Goal: Task Accomplishment & Management: Use online tool/utility

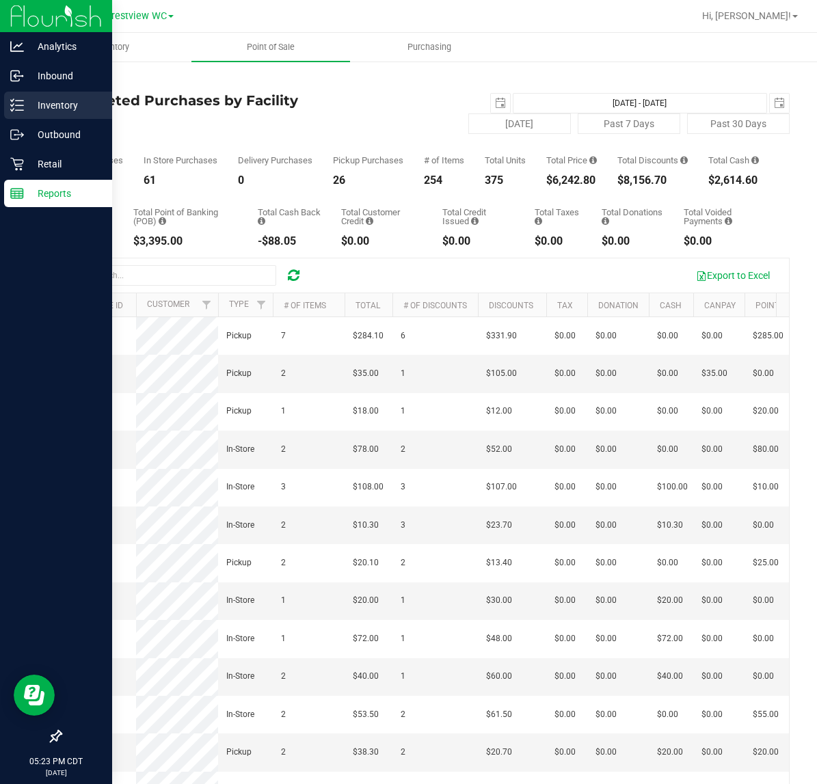
click at [38, 107] on p "Inventory" at bounding box center [65, 105] width 82 height 16
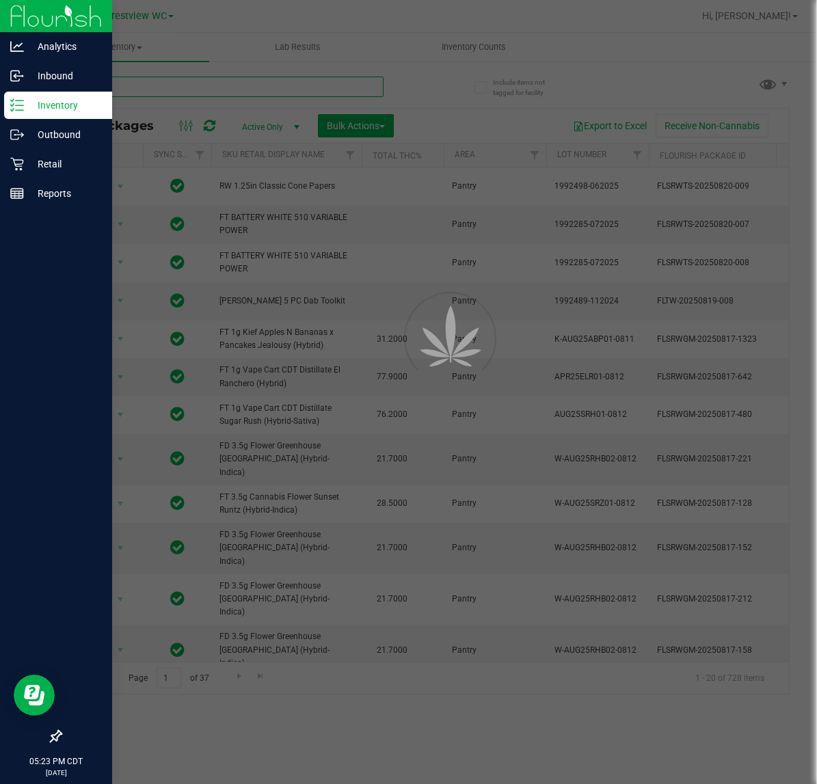
click at [166, 87] on input "text" at bounding box center [221, 87] width 323 height 21
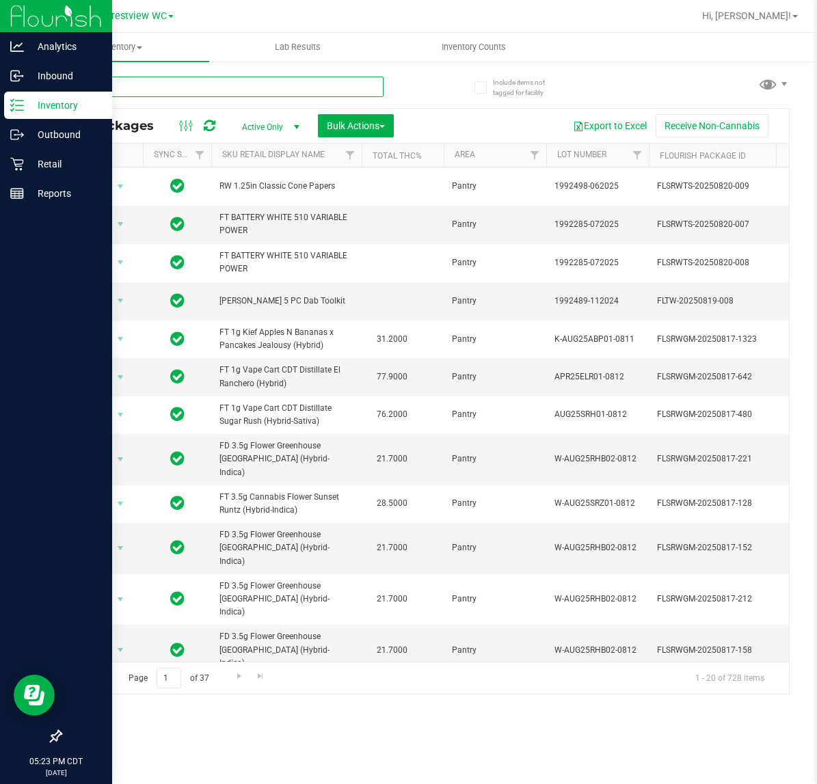
type input "zkr"
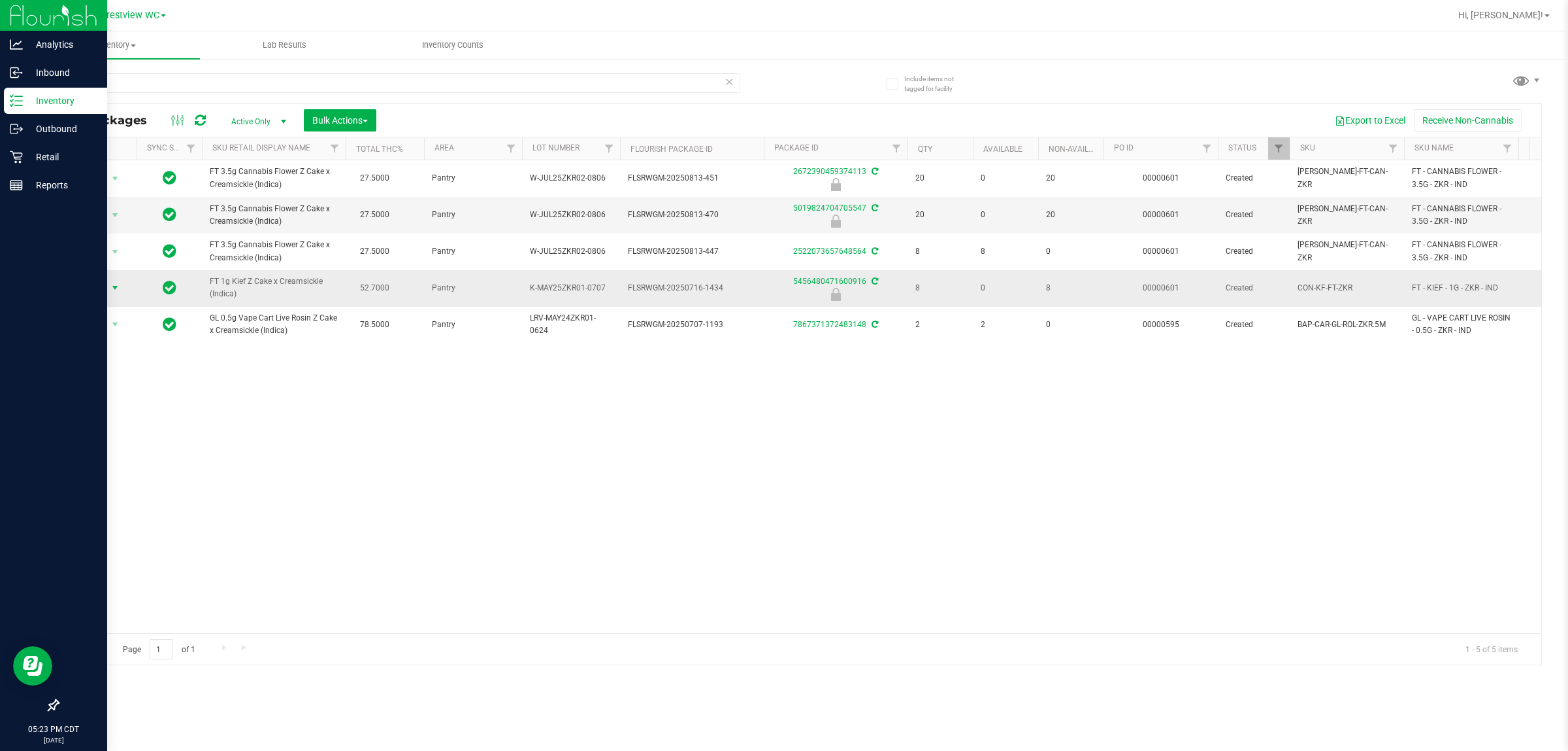
click at [101, 284] on span "Action" at bounding box center [88, 287] width 35 height 18
click at [108, 434] on li "Unlock package" at bounding box center [114, 444] width 84 height 20
click at [11, 185] on line at bounding box center [16, 185] width 11 height 0
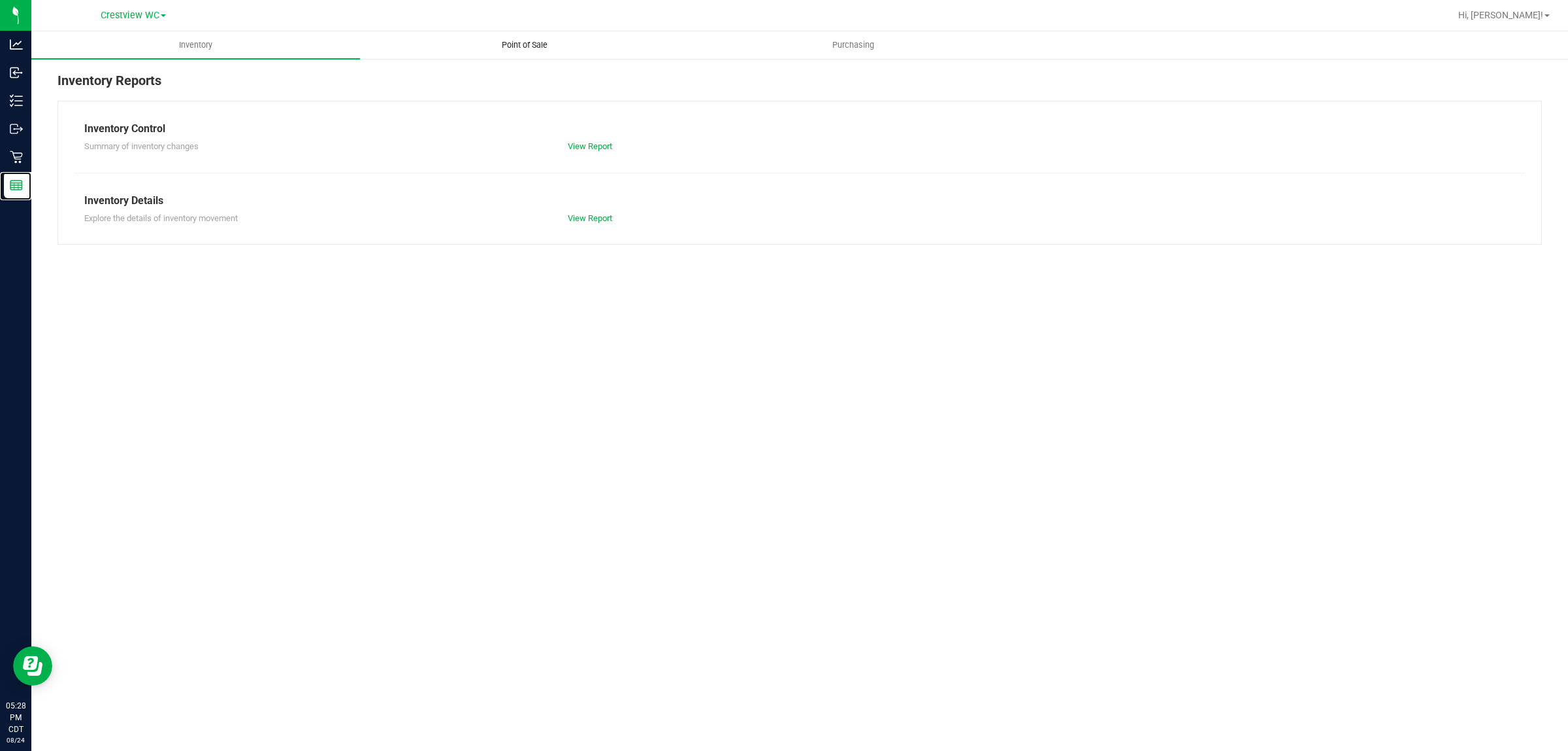
click at [527, 43] on span "Point of Sale" at bounding box center [524, 45] width 81 height 11
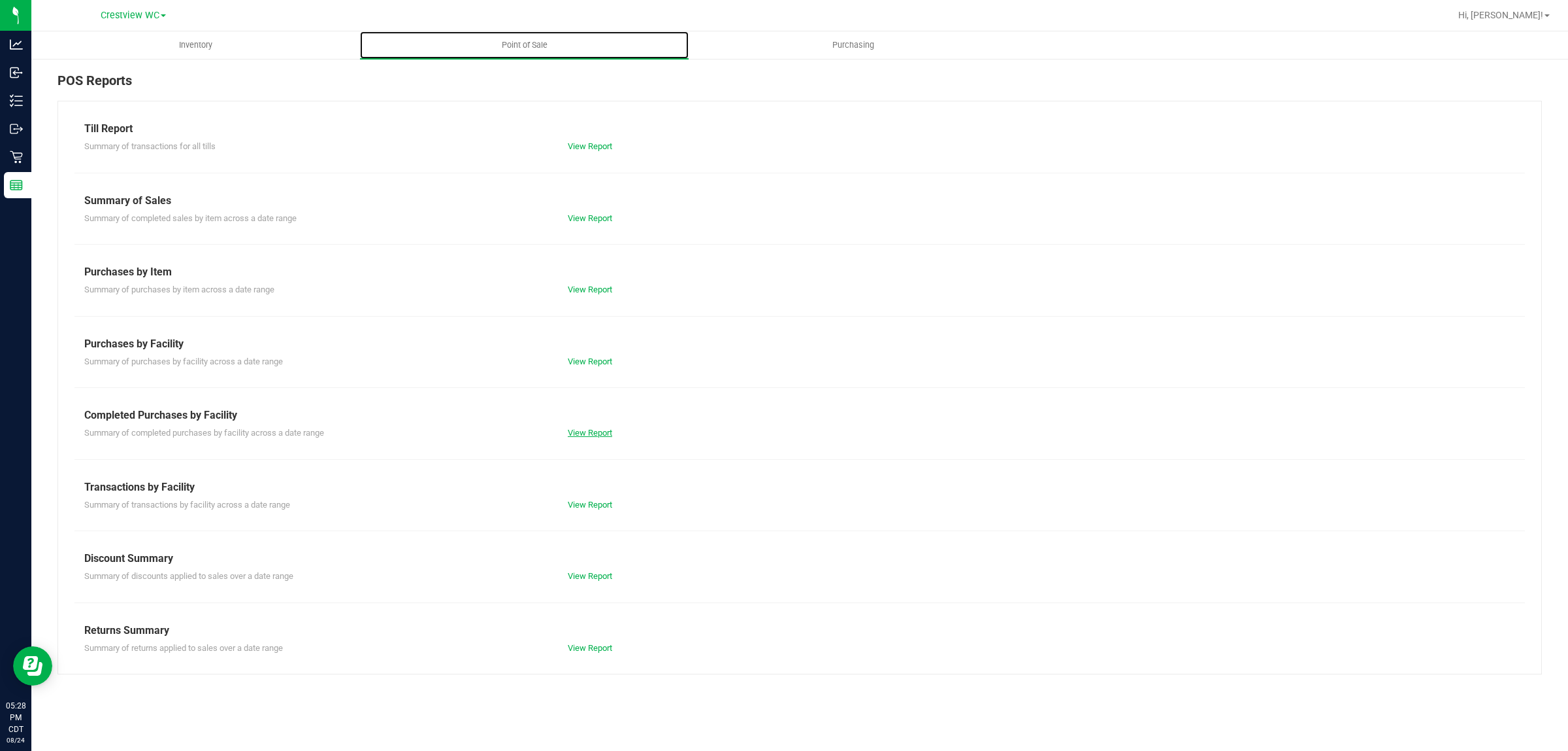
click at [601, 433] on link "View Report" at bounding box center [590, 432] width 44 height 10
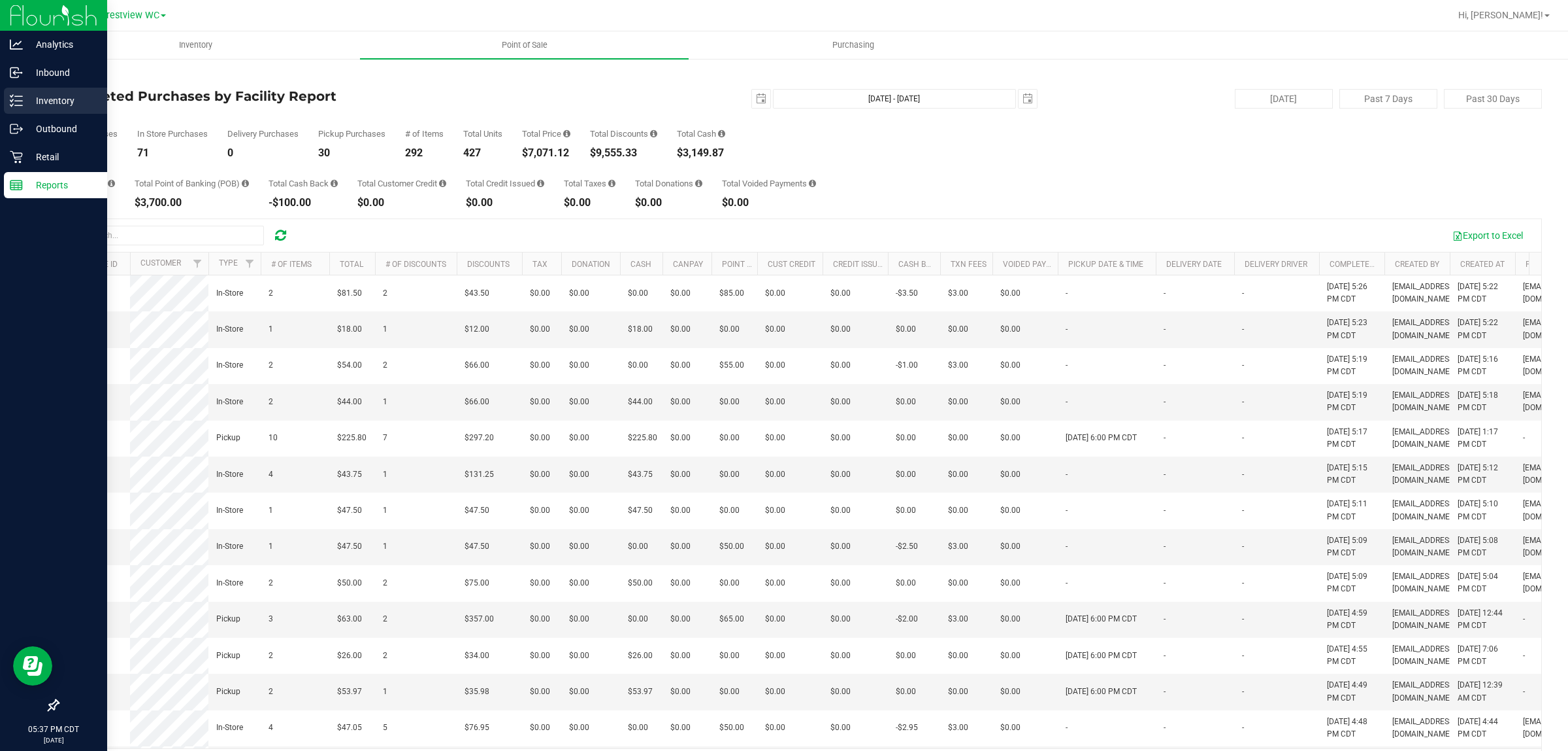
click at [44, 99] on p "Inventory" at bounding box center [62, 100] width 78 height 15
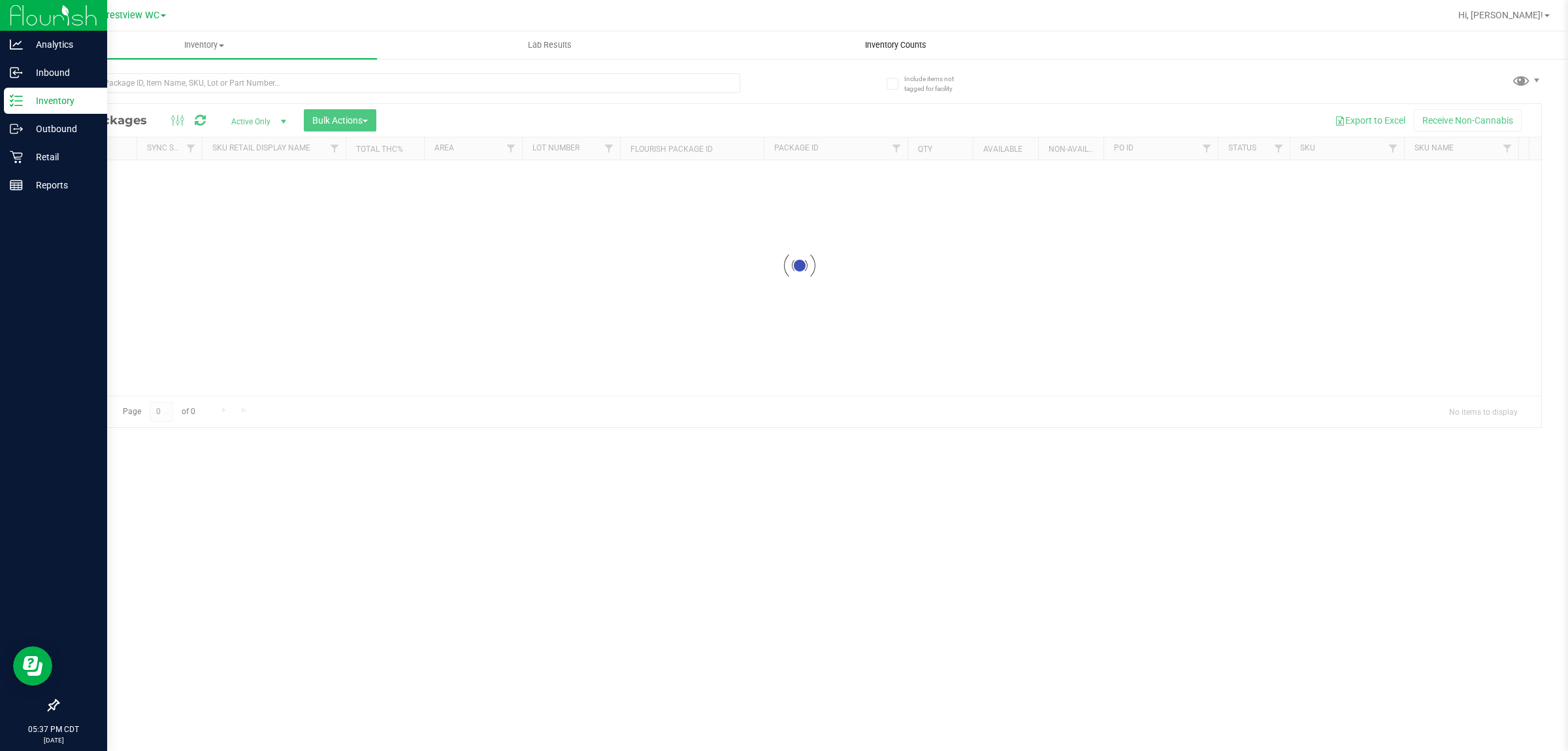
click at [780, 47] on div "Inventory All packages All inventory Waste log Create inventory Lab Results Inv…" at bounding box center [800, 391] width 1537 height 719
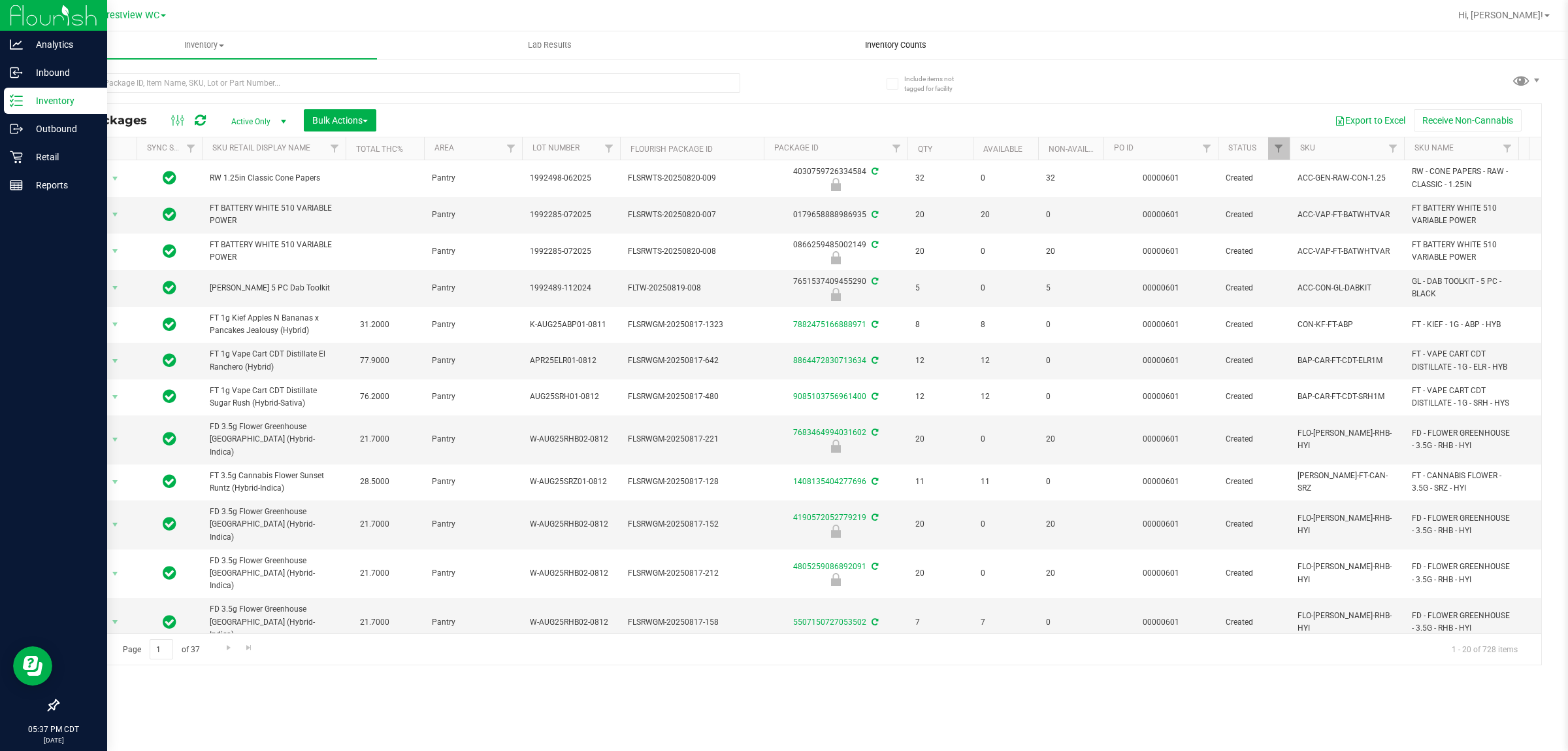
click at [780, 39] on span "Inventory Counts" at bounding box center [895, 45] width 97 height 11
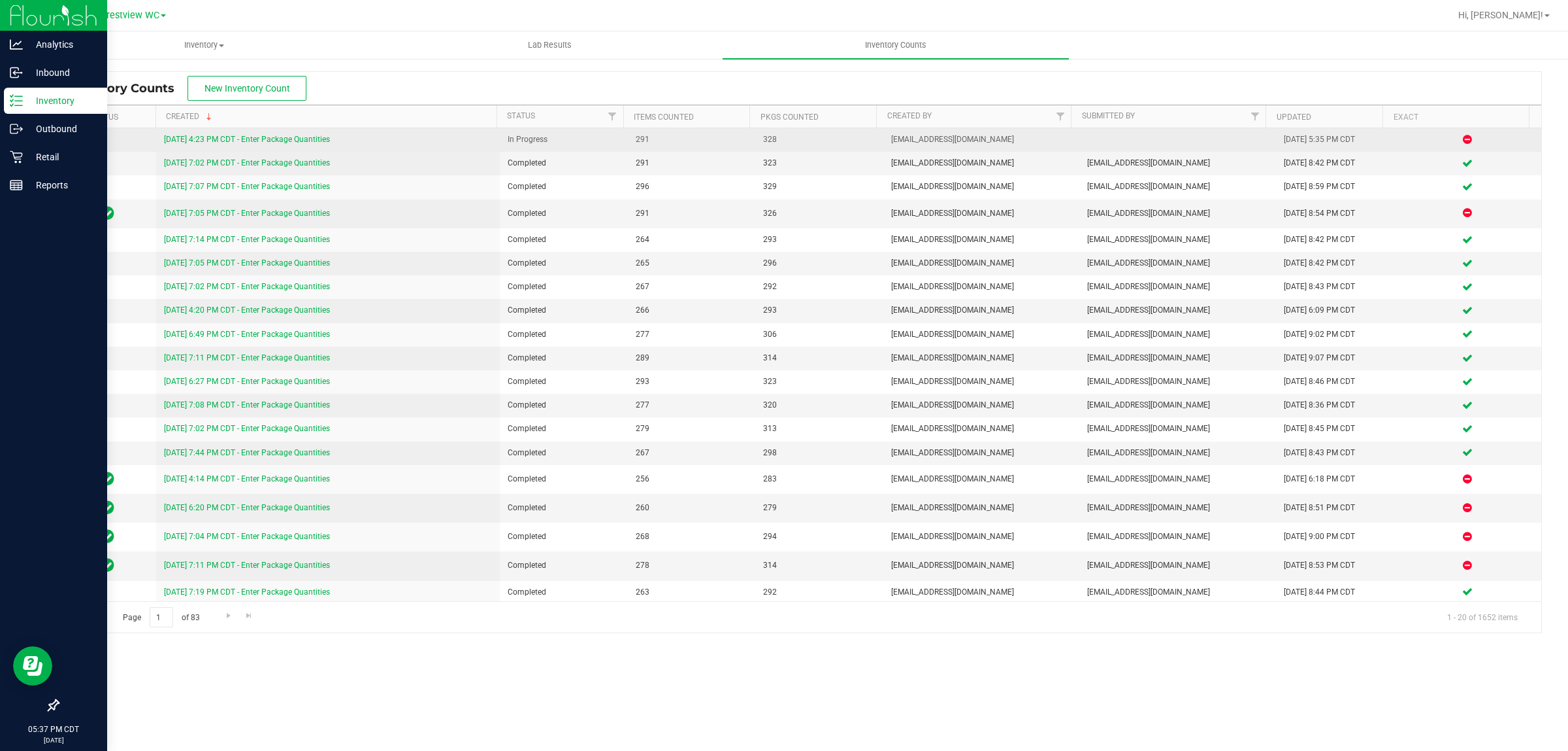
click at [311, 136] on link "[DATE] 4:23 PM CDT - Enter Package Quantities" at bounding box center [248, 140] width 166 height 10
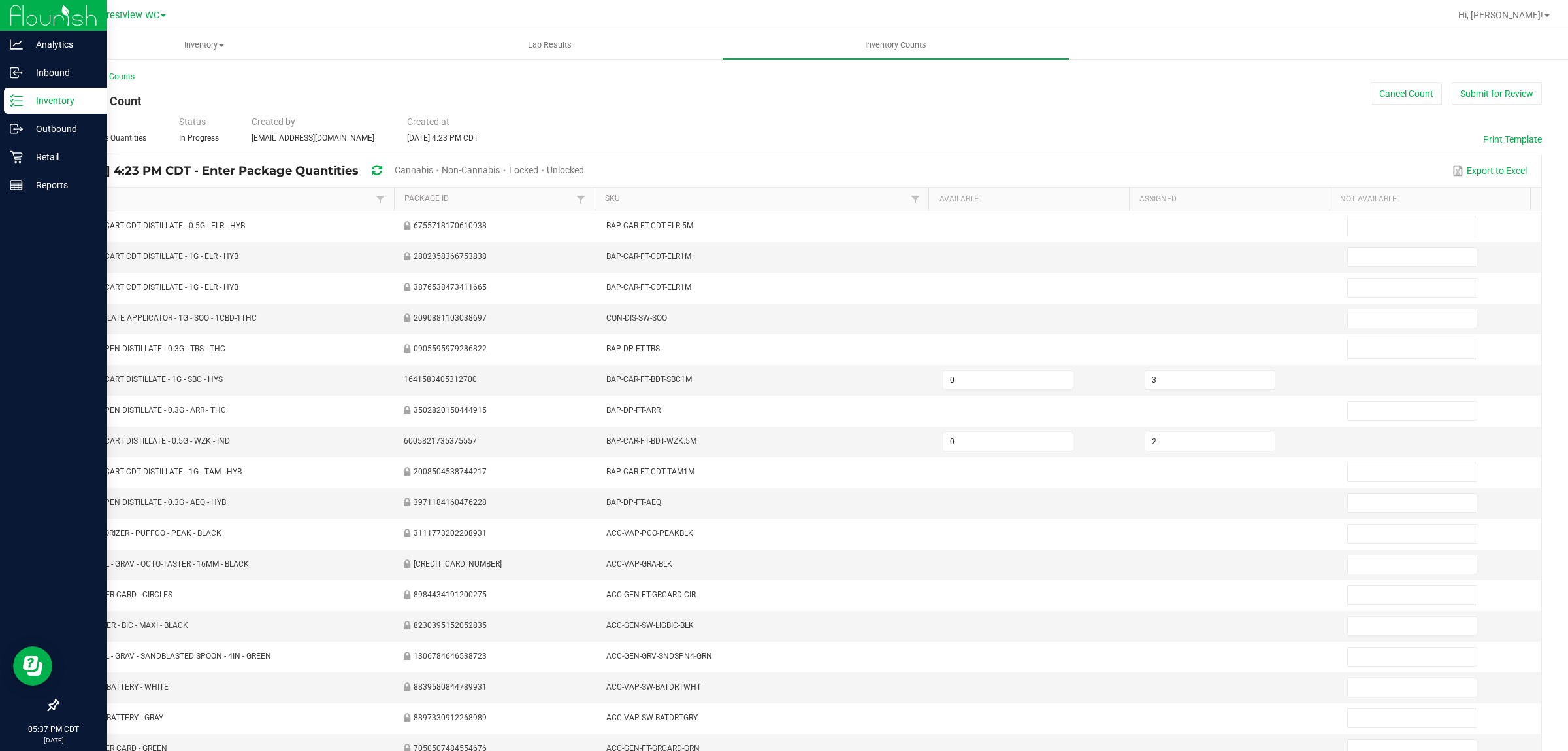
click at [433, 165] on span "Cannabis" at bounding box center [414, 169] width 38 height 11
click at [585, 167] on span "Unlocked" at bounding box center [566, 169] width 37 height 11
type input "10"
type input "0"
type input "9"
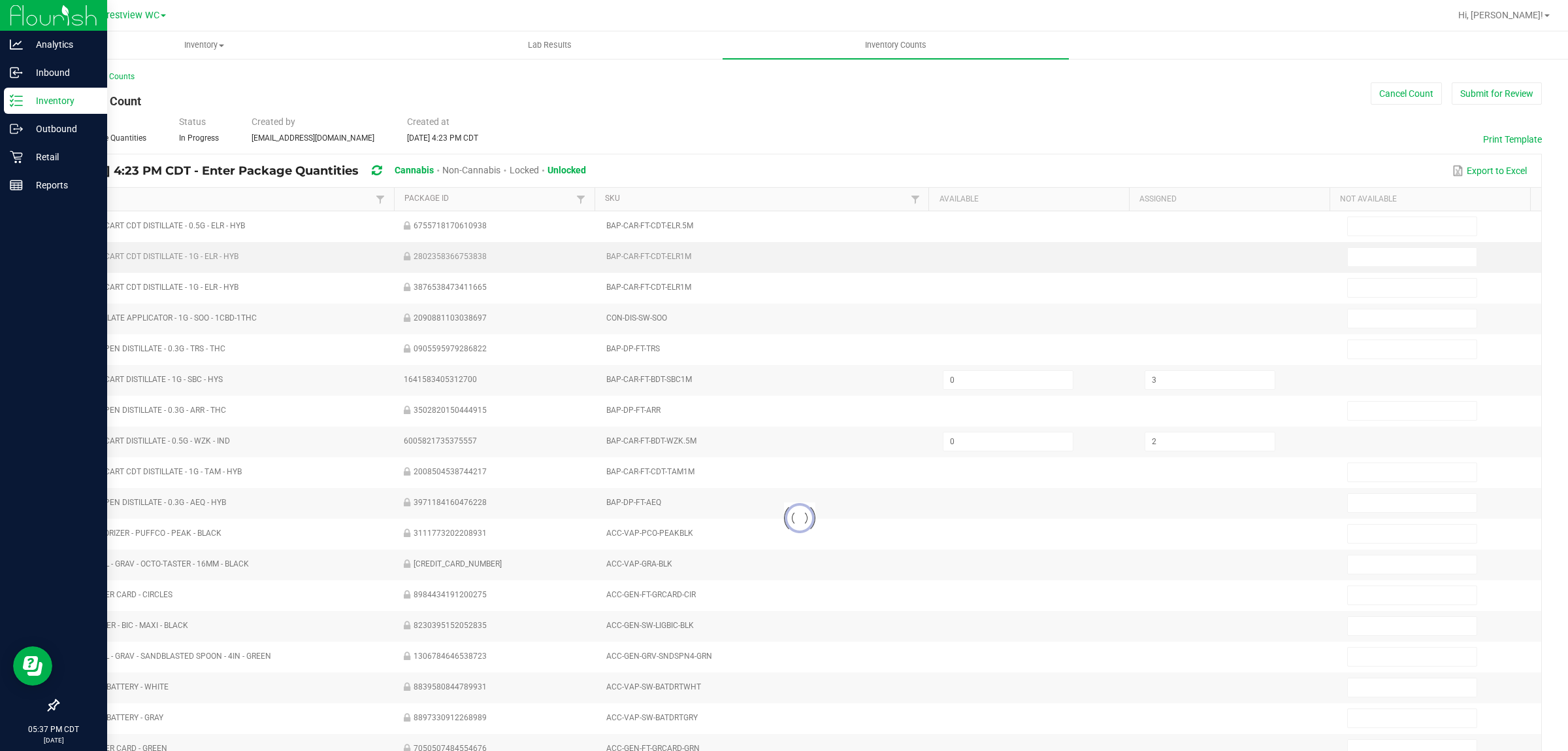
type input "0"
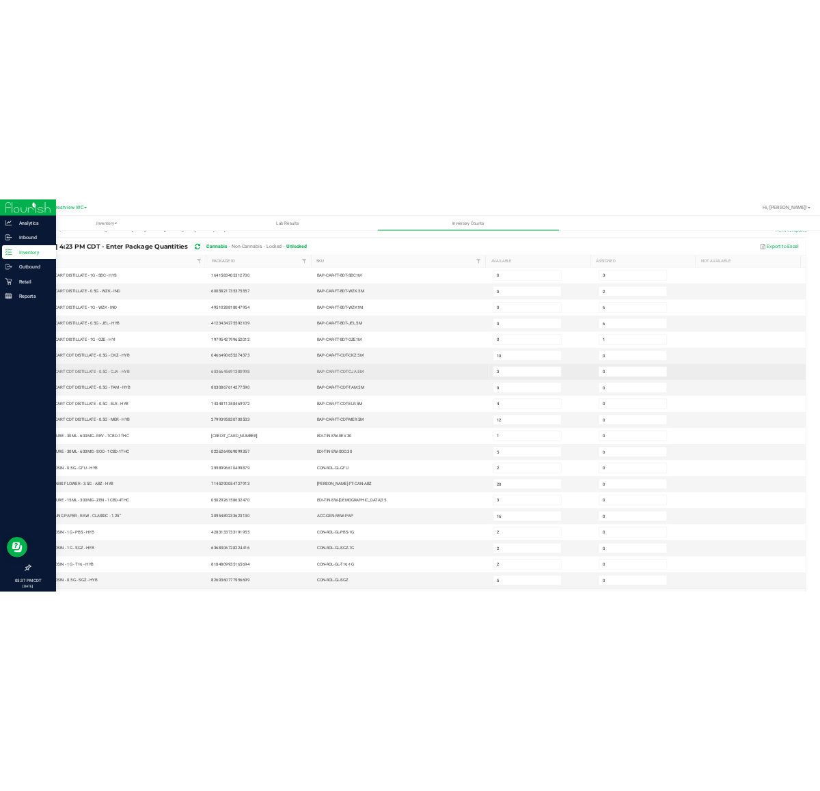
scroll to position [137, 0]
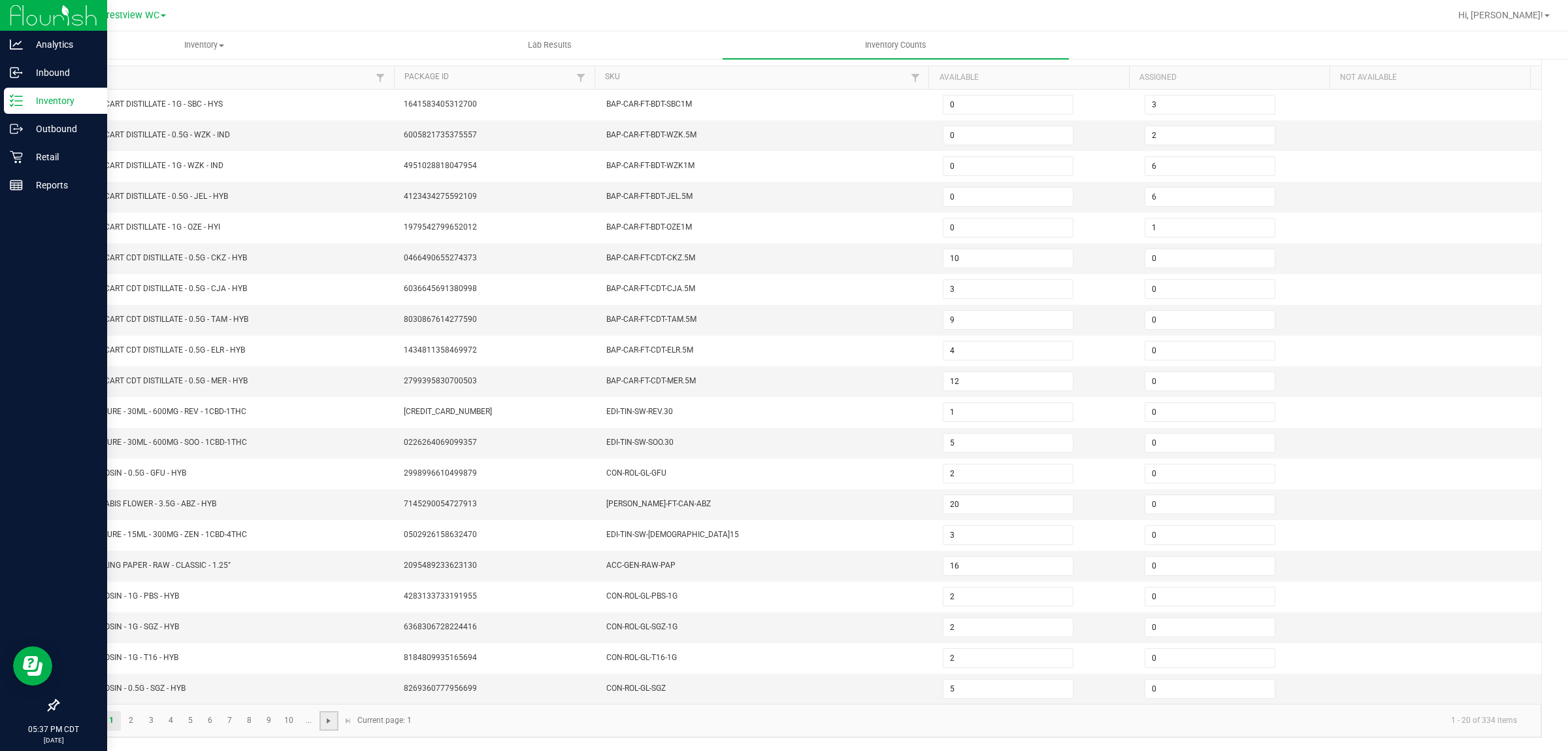
click at [330, 718] on span "Go to the next page" at bounding box center [328, 720] width 11 height 11
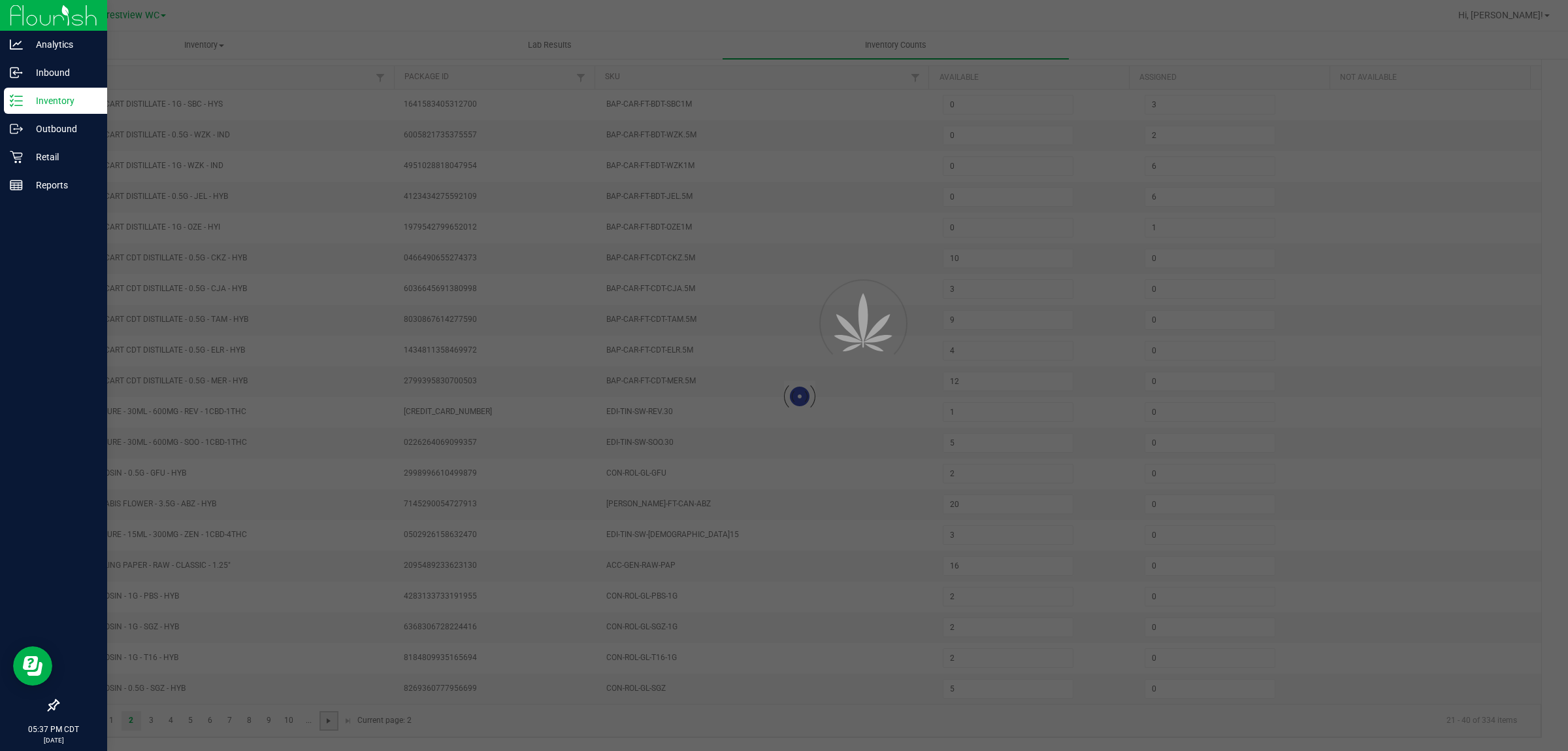
type input "3"
type input "4"
type input "5"
type input "0"
type input "2"
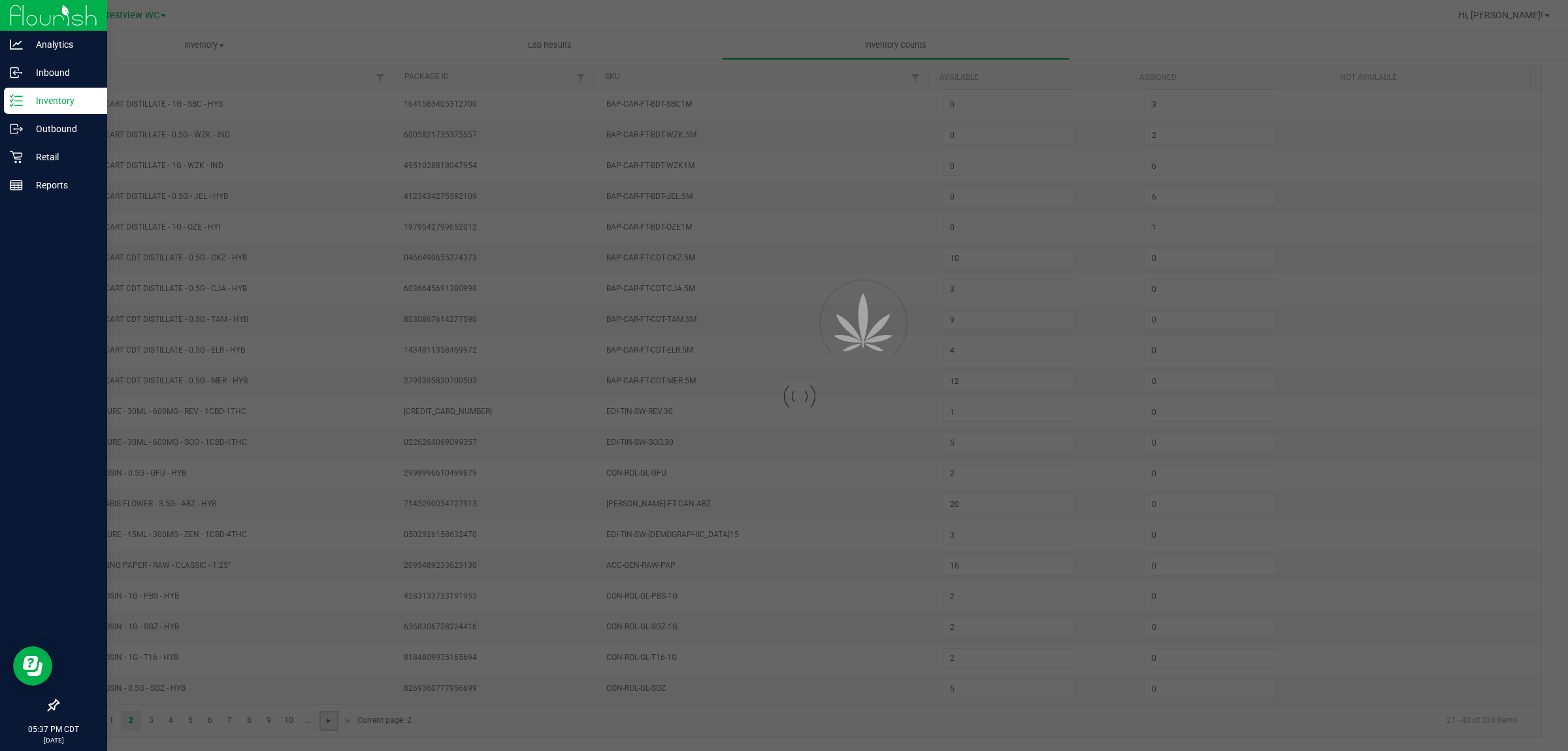
type input "0"
type input "5"
type input "0"
type input "12"
type input "0"
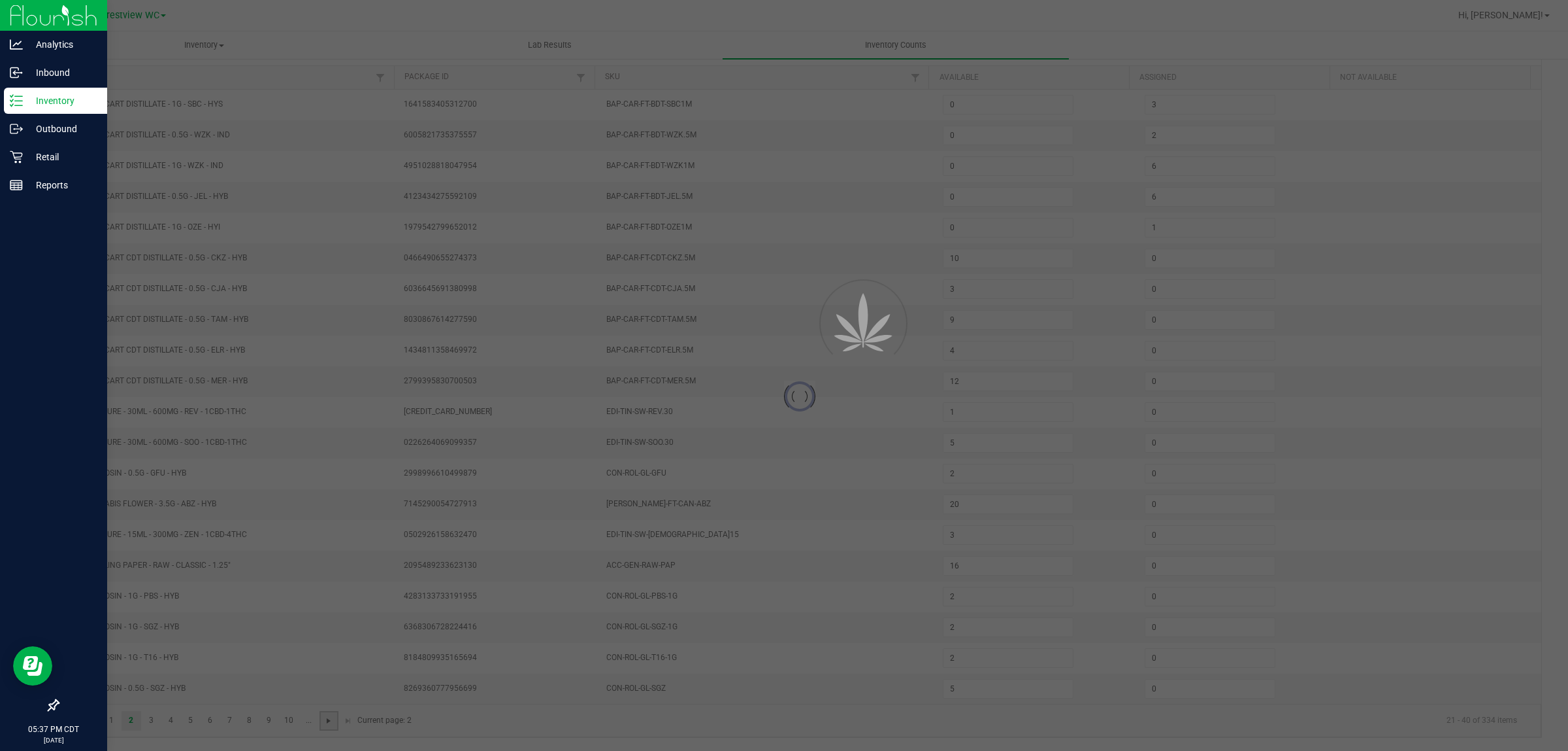
type input "1"
type input "0"
type input "8"
type input "3"
type input "8"
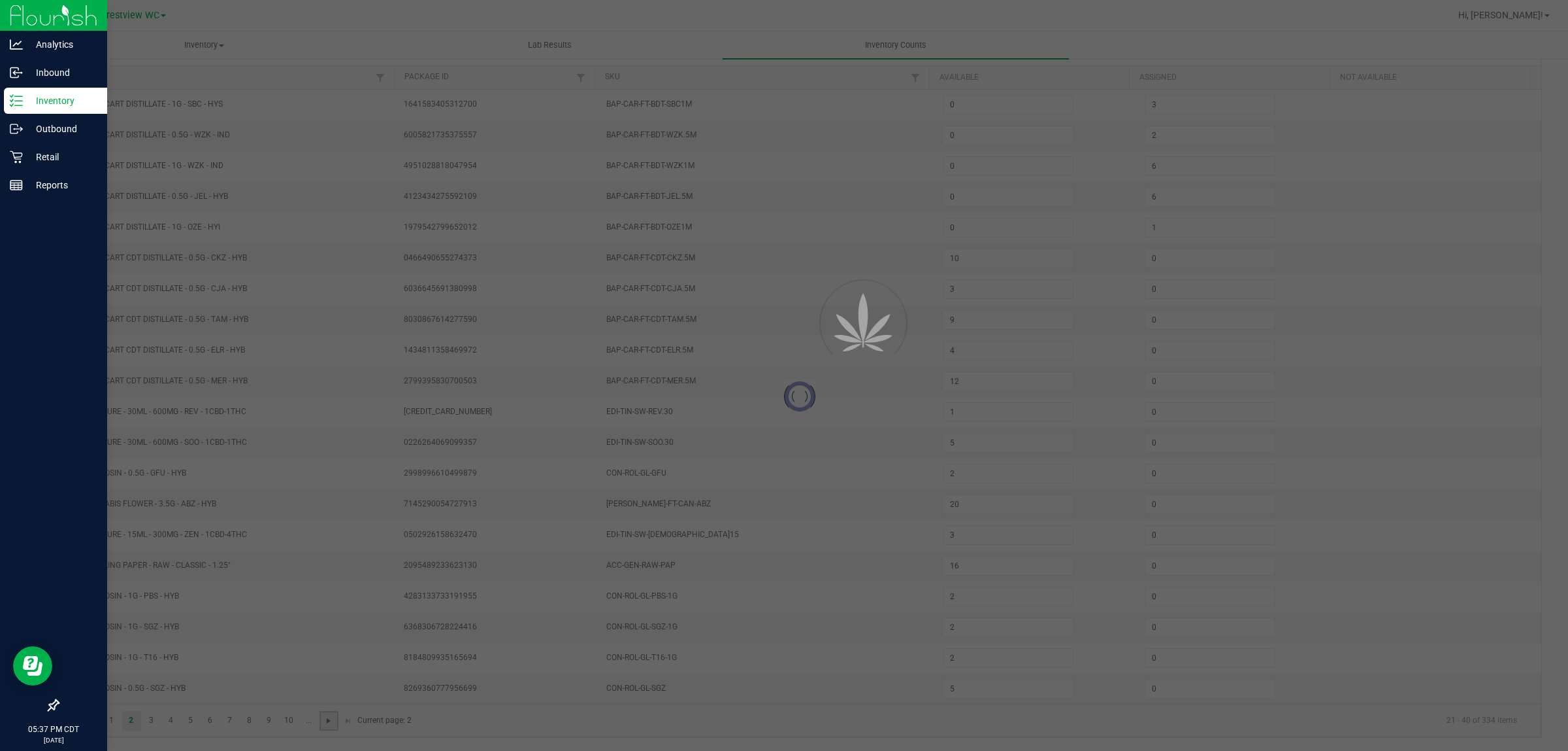
type input "6"
type input "3"
type input "13"
type input "17"
type input "2"
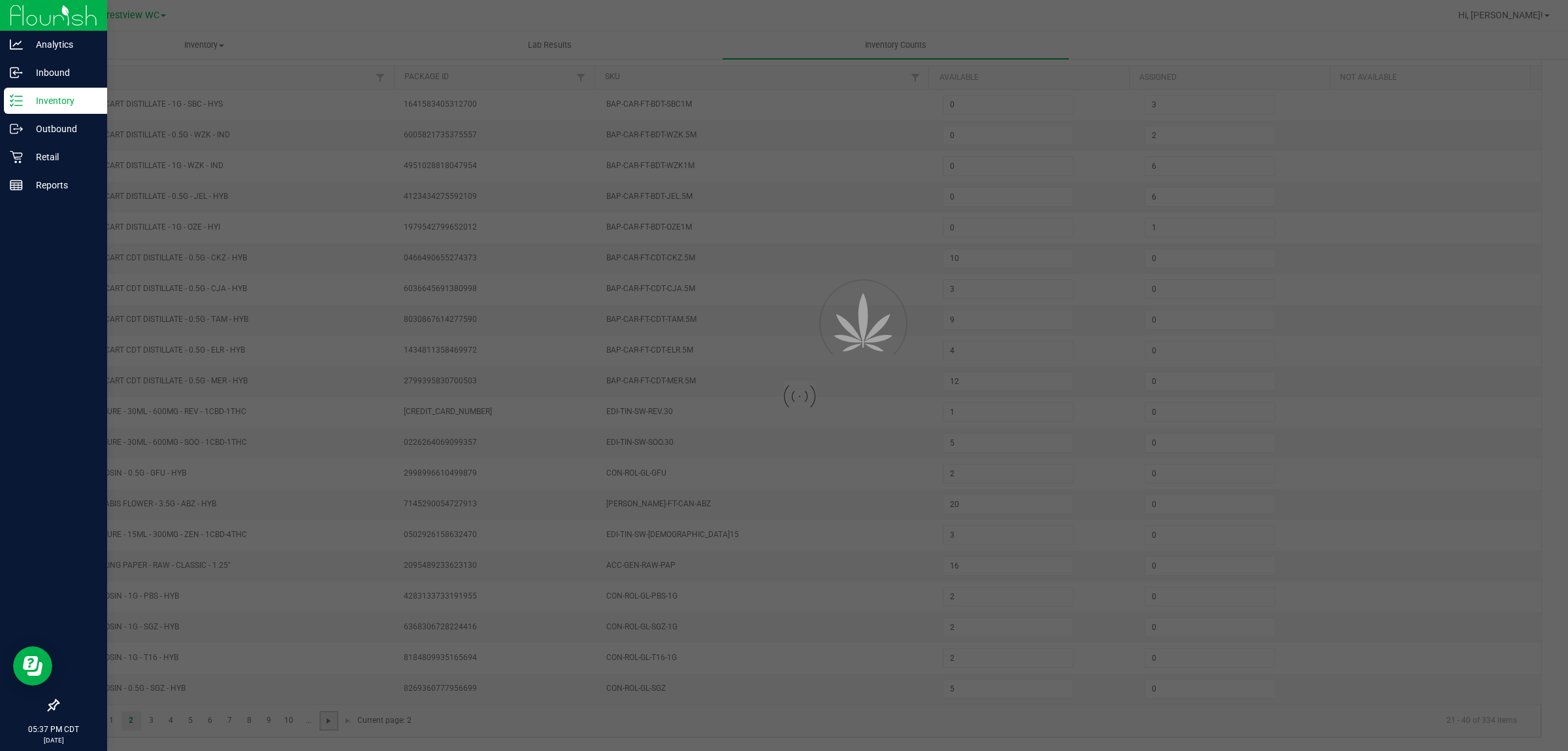
type input "1"
type input "7"
type input "6"
type input "4"
type input "3"
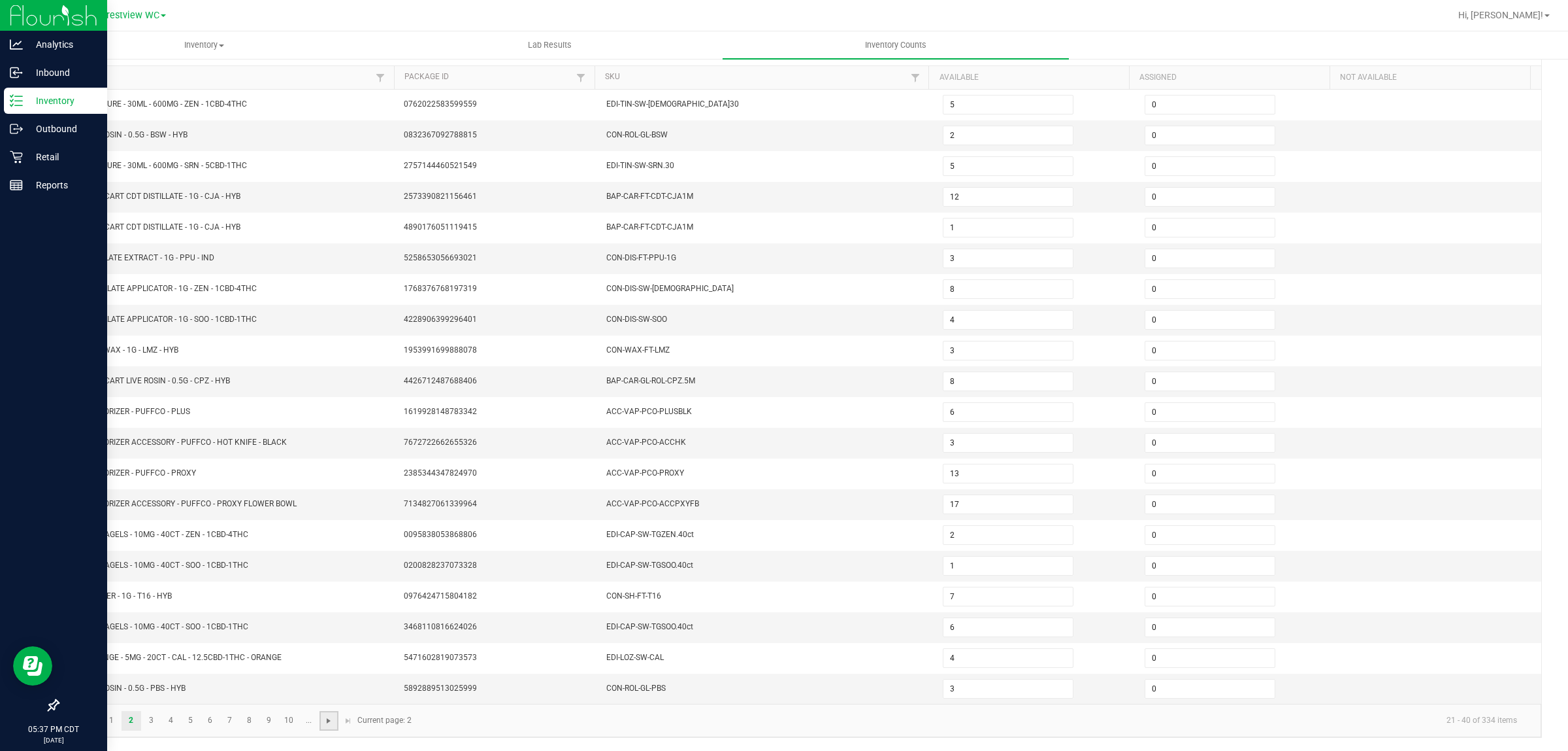
click at [327, 718] on span "Go to the next page" at bounding box center [328, 720] width 11 height 11
type input "8"
type input "1"
type input "12"
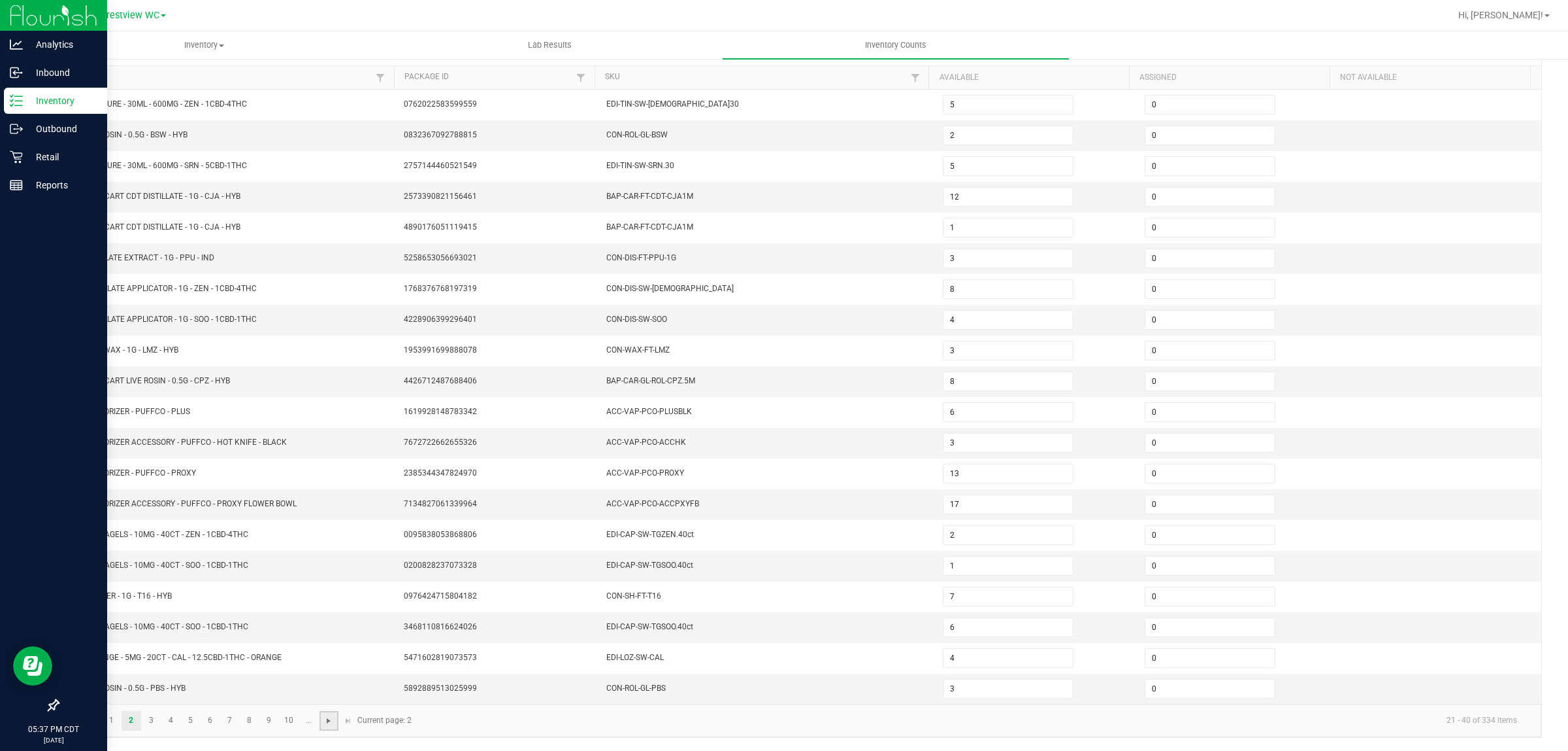
type input "0"
type input "1"
type input "7"
type input "12"
type input "2"
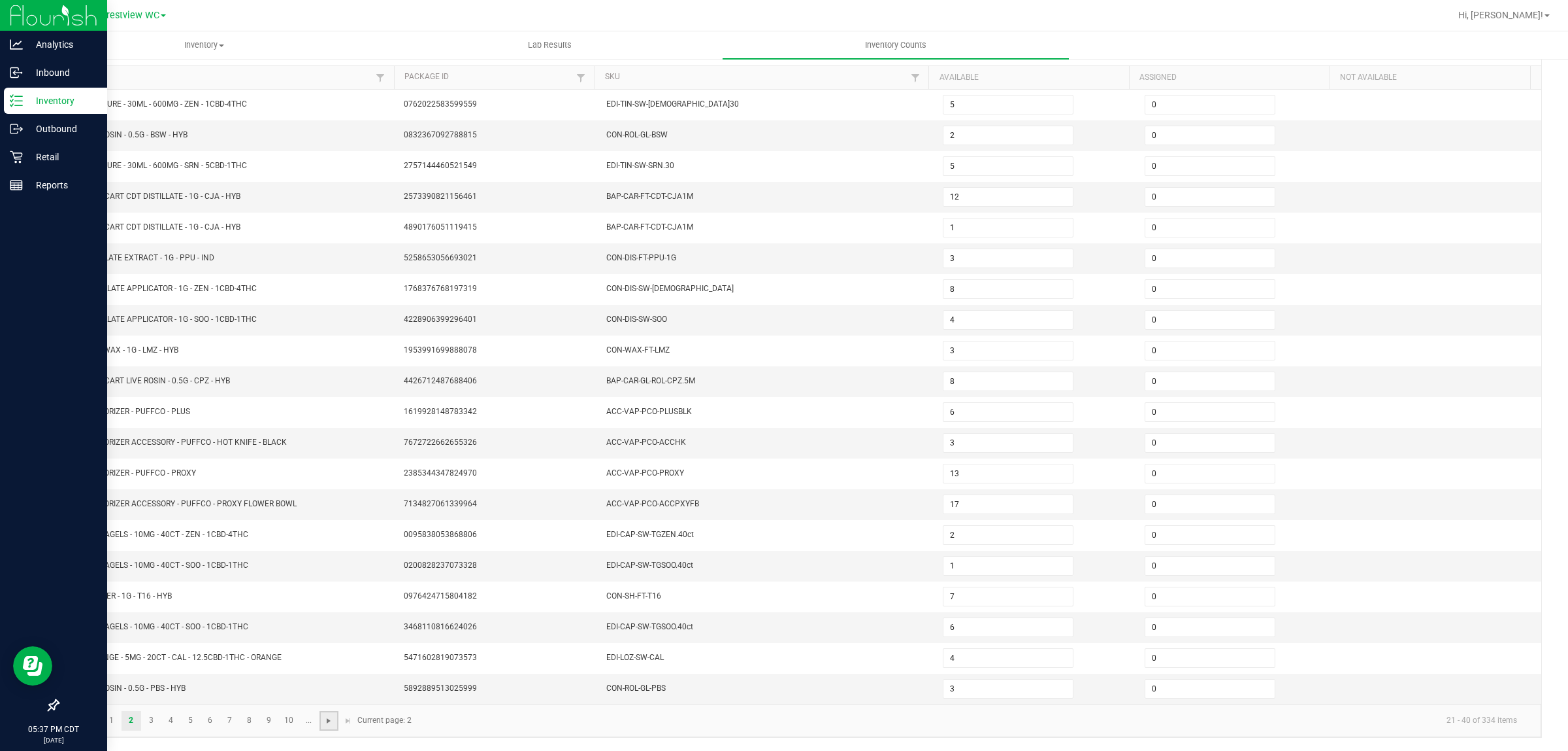
type input "14"
type input "1"
type input "9"
type input "0"
type input "1"
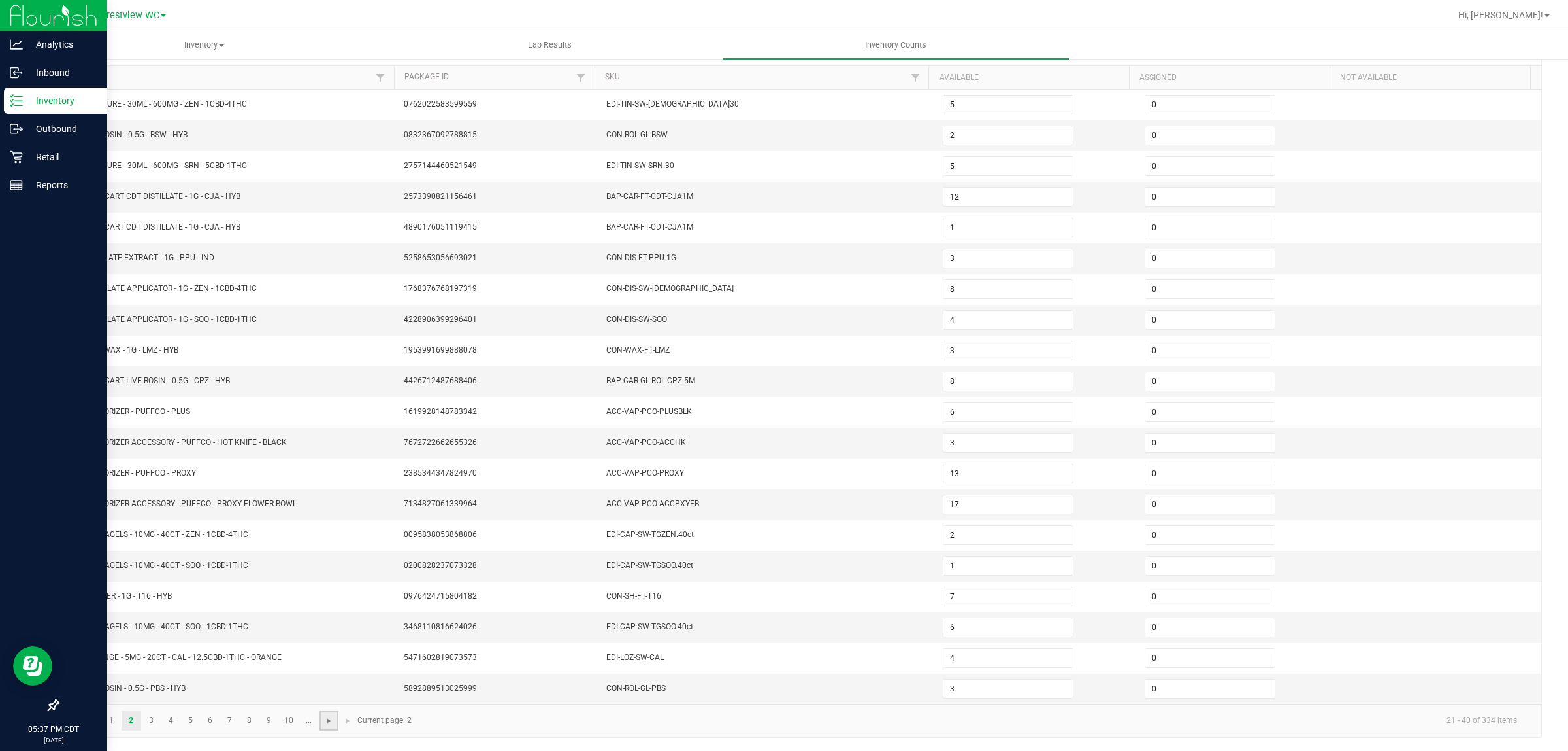
type input "3"
type input "2"
type input "8"
type input "0"
type input "1"
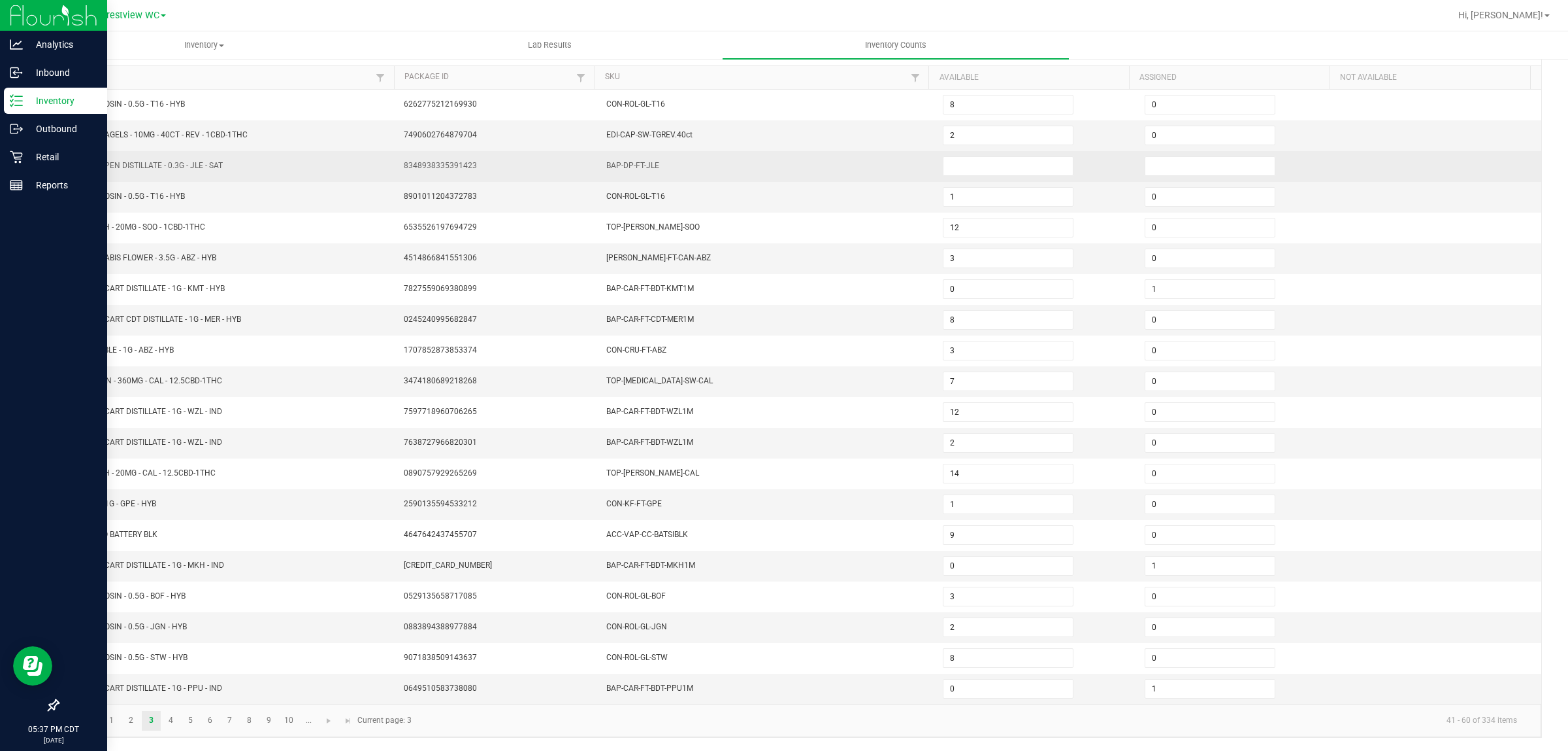
drag, startPoint x: 512, startPoint y: 147, endPoint x: 505, endPoint y: 150, distance: 7.6
click at [507, 151] on td "8348938335391423" at bounding box center [496, 166] width 202 height 31
click at [505, 151] on td "8348938335391423" at bounding box center [496, 166] width 202 height 31
drag, startPoint x: 492, startPoint y: 158, endPoint x: 334, endPoint y: 166, distance: 158.2
click at [334, 166] on tr "FT - VAPE PEN DISTILLATE - 0.3G - JLE - SAT 8348938335391423 BAP-DP-FT-JLE" at bounding box center [800, 166] width 1484 height 31
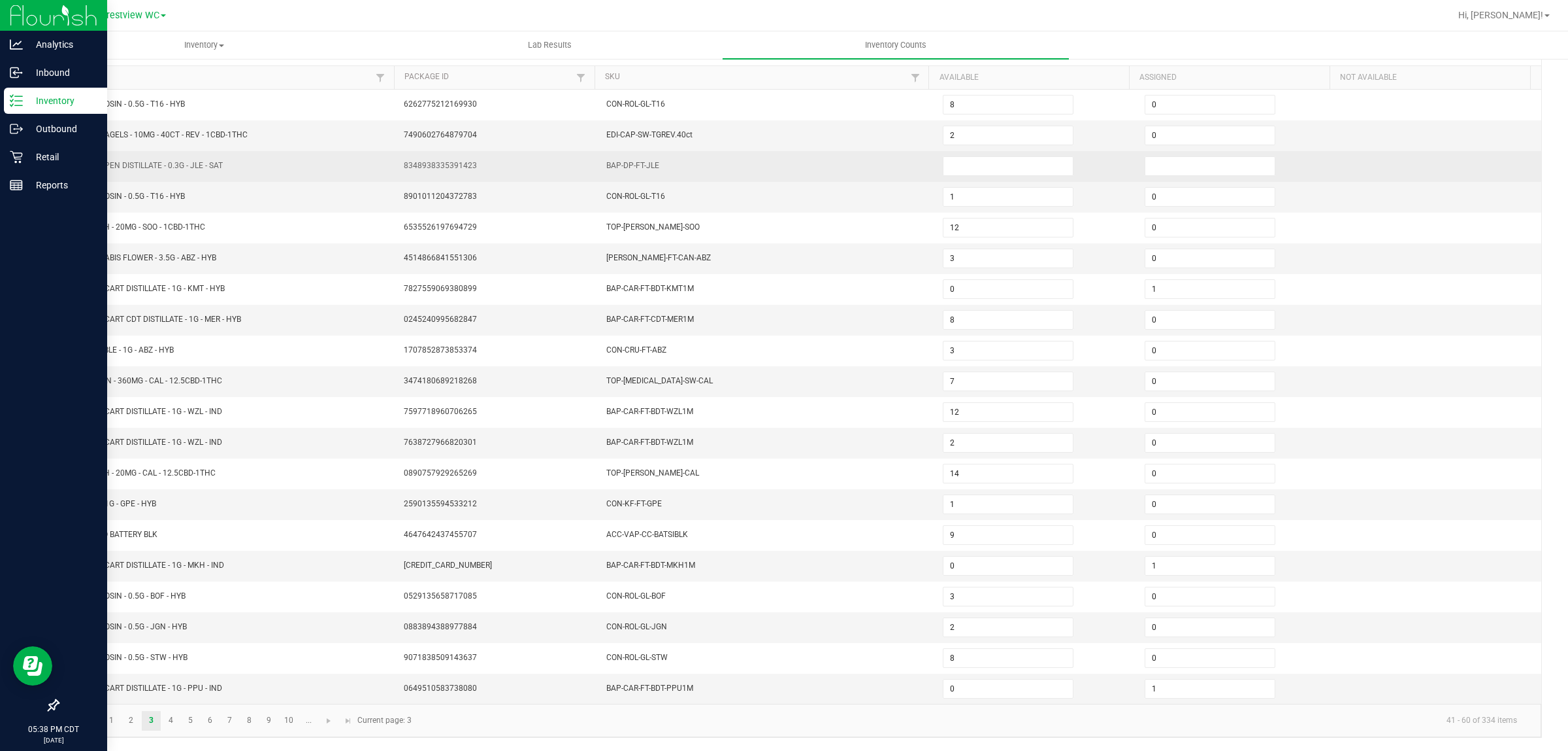
copy tr "8348938335391423"
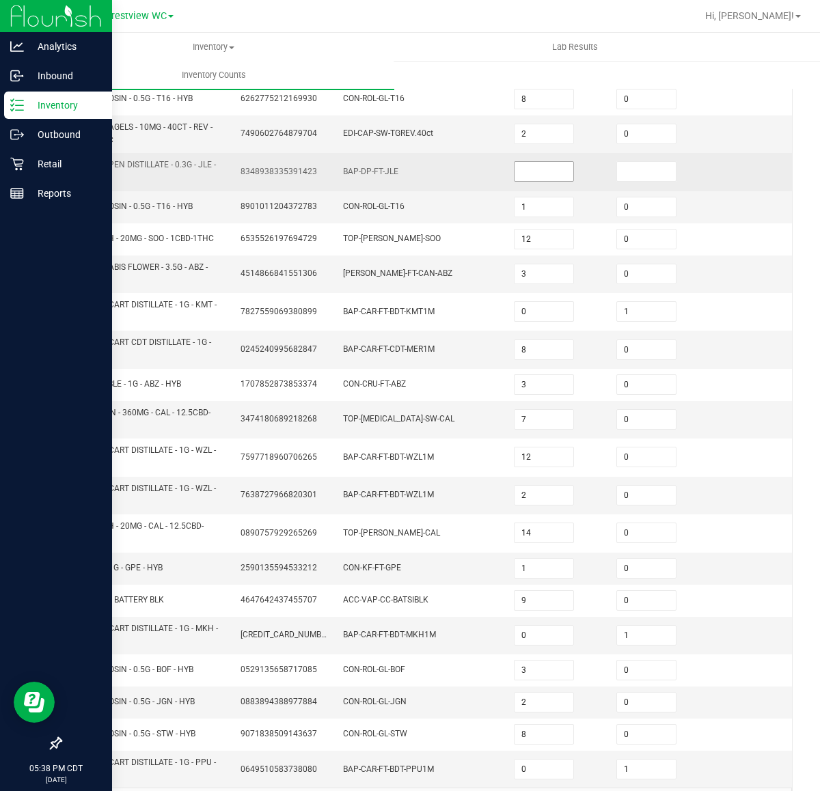
click at [552, 171] on input at bounding box center [544, 171] width 59 height 19
type input "0"
click at [660, 168] on input at bounding box center [646, 171] width 59 height 19
type input "0"
click at [720, 185] on td at bounding box center [762, 172] width 103 height 38
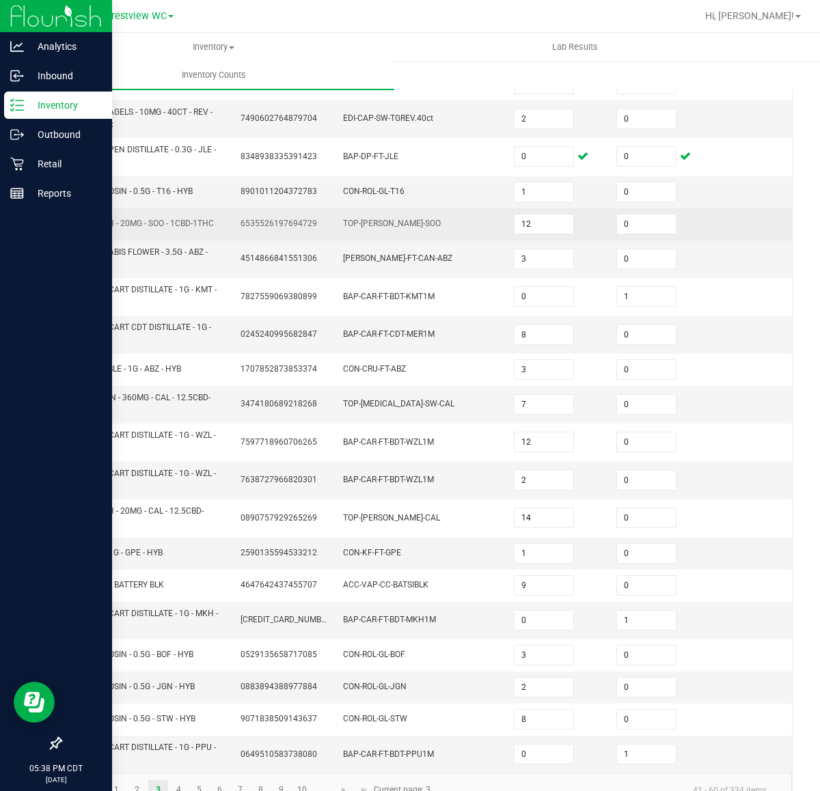
scroll to position [202, 0]
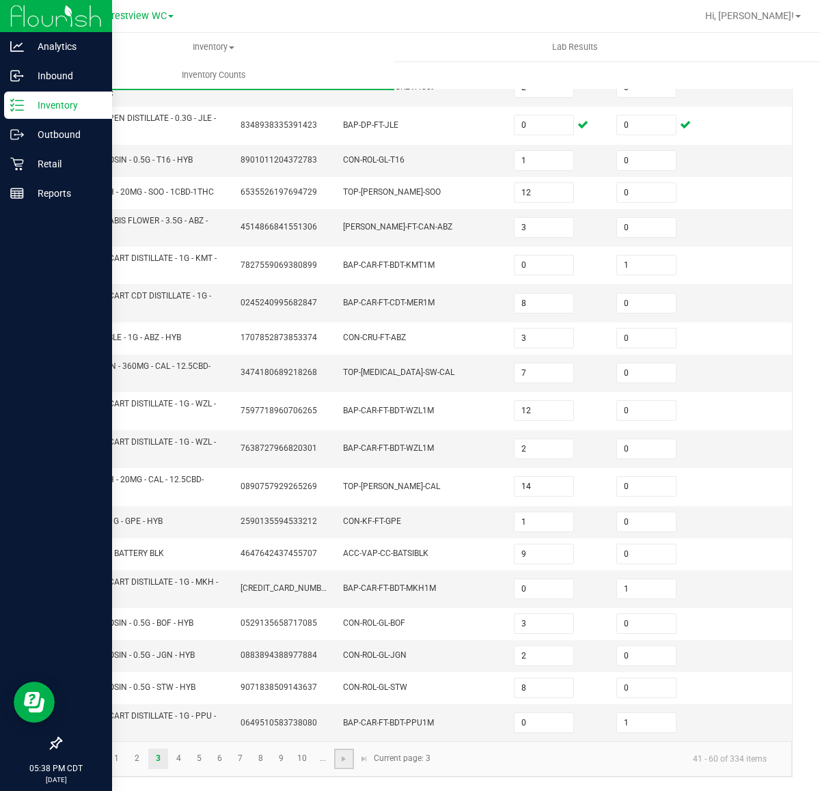
click at [350, 757] on link at bounding box center [344, 759] width 20 height 21
type input "14"
type input "34"
type input "6"
type input "4"
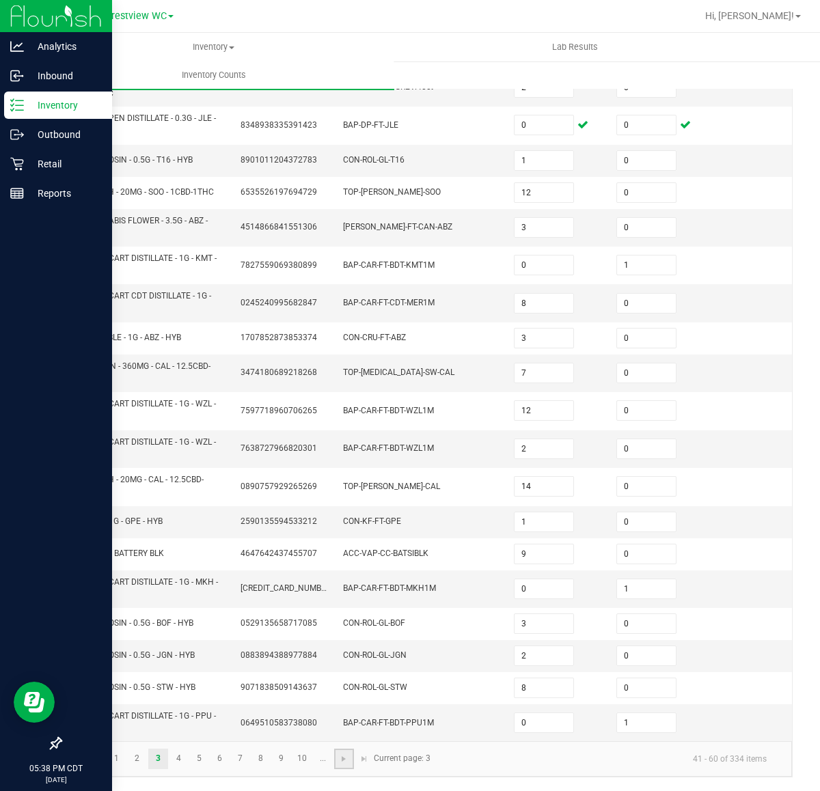
type input "14"
type input "3"
type input "4"
type input "0"
type input "6"
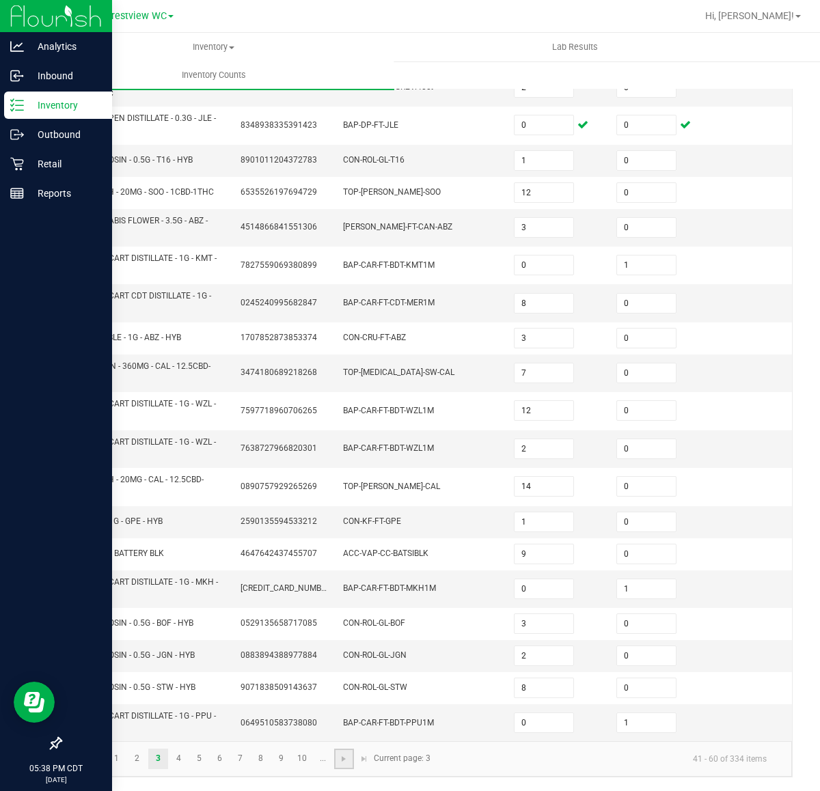
type input "1"
type input "4"
type input "8"
type input "11"
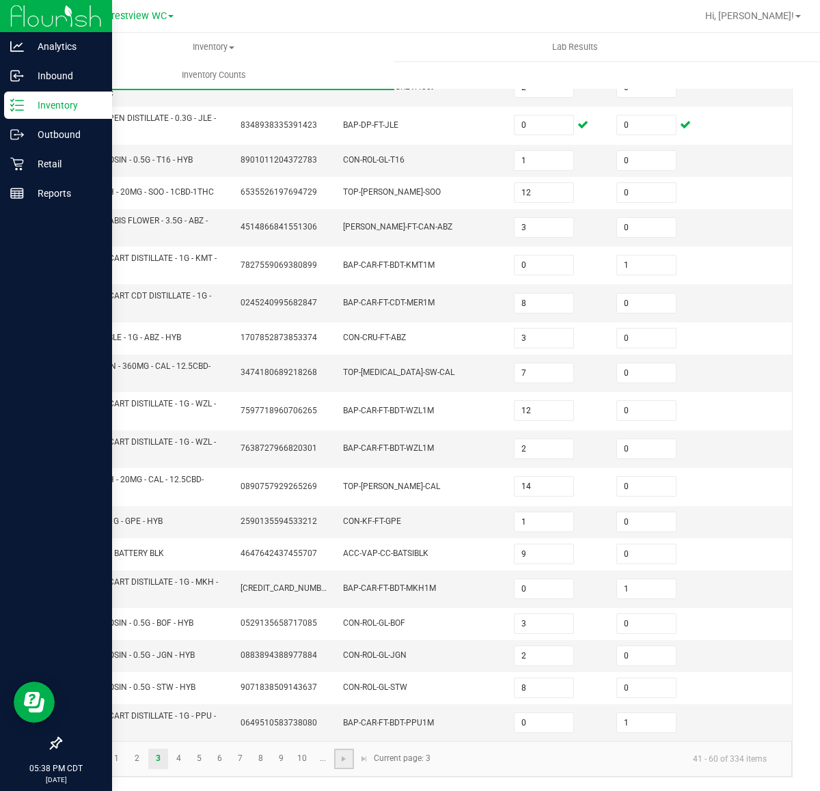
type input "3"
type input "0"
type input "8"
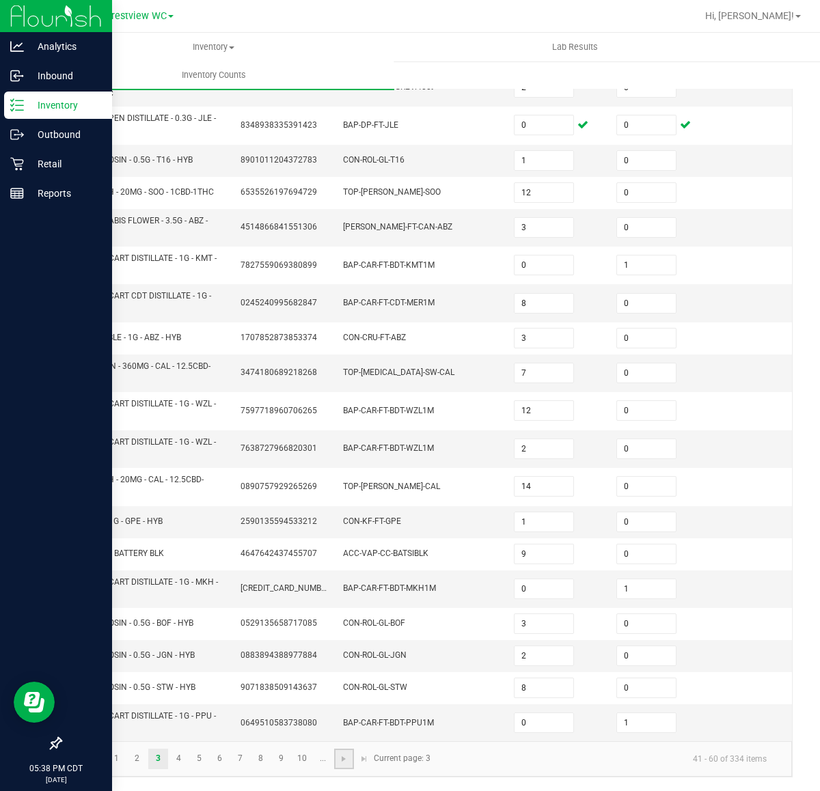
type input "2"
type input "11"
type input "0"
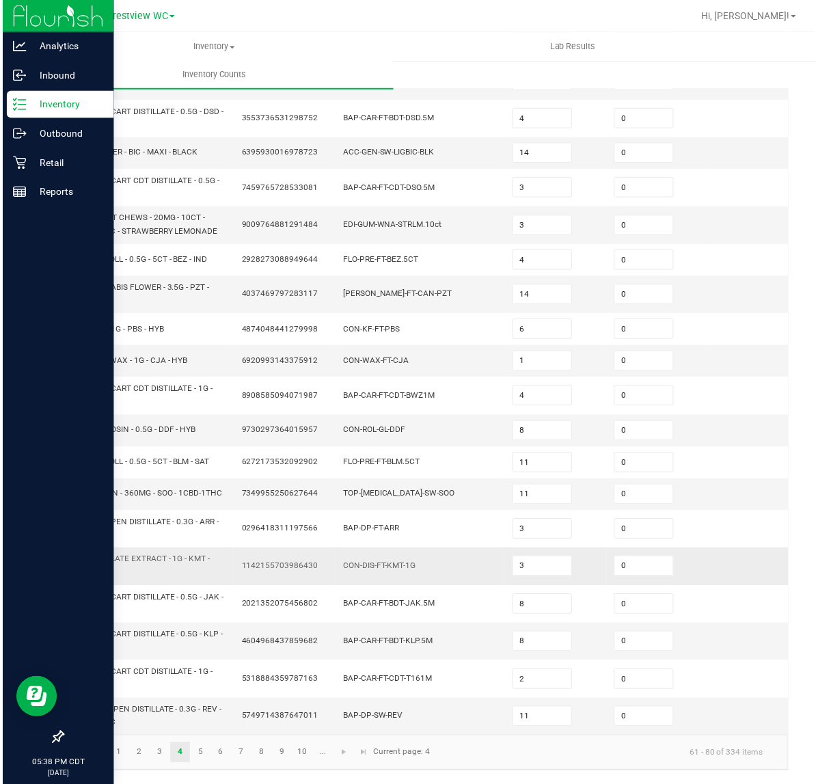
scroll to position [117, 0]
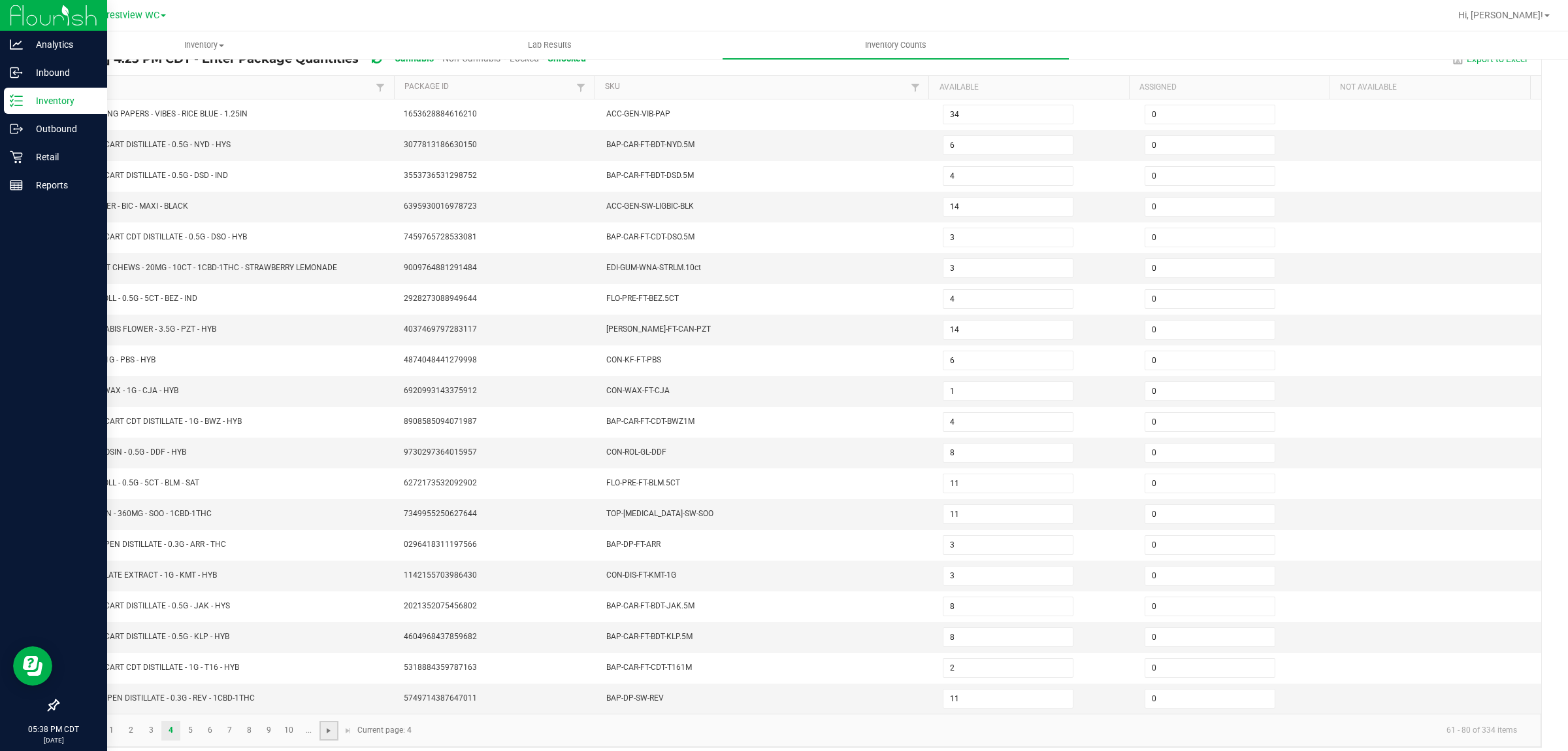
click at [331, 736] on span "Go to the next page" at bounding box center [328, 730] width 11 height 11
type input "4"
type input "42"
type input "2"
type input "4"
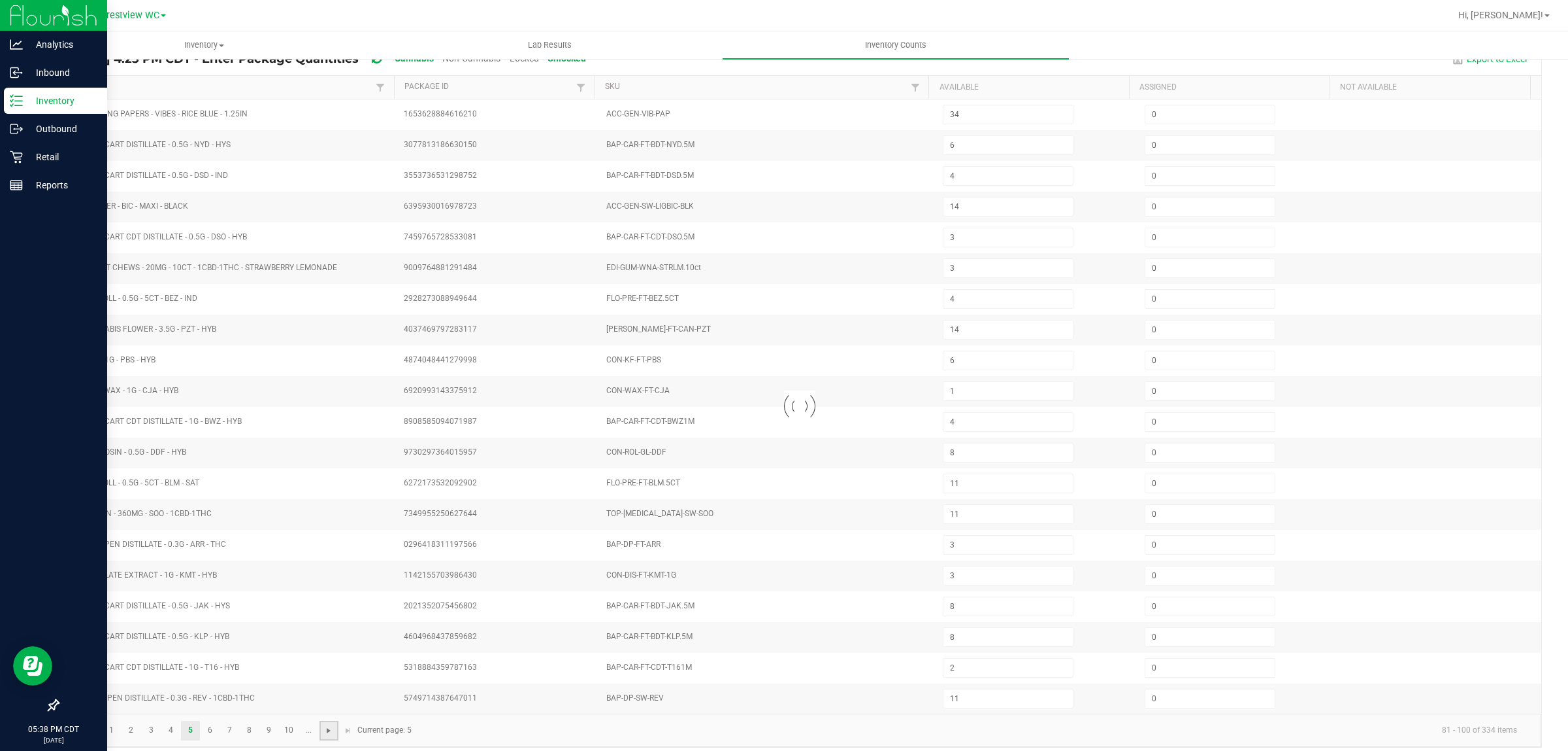
type input "8"
type input "3"
type input "2"
type input "1"
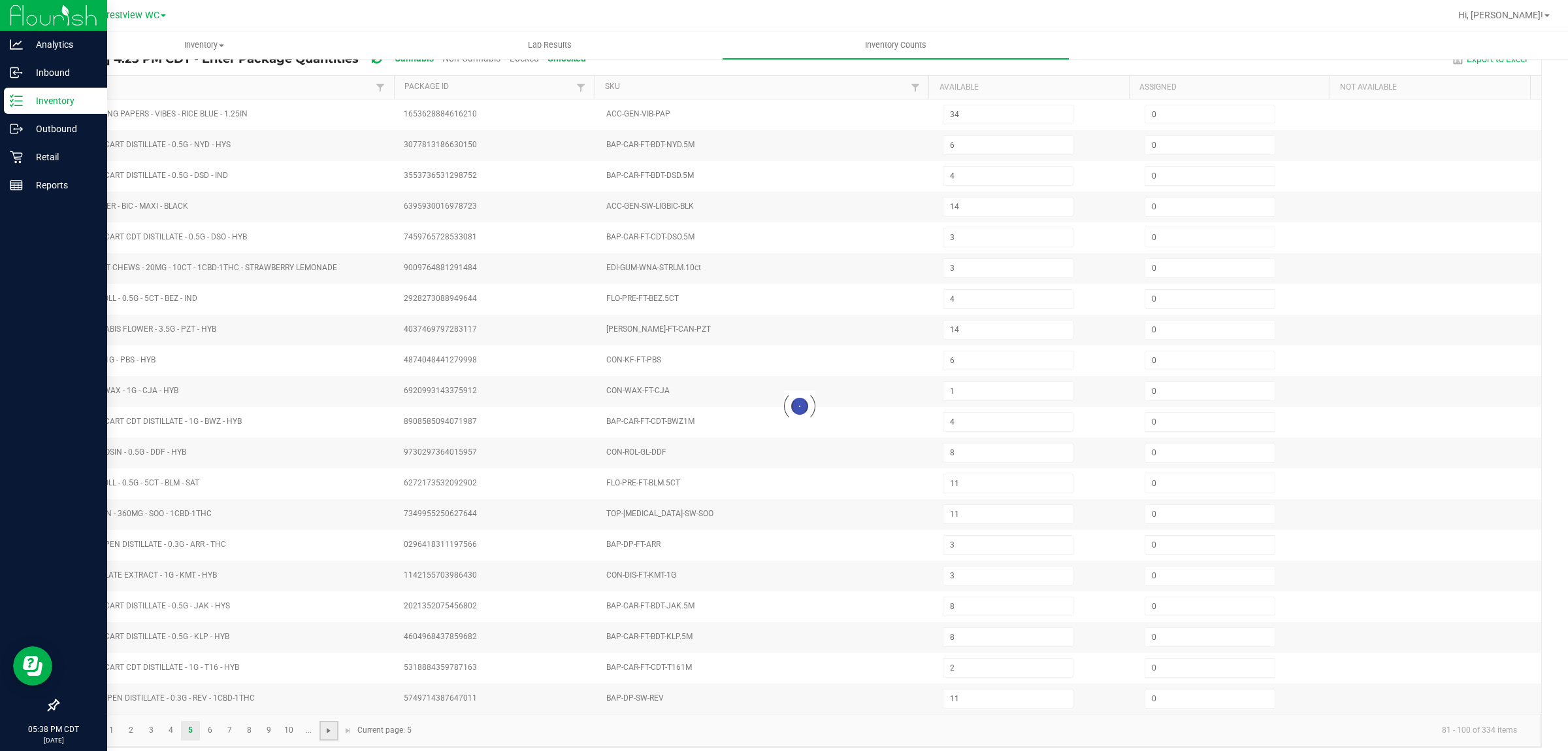
type input "12"
type input "20"
type input "3"
type input "2"
type input "0"
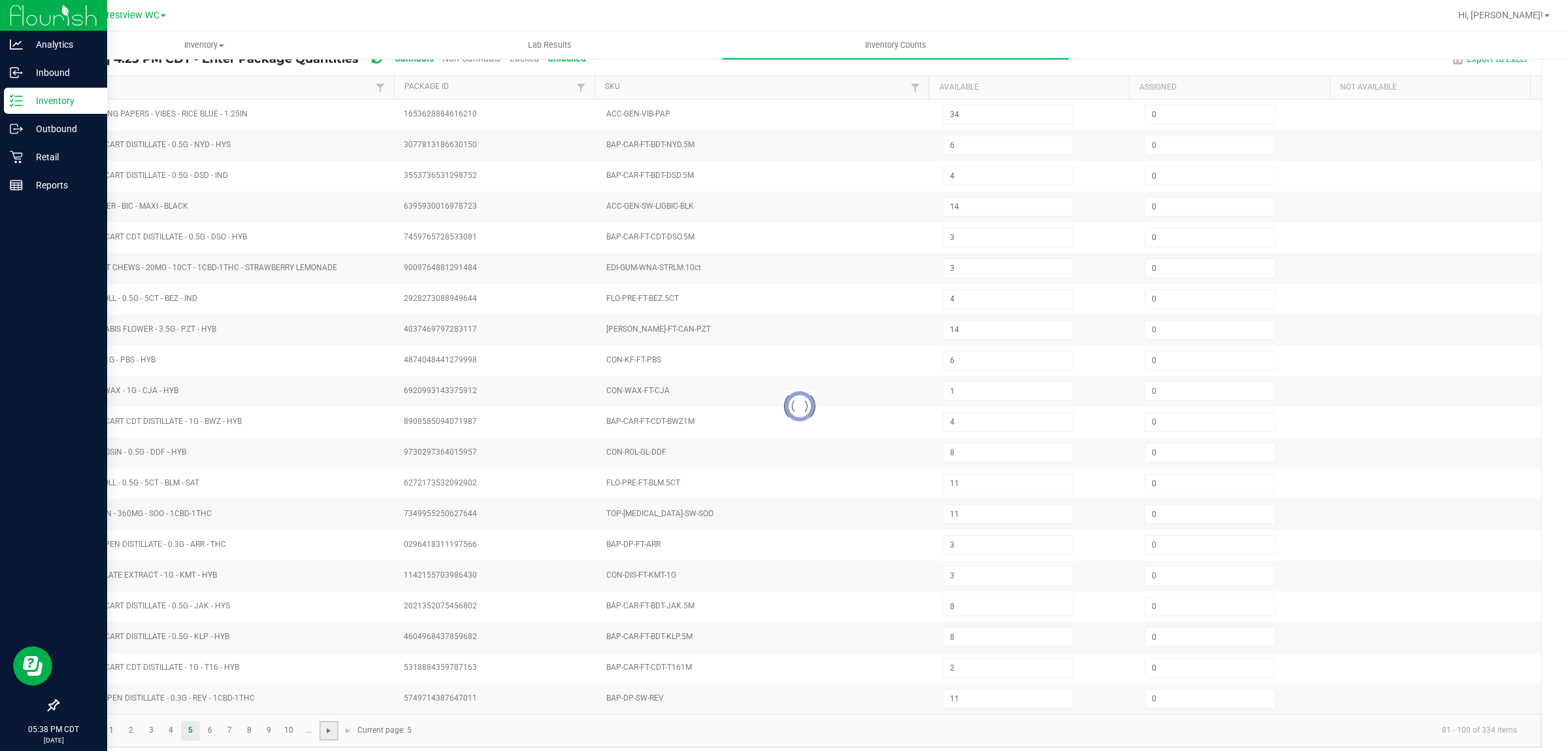
type input "1"
type input "9"
type input "7"
type input "3"
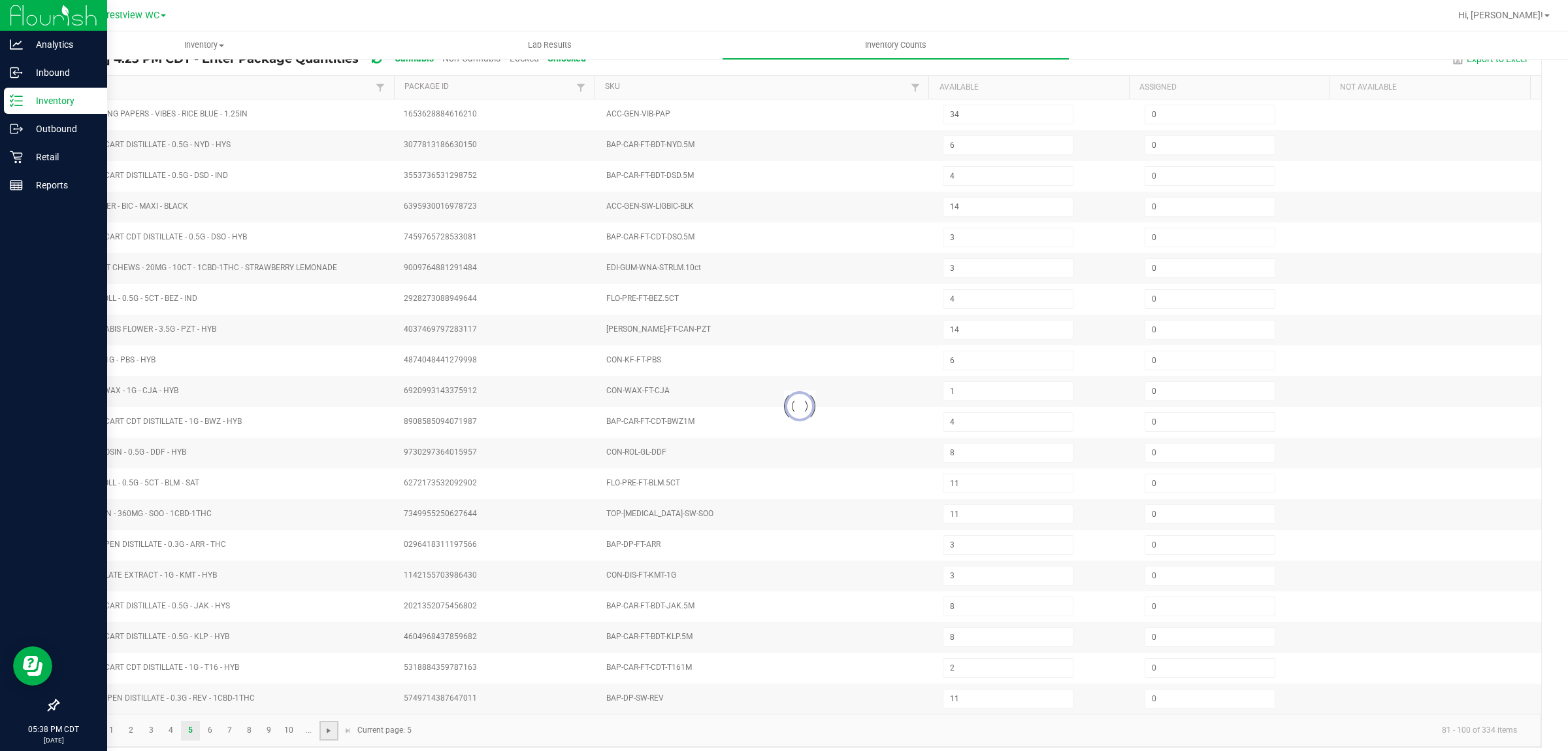
type input "10"
type input "8"
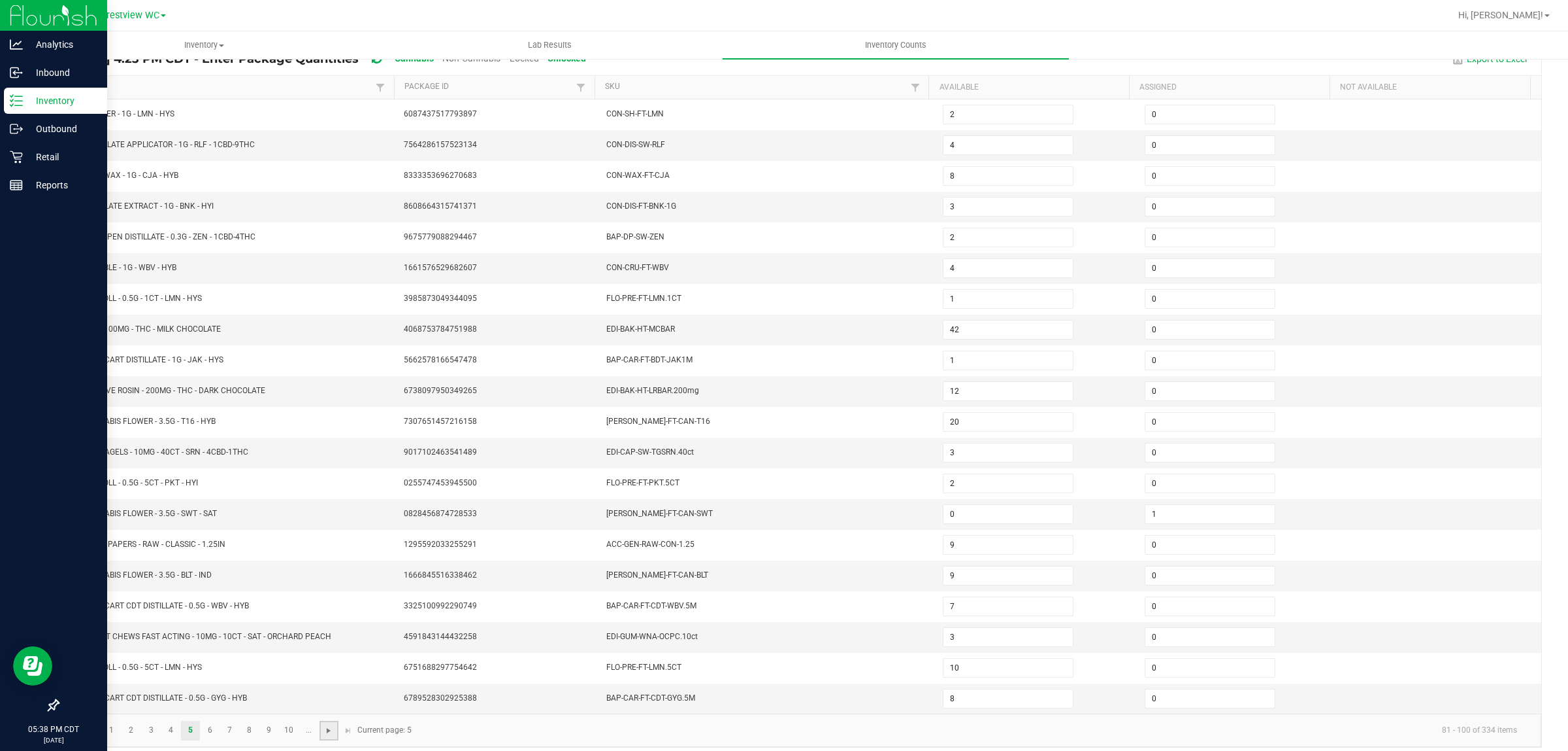
click at [331, 736] on span "Go to the next page" at bounding box center [328, 730] width 11 height 11
type input "2"
type input "6"
type input "3"
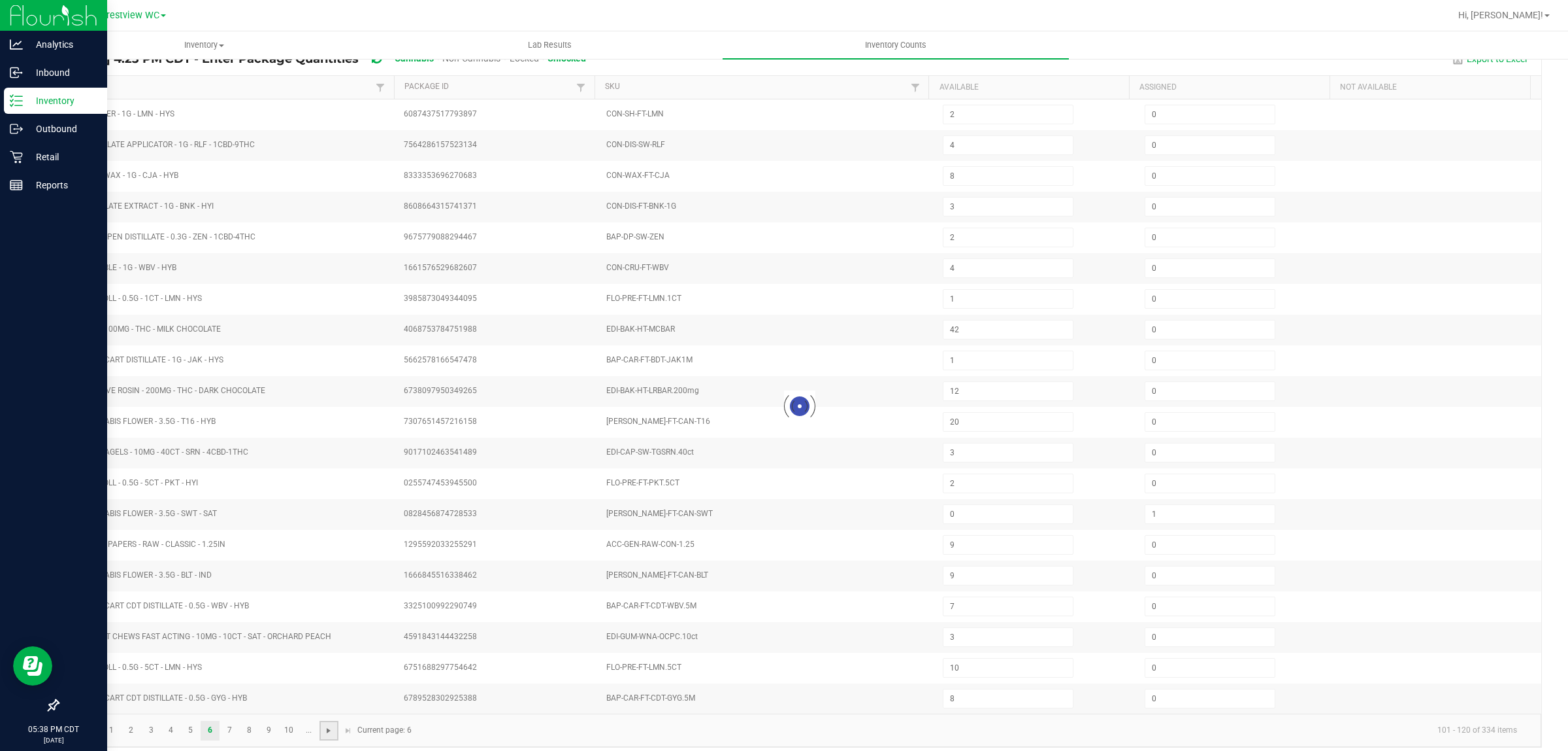
type input "6"
type input "0"
type input "1"
type input "9"
type input "12"
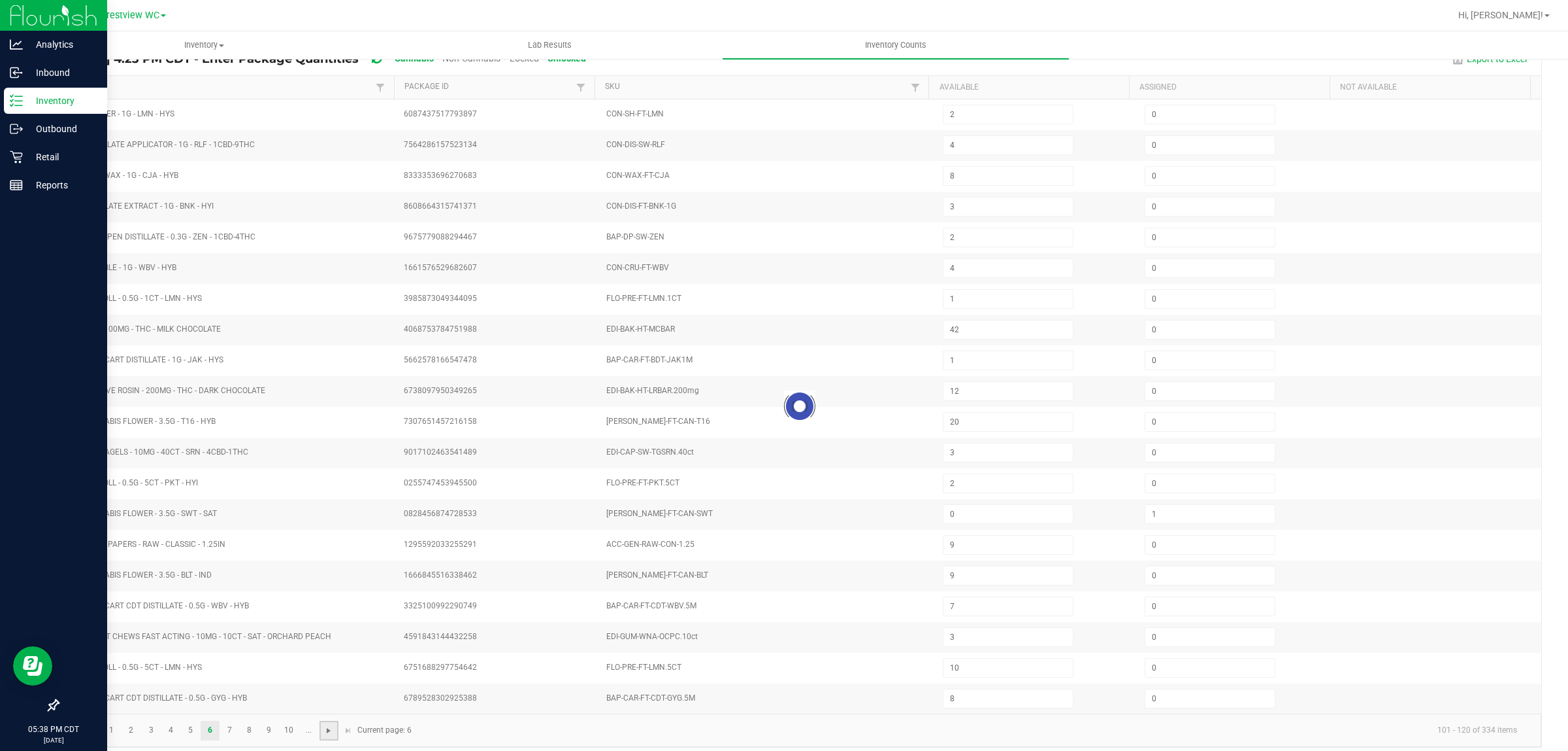
type input "8"
type input "2"
type input "13"
type input "2"
type input "1"
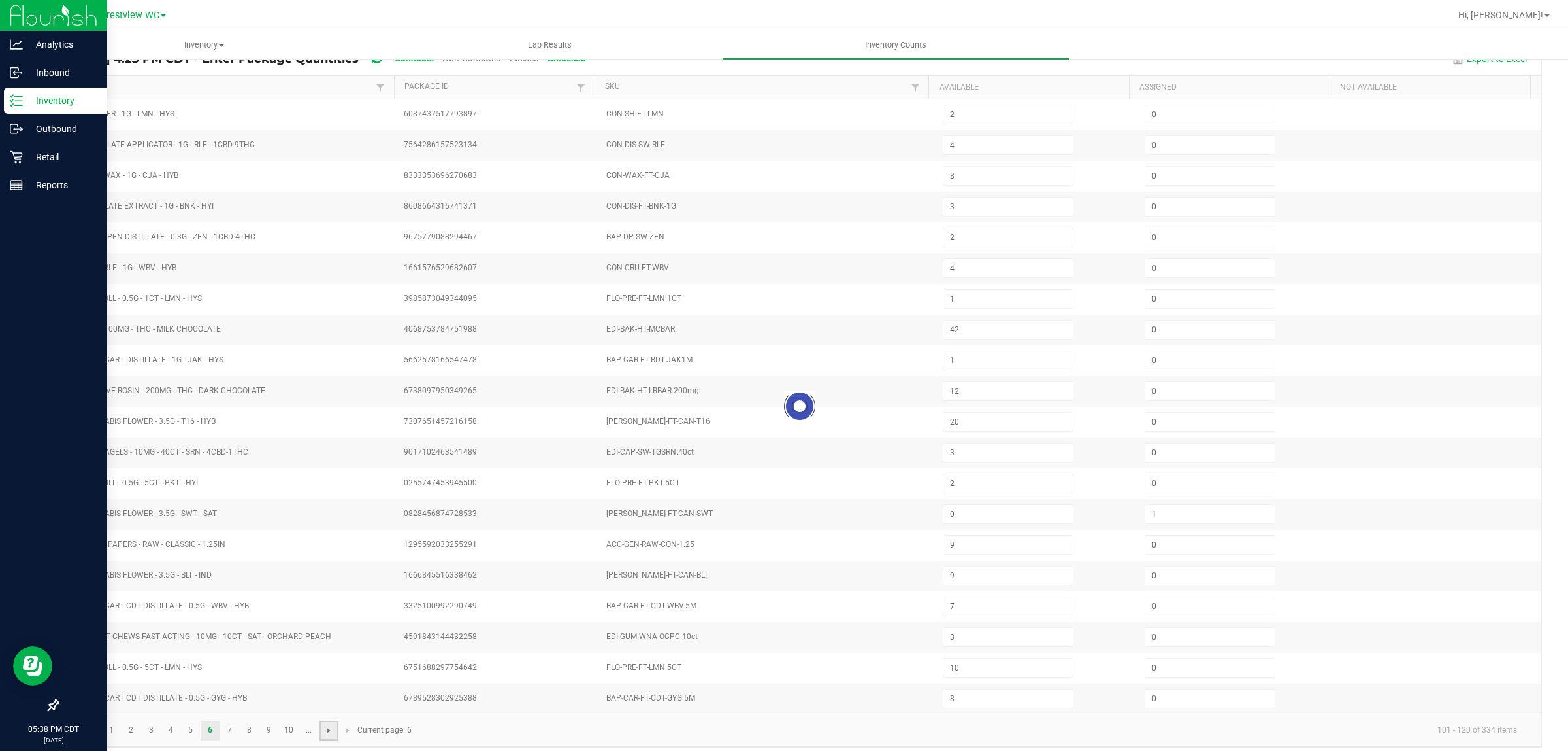
type input "1"
type input "0"
type input "4"
type input "0"
type input "1"
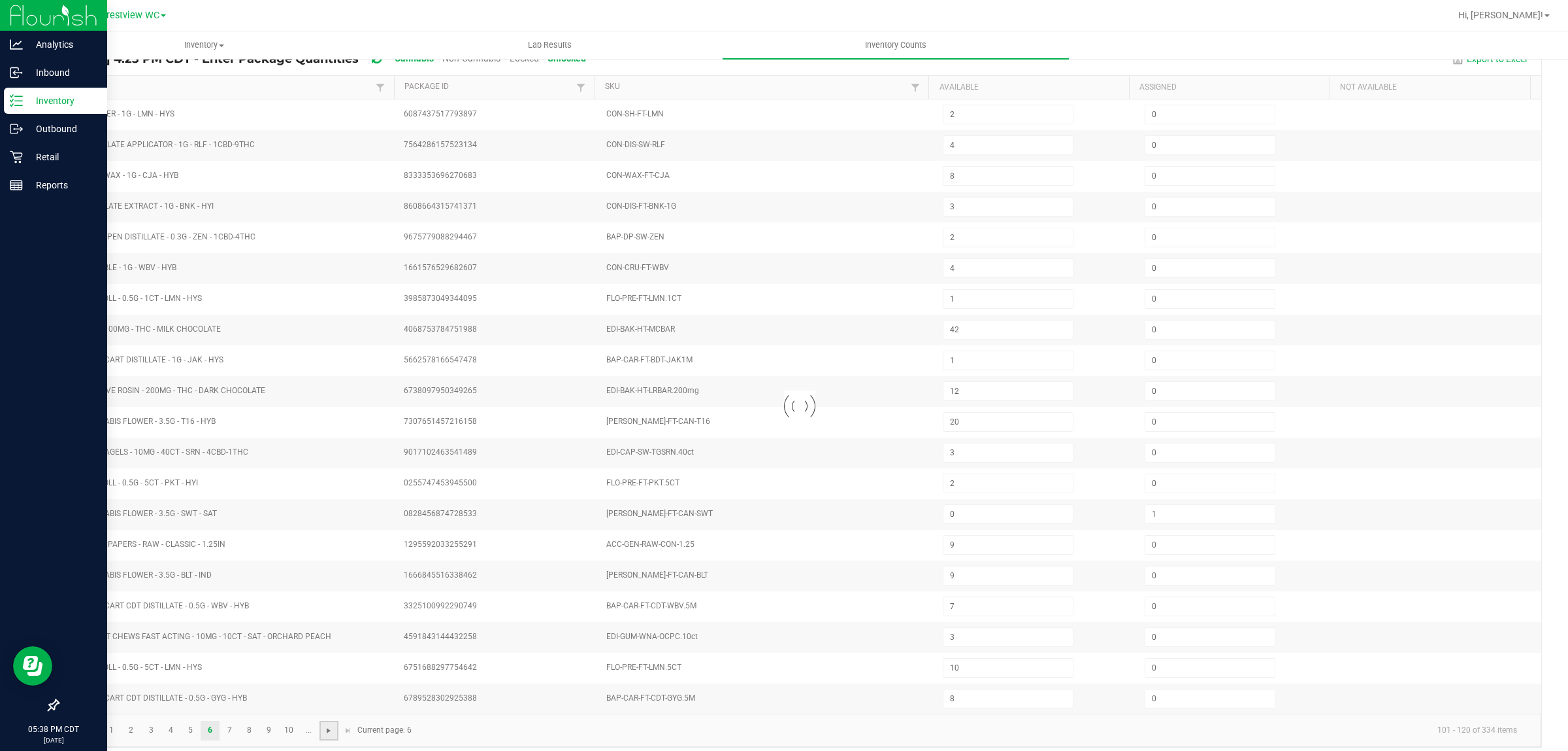
type input "12"
type input "23"
type input "2"
type input "0"
type input "1"
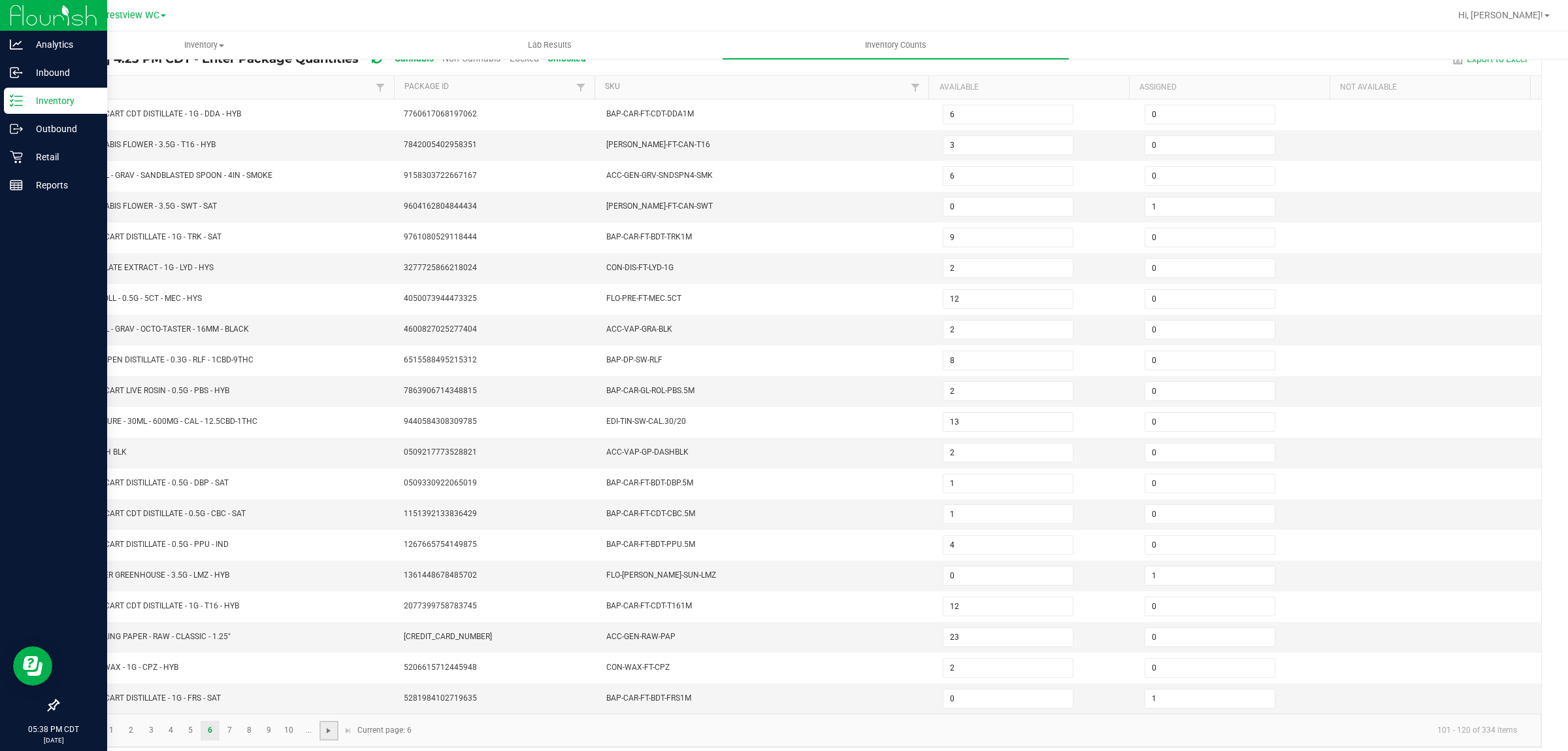
click at [331, 736] on span "Go to the next page" at bounding box center [328, 730] width 11 height 11
type input "5"
type input "3"
type input "2"
type input "1"
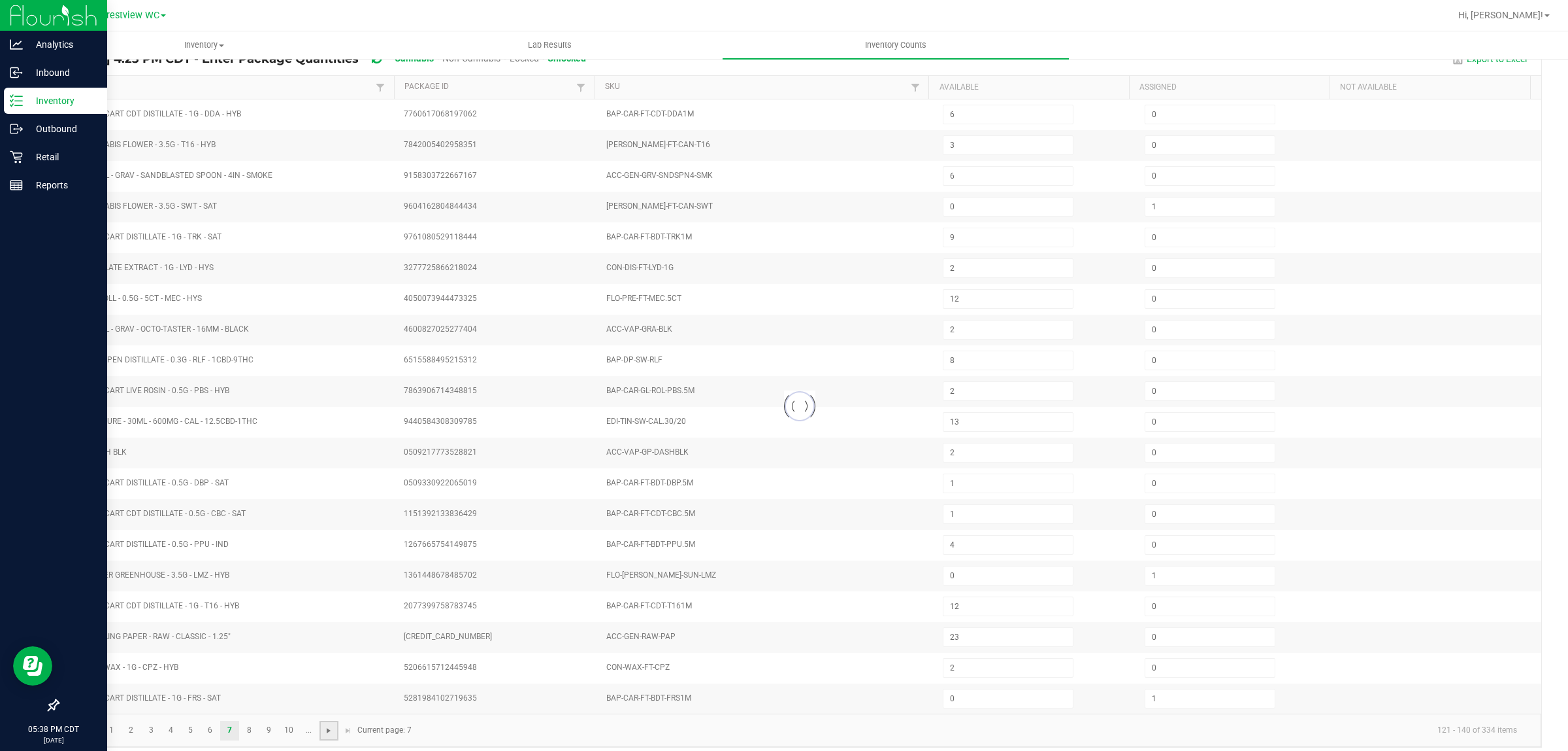
type input "7"
type input "12"
type input "8"
type input "12"
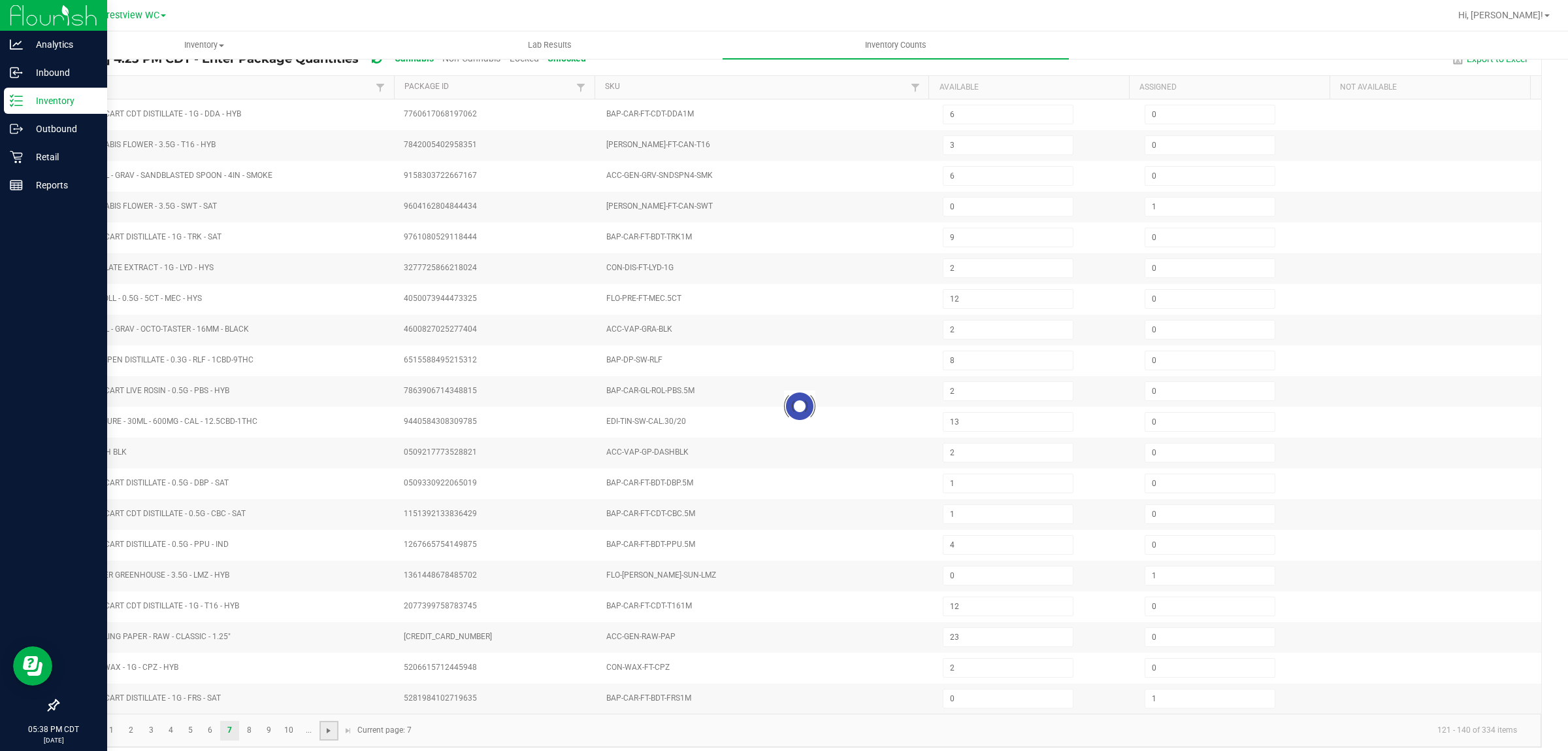
type input "16"
type input "6"
type input "0"
type input "11"
type input "2"
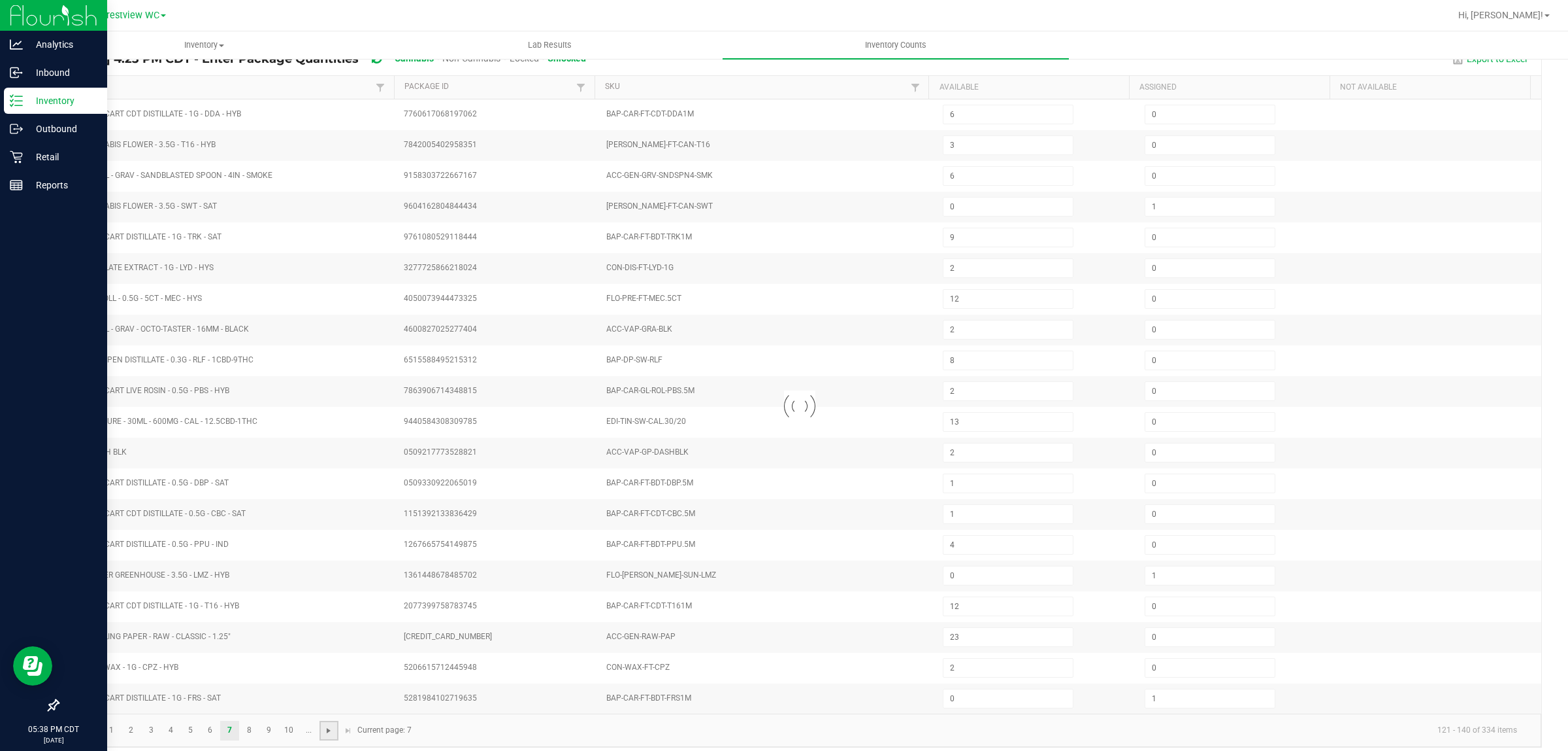
type input "4"
type input "0"
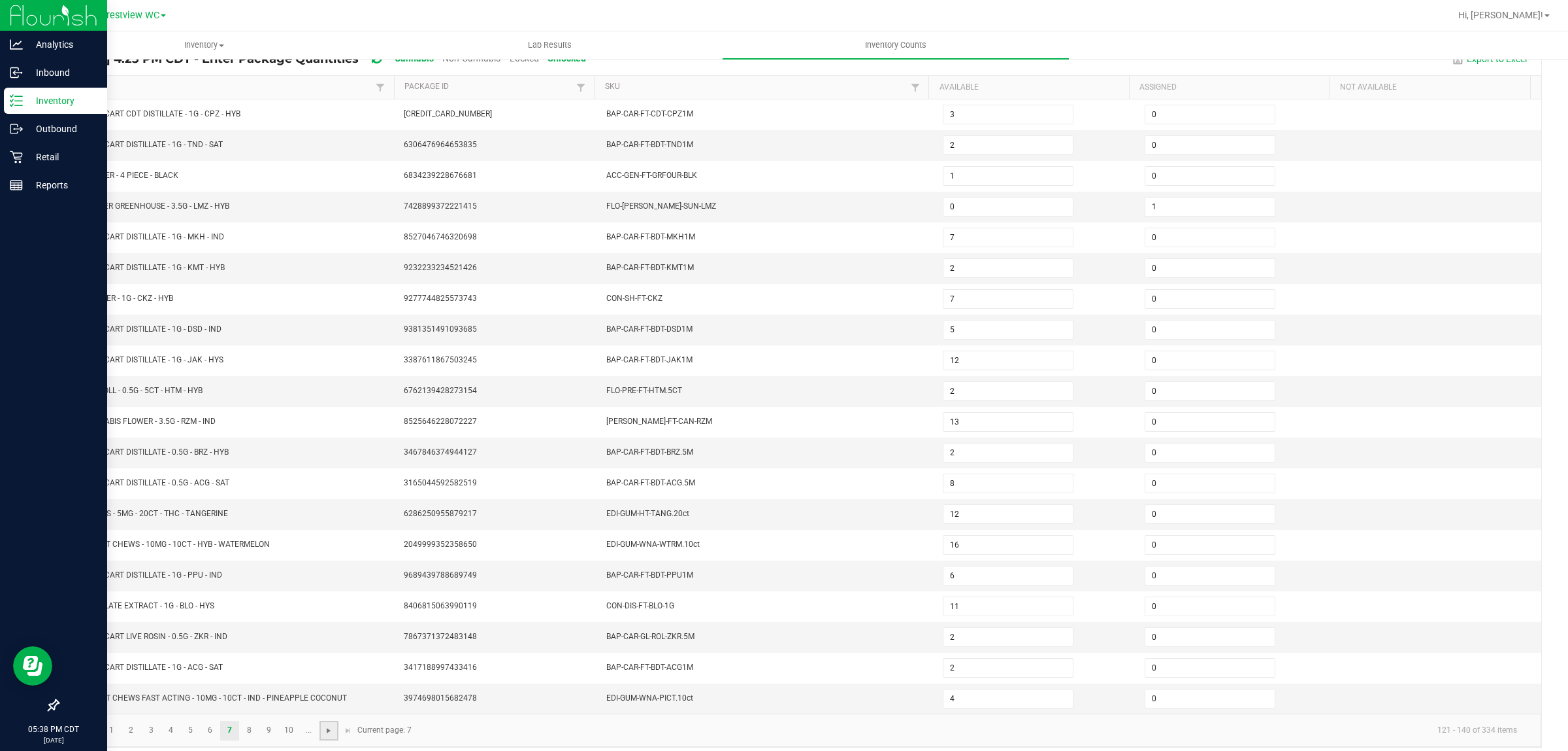
click at [331, 736] on span "Go to the next page" at bounding box center [328, 730] width 11 height 11
type input "7"
type input "12"
type input "3"
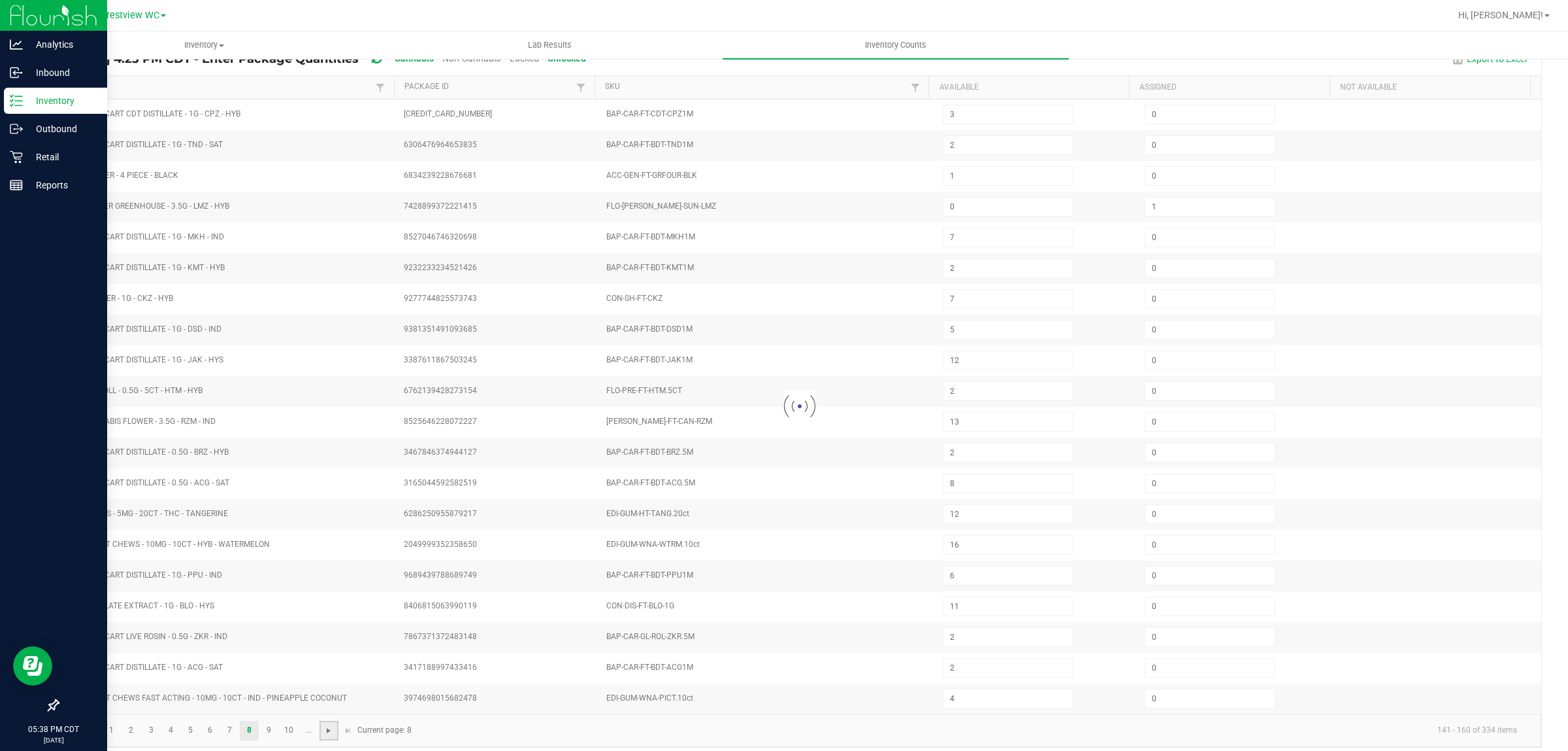
type input "35"
type input "8"
type input "0"
type input "2"
type input "12"
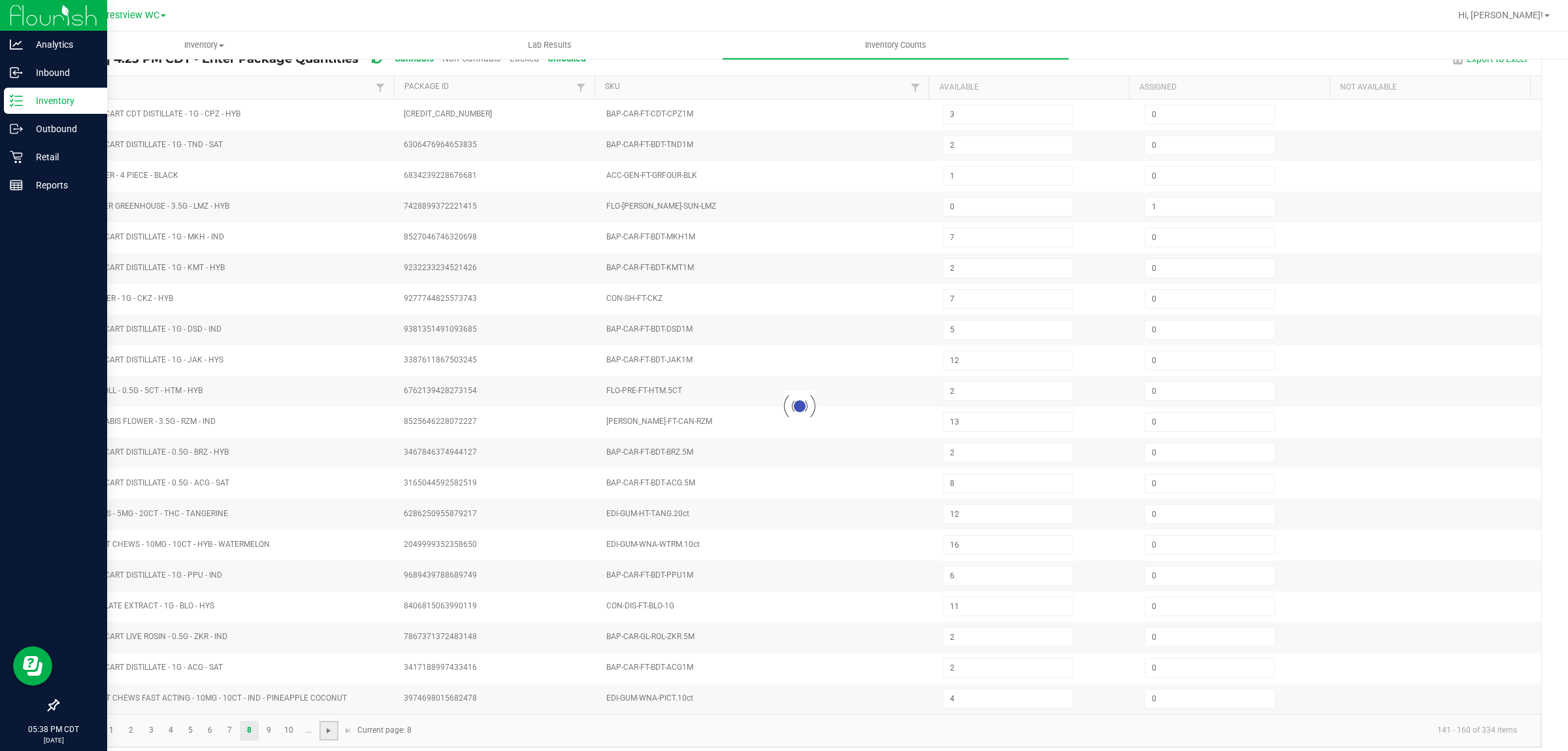
type input "33"
type input "8"
type input "5"
type input "8"
type input "6"
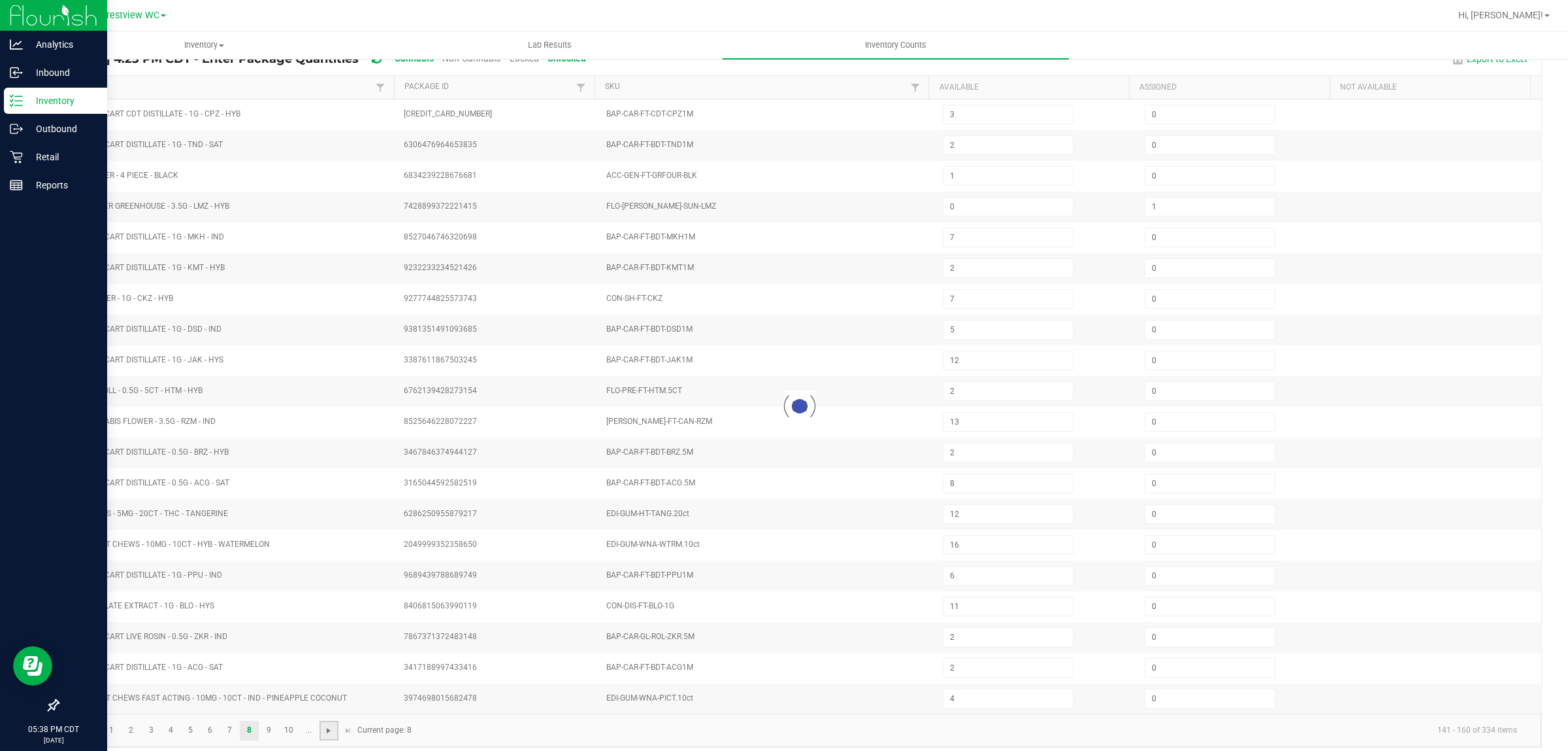
type input "13"
type input "9"
type input "8"
type input "12"
type input "15"
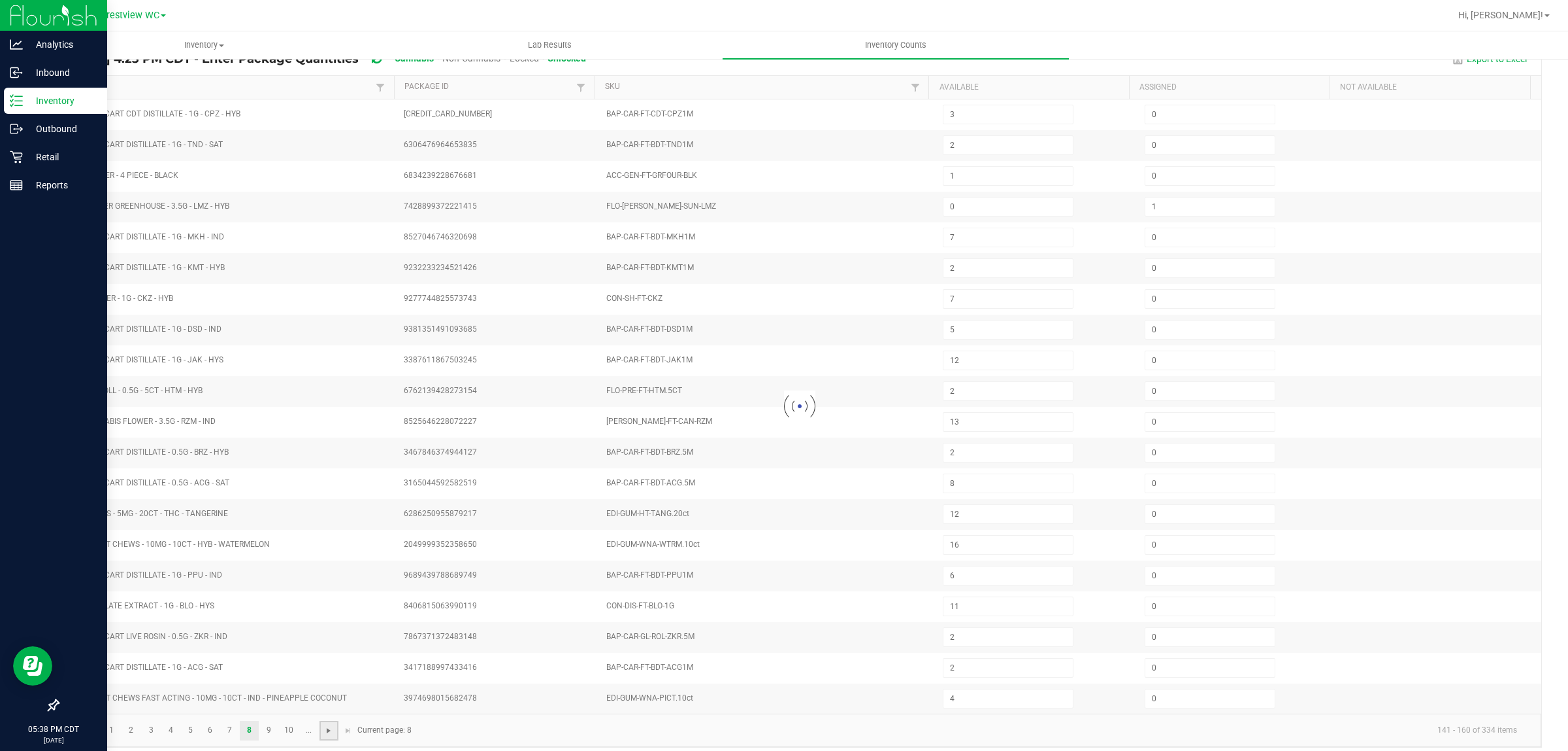
type input "6"
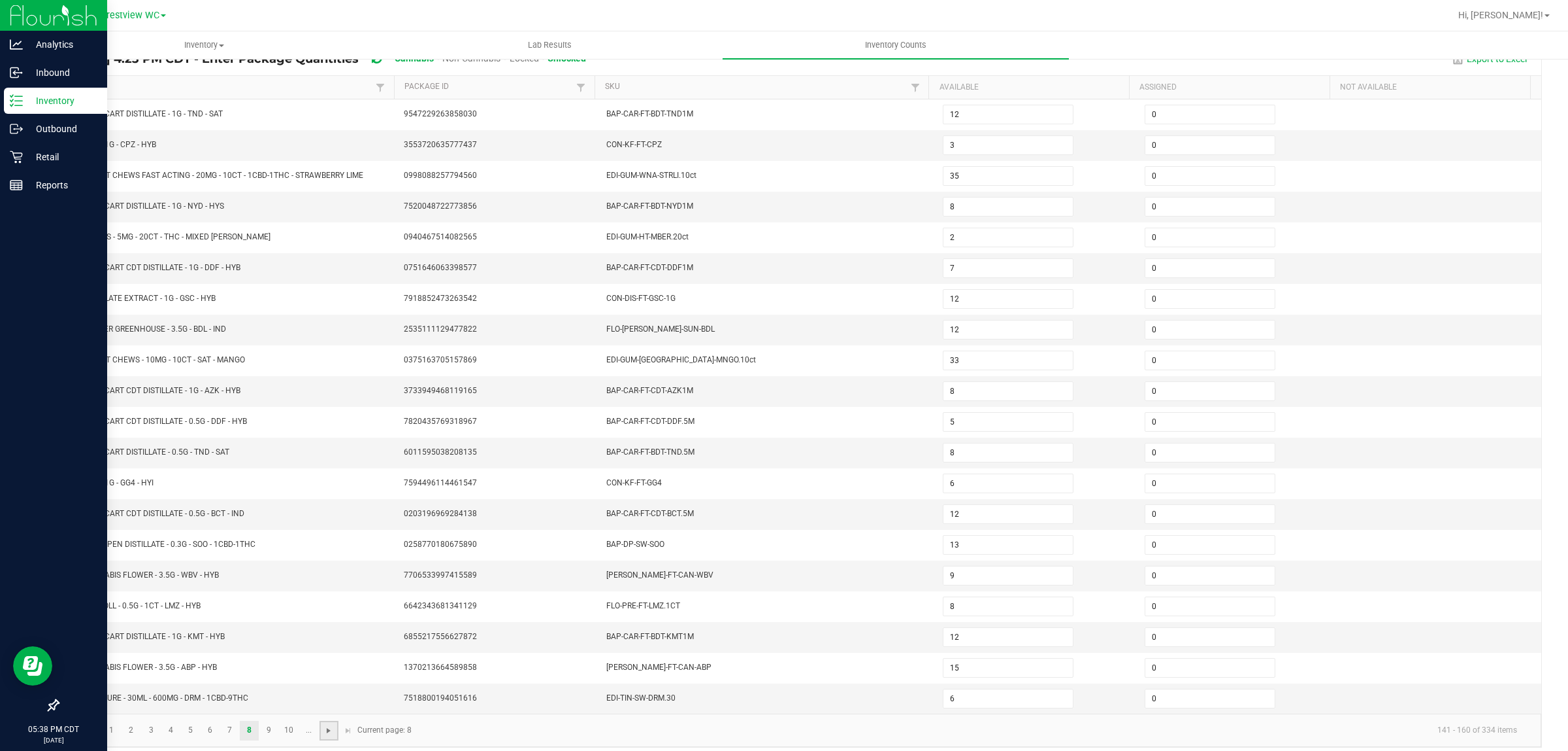
click at [332, 736] on span "Go to the next page" at bounding box center [328, 730] width 11 height 11
type input "9"
type input "19"
type input "20"
type input "8"
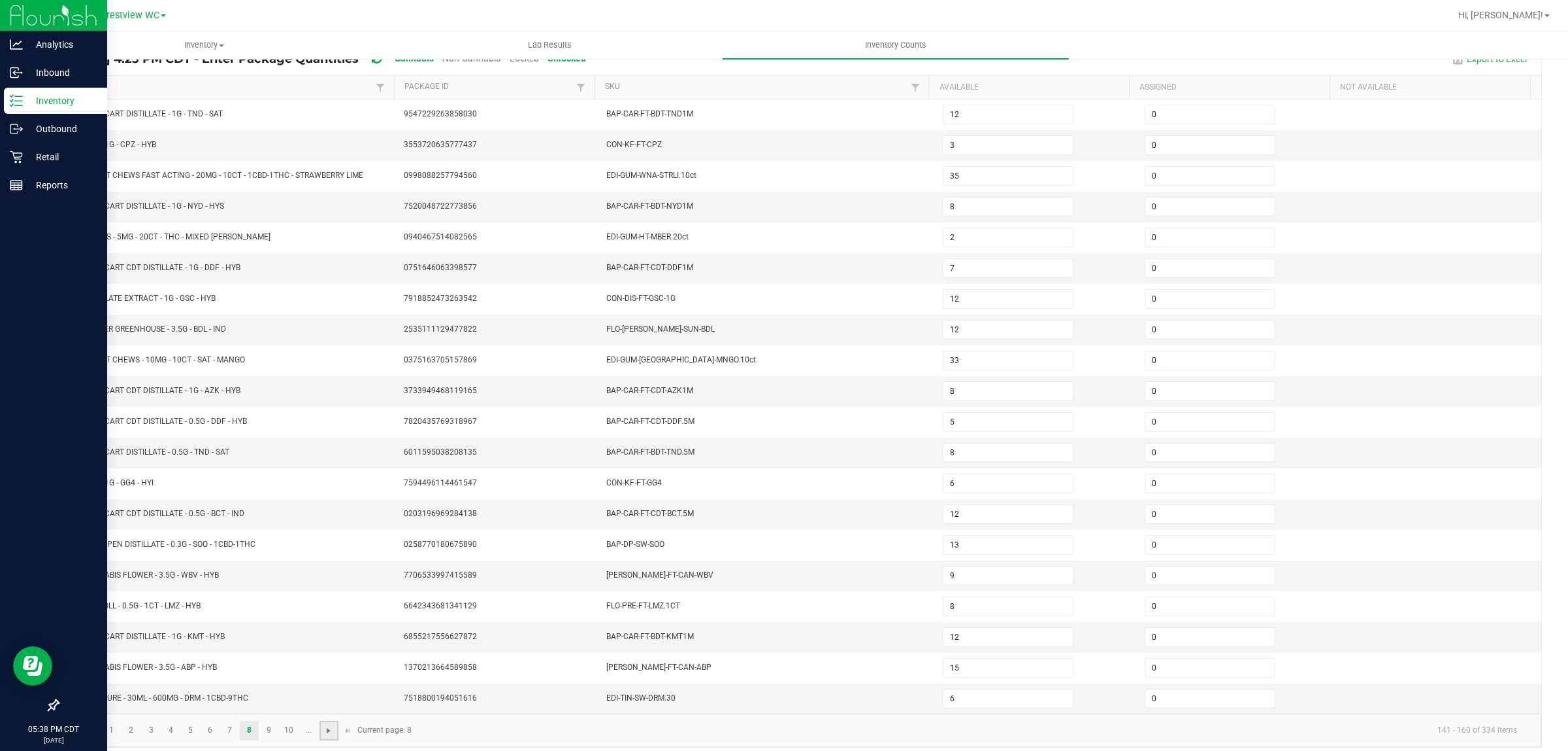
type input "1"
type input "12"
type input "11"
type input "5"
type input "7"
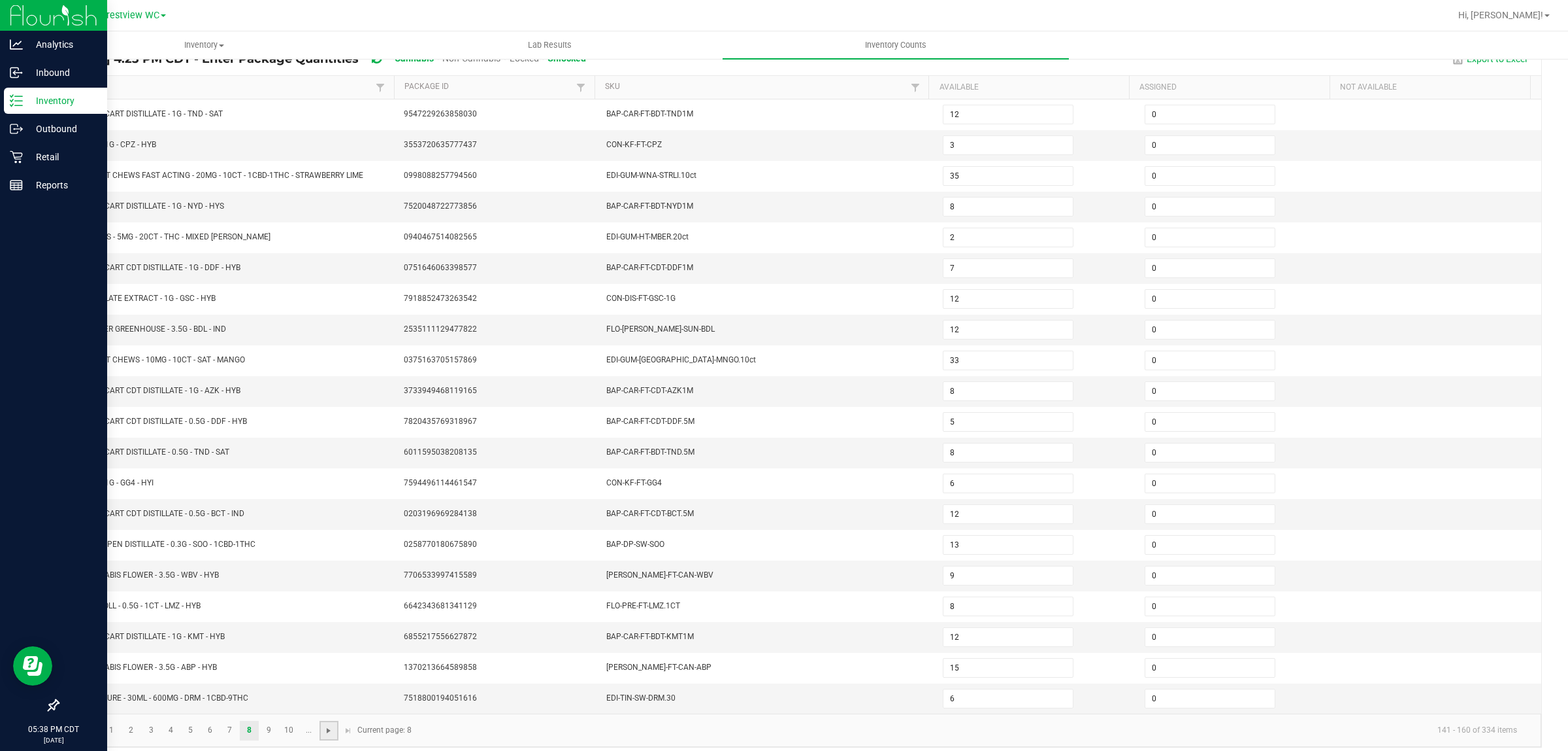
type input "12"
type input "50"
type input "5"
type input "1"
type input "3"
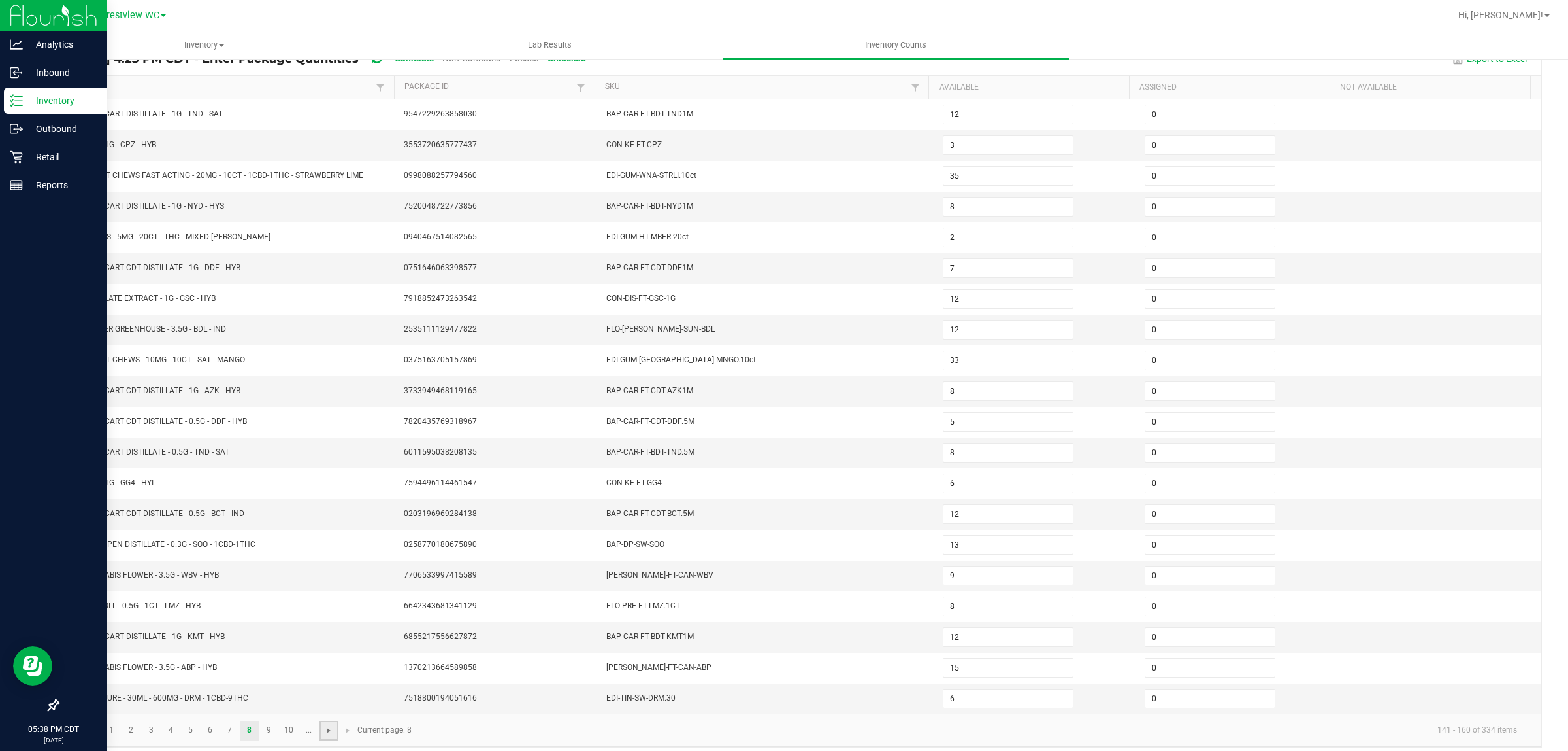
type input "7"
type input "0"
type input "2"
type input "10"
type input "7"
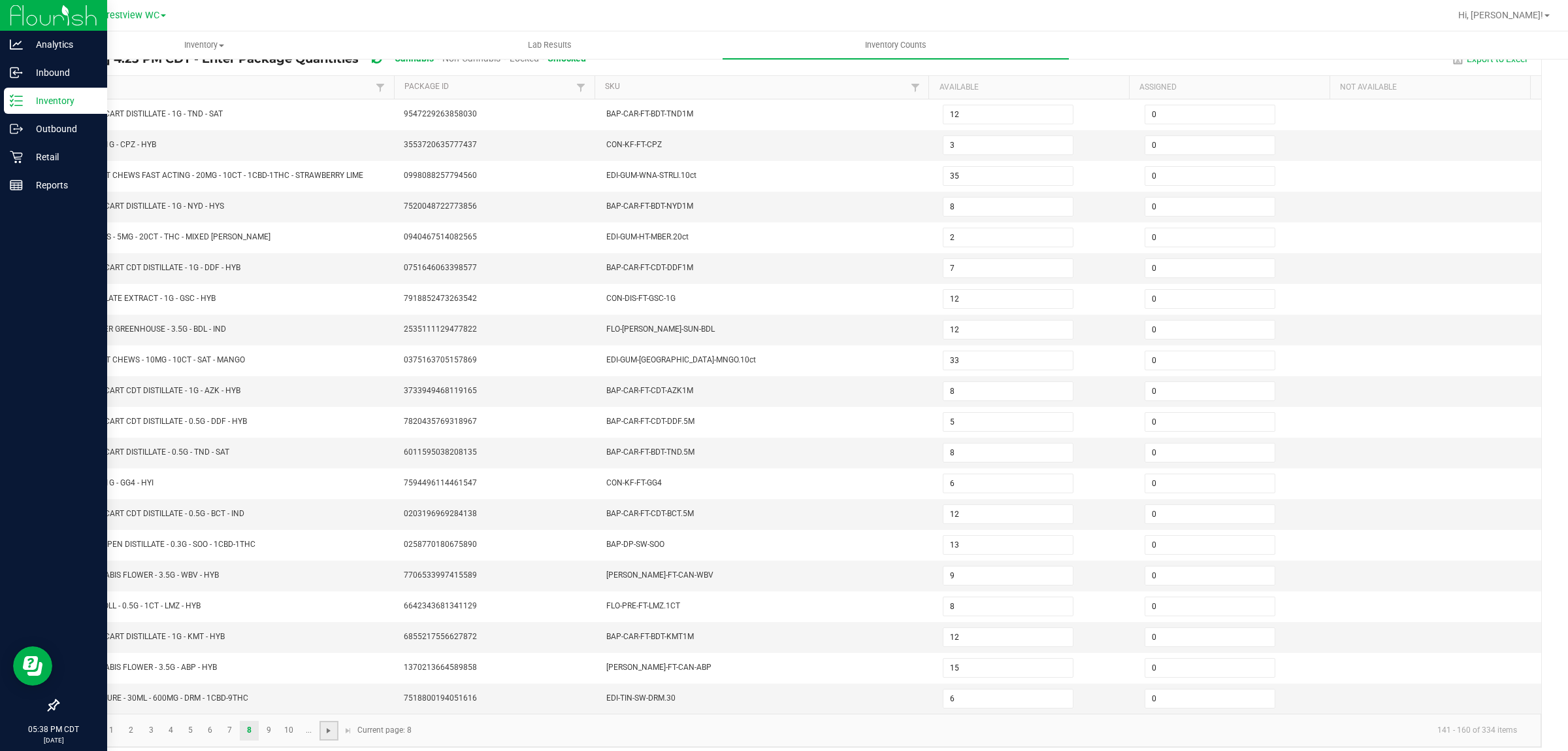
type input "8"
type input "1"
click at [332, 736] on span "Go to the next page" at bounding box center [328, 730] width 11 height 11
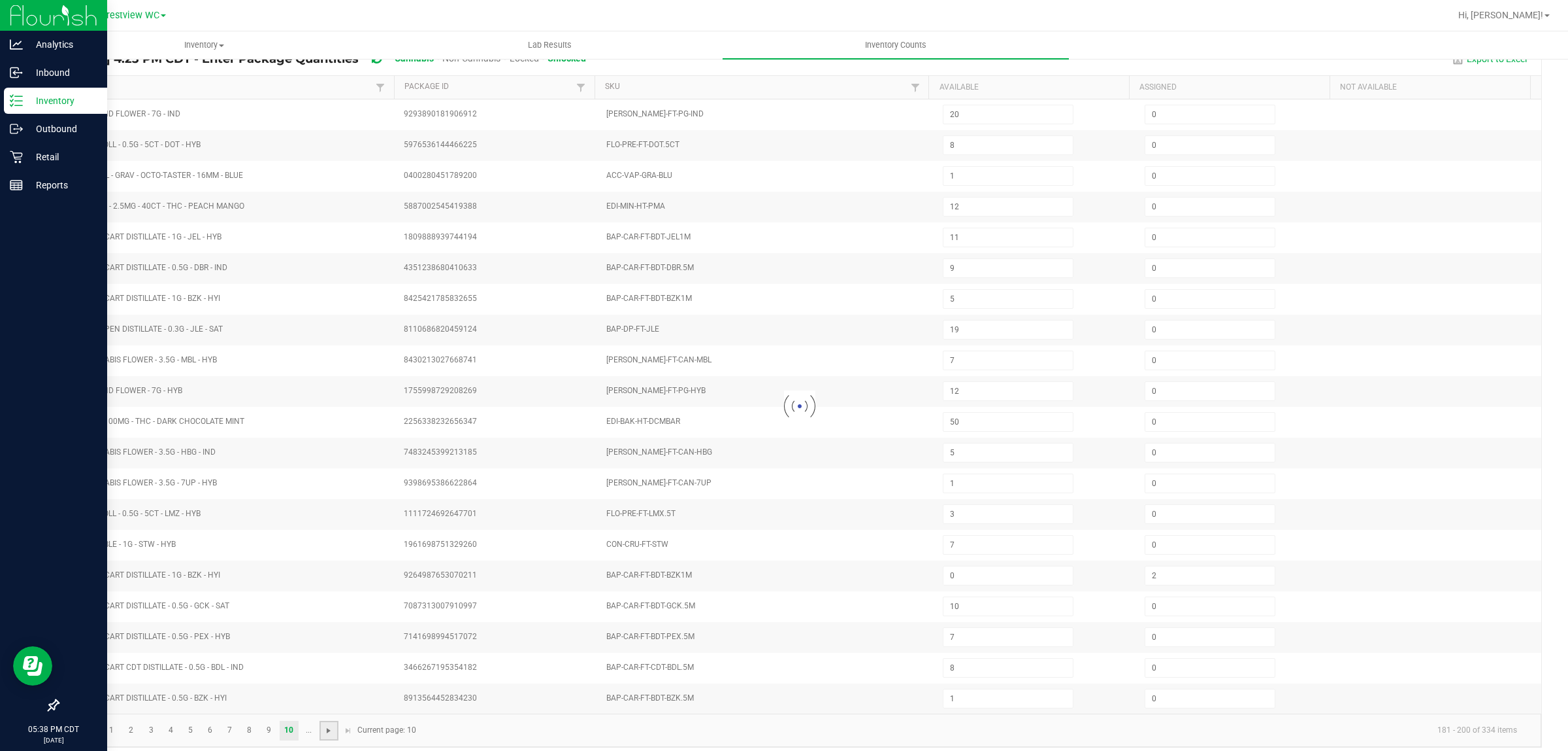
type input "23"
type input "8"
type input "10"
type input "9"
type input "12"
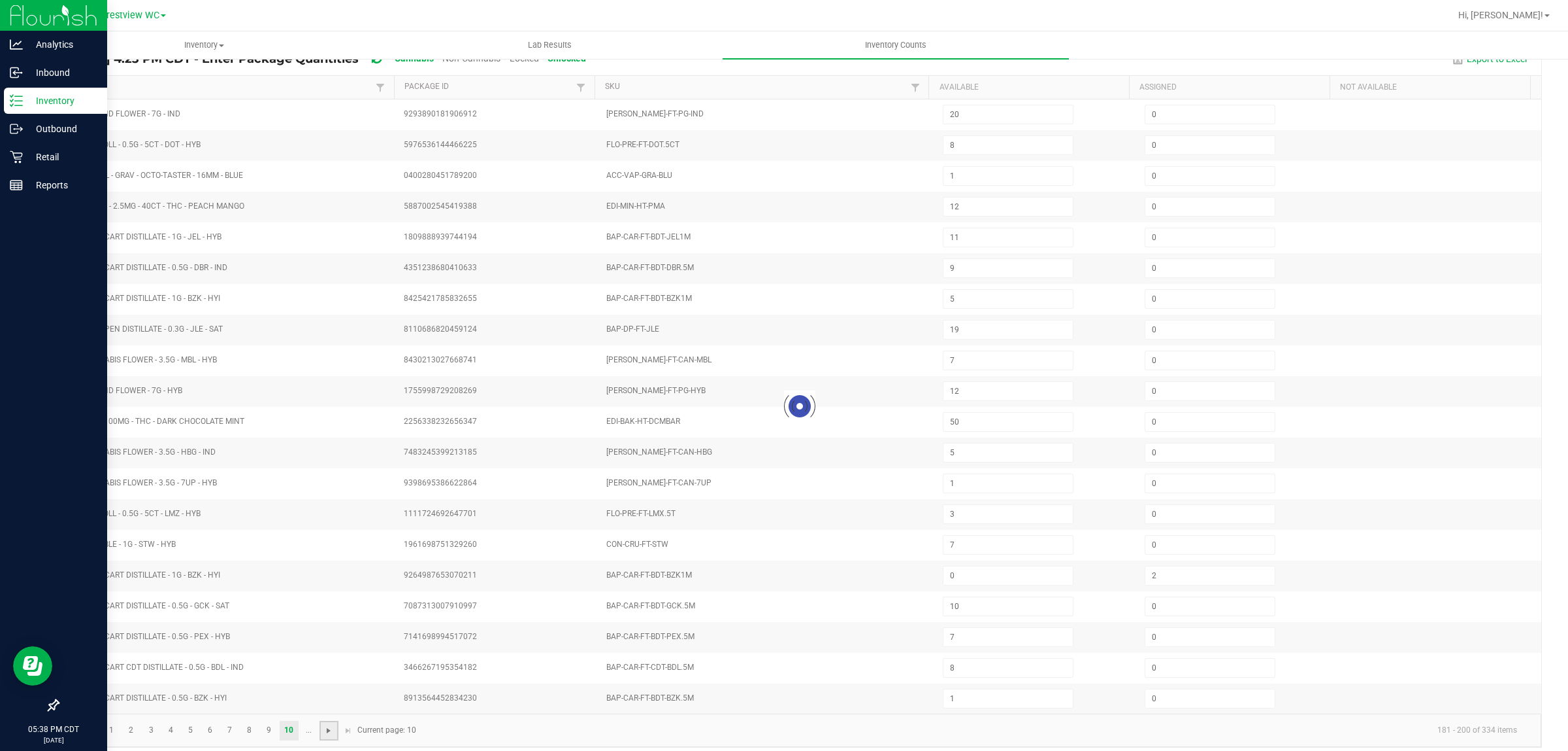
type input "5"
type input "8"
type input "7"
type input "11"
type input "5"
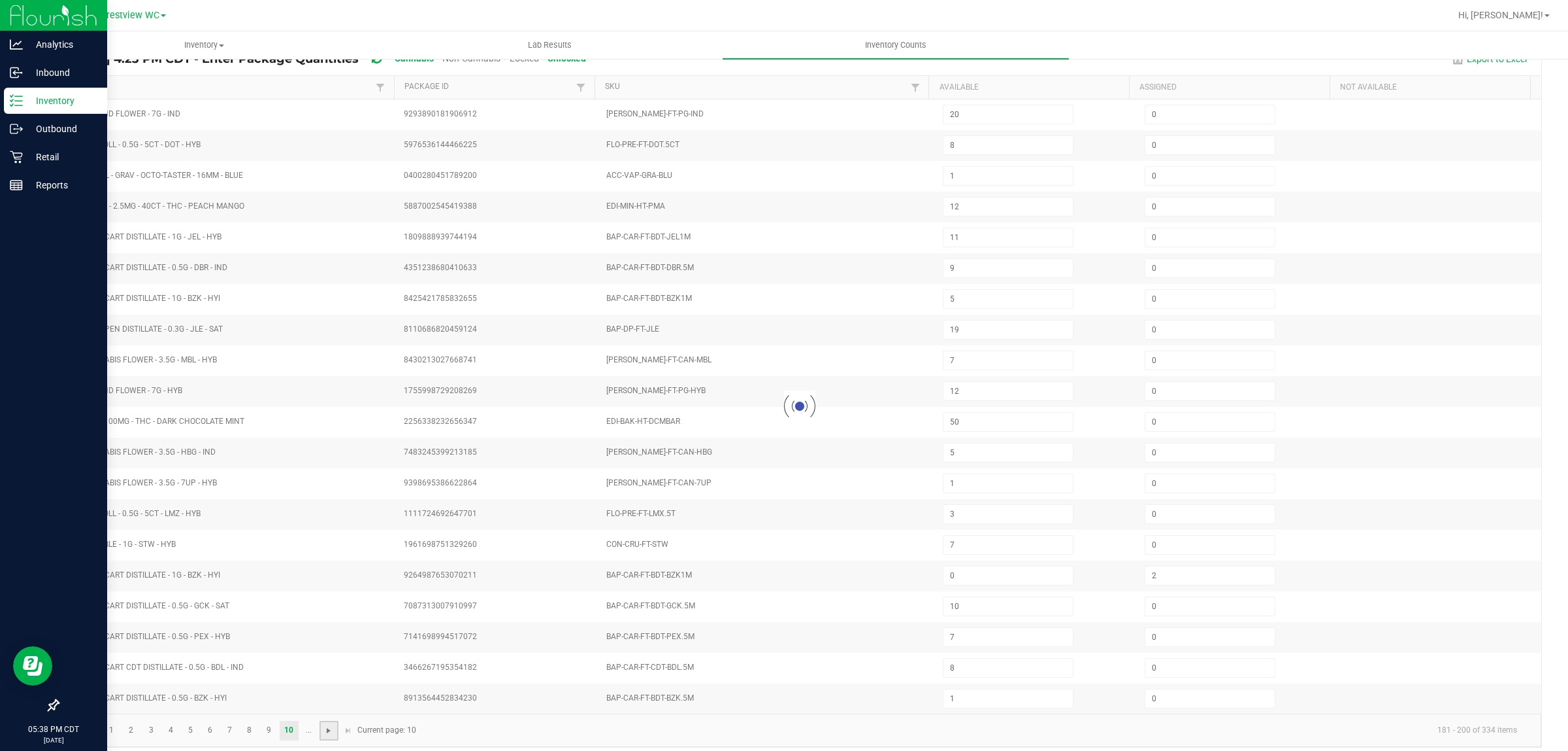
type input "14"
type input "40"
type input "3"
type input "9"
type input "11"
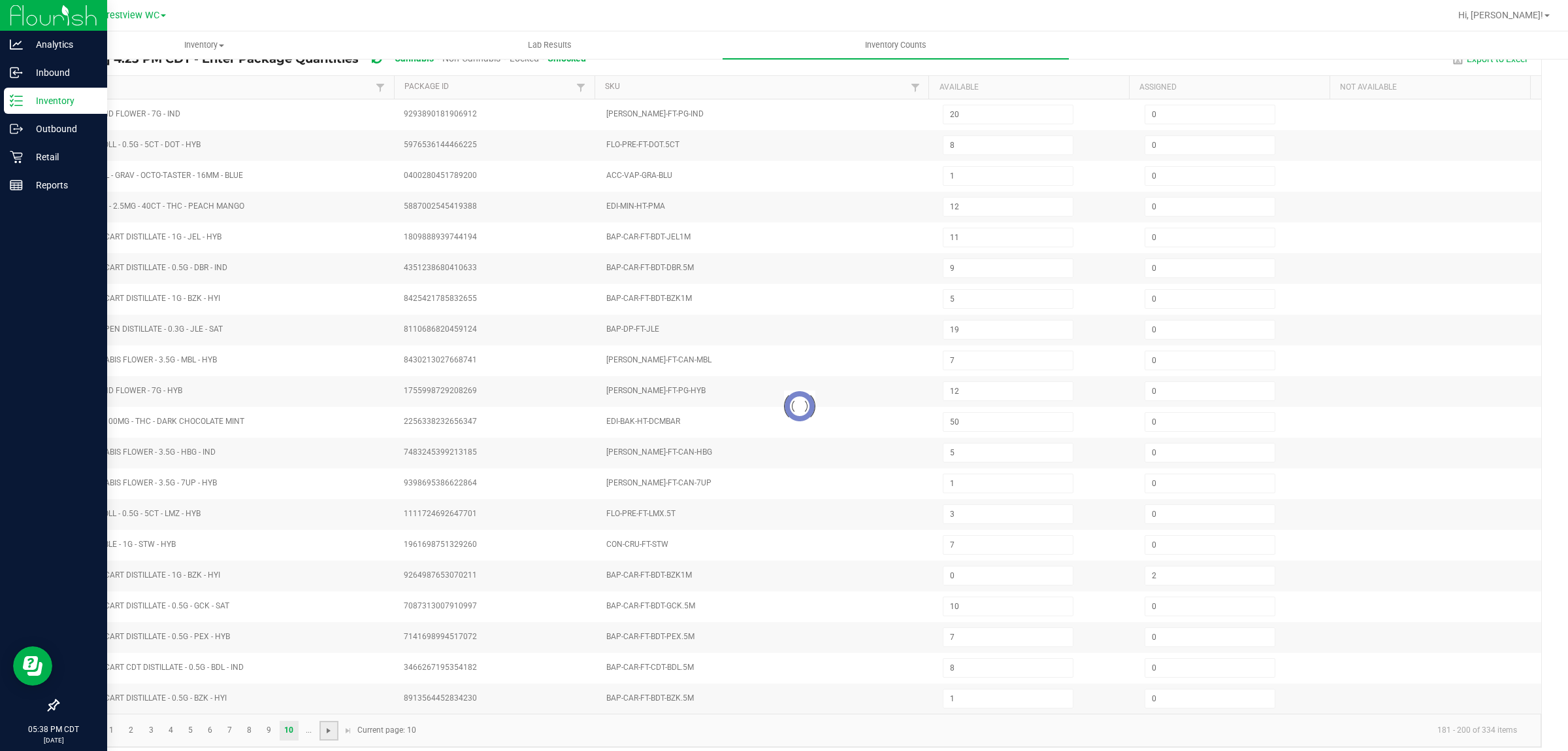
type input "5"
type input "0"
type input "20"
type input "11"
type input "17"
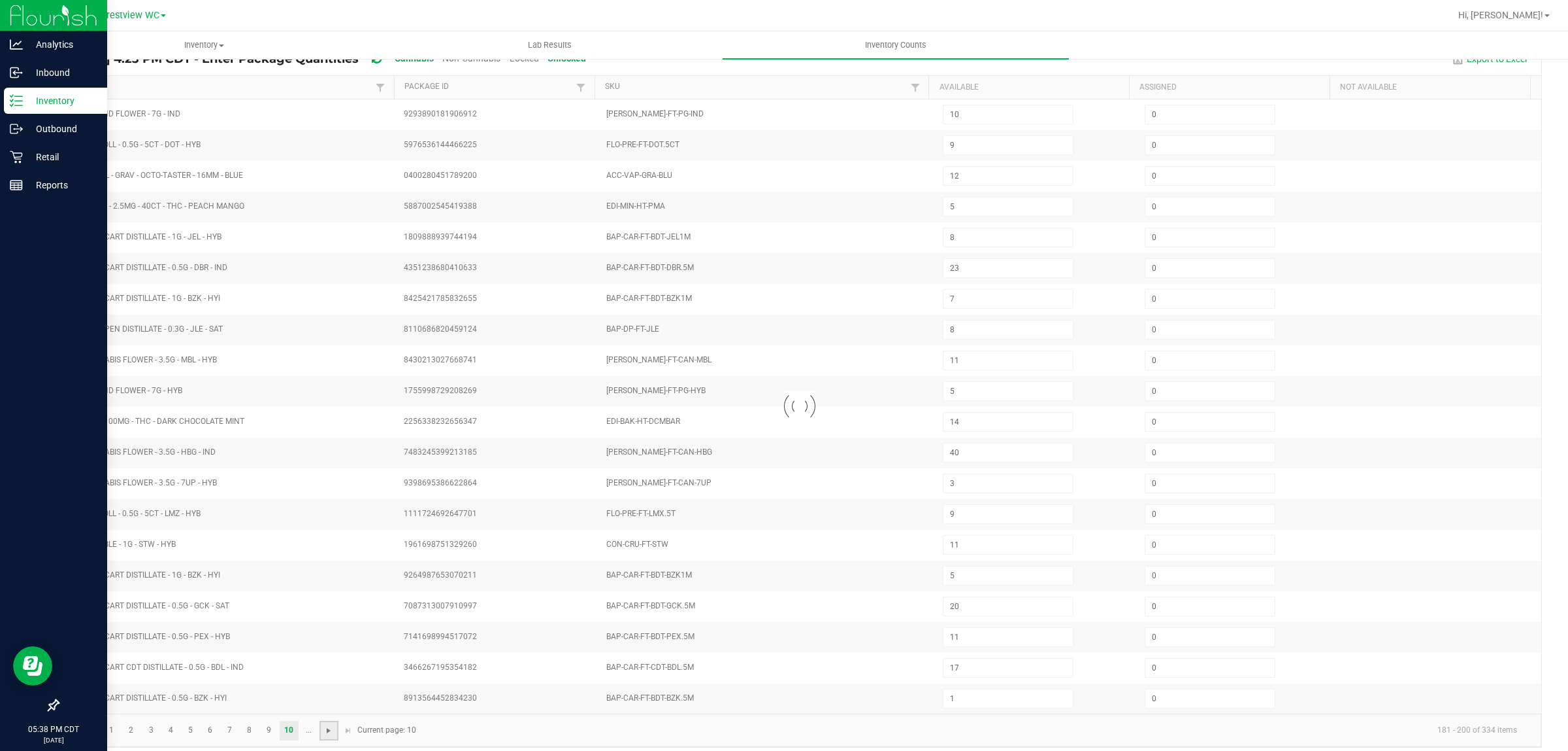
type input "2"
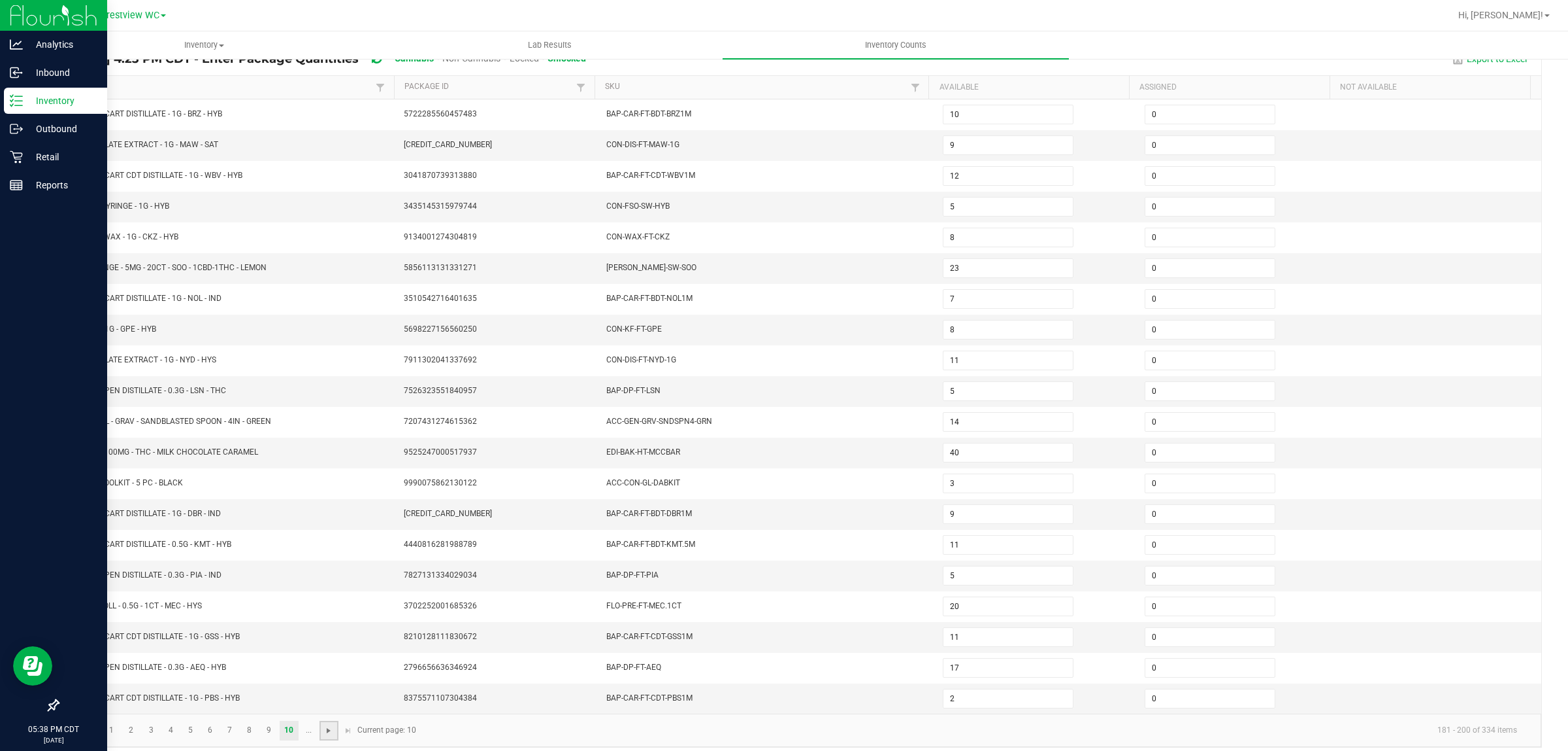
click at [332, 736] on span "Go to the next page" at bounding box center [328, 730] width 11 height 11
type input "2"
type input "13"
click at [332, 740] on kendo-pager "... 11 12 13 14 15 16 17 201 - 220 of 334 items Current page: 11" at bounding box center [800, 730] width 1484 height 33
click at [263, 739] on link at bounding box center [270, 730] width 19 height 20
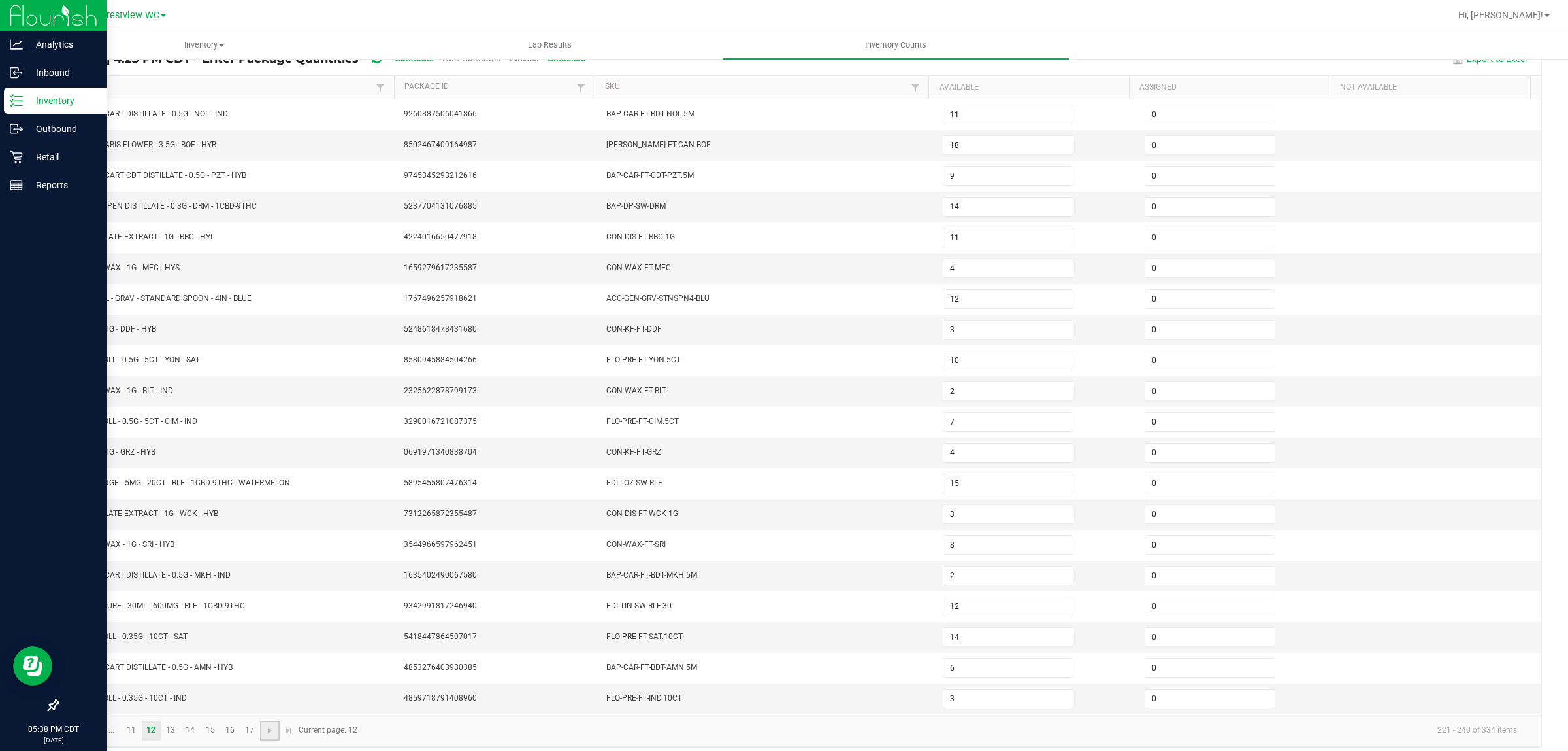
click at [263, 739] on link at bounding box center [270, 730] width 19 height 20
drag, startPoint x: 492, startPoint y: 265, endPoint x: 345, endPoint y: 265, distance: 147.0
click at [345, 265] on tr "FT - VAPE CART DISTILLATE - 0.5G - ATM - HYB 8748521499060208 BAP-CAR-FT-BDT-AT…" at bounding box center [800, 269] width 1484 height 31
copy tr "8748521499060208"
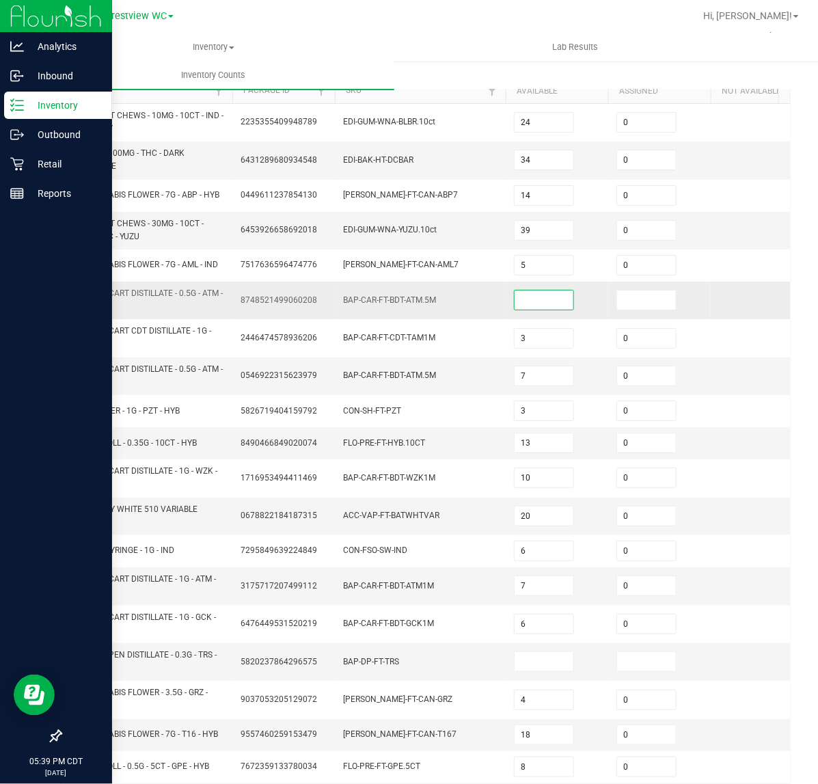
click at [535, 299] on input at bounding box center [544, 299] width 59 height 19
click at [671, 306] on input at bounding box center [646, 299] width 59 height 19
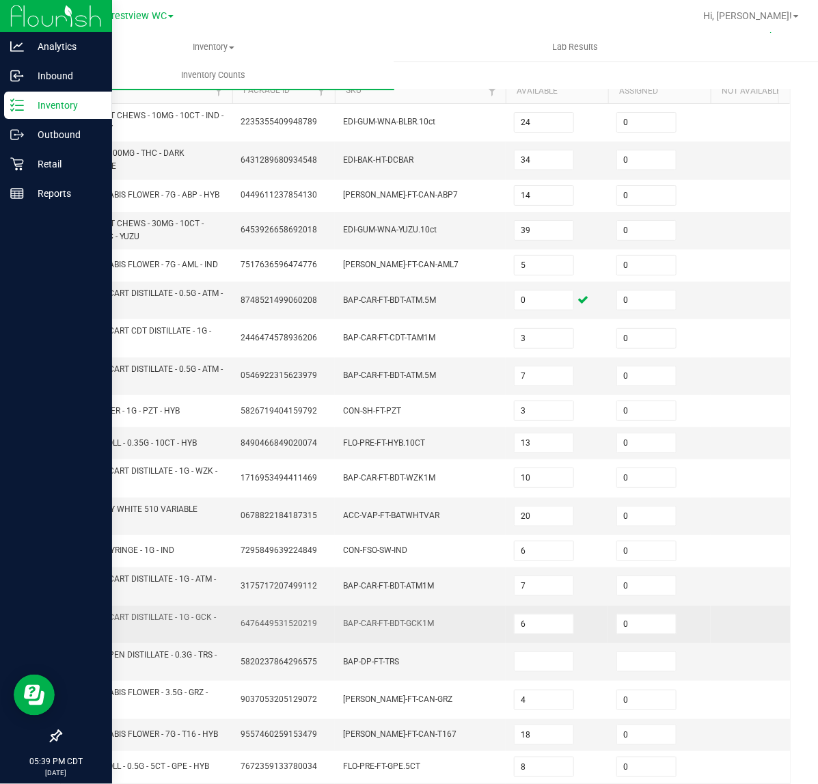
click at [467, 627] on td "BAP-CAR-FT-BDT-GCK1M" at bounding box center [420, 625] width 171 height 38
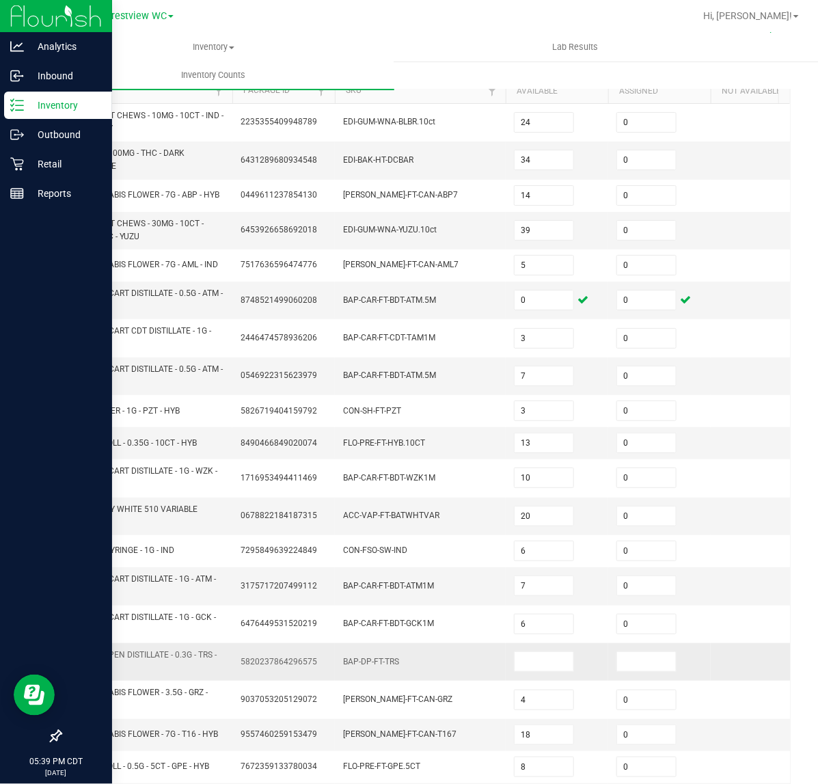
drag, startPoint x: 316, startPoint y: 665, endPoint x: 236, endPoint y: 660, distance: 80.1
click at [236, 660] on td "5820237864296575" at bounding box center [283, 662] width 103 height 38
copy span "5820237864296575"
click at [531, 653] on td at bounding box center [557, 662] width 103 height 38
click at [545, 665] on input at bounding box center [544, 661] width 59 height 19
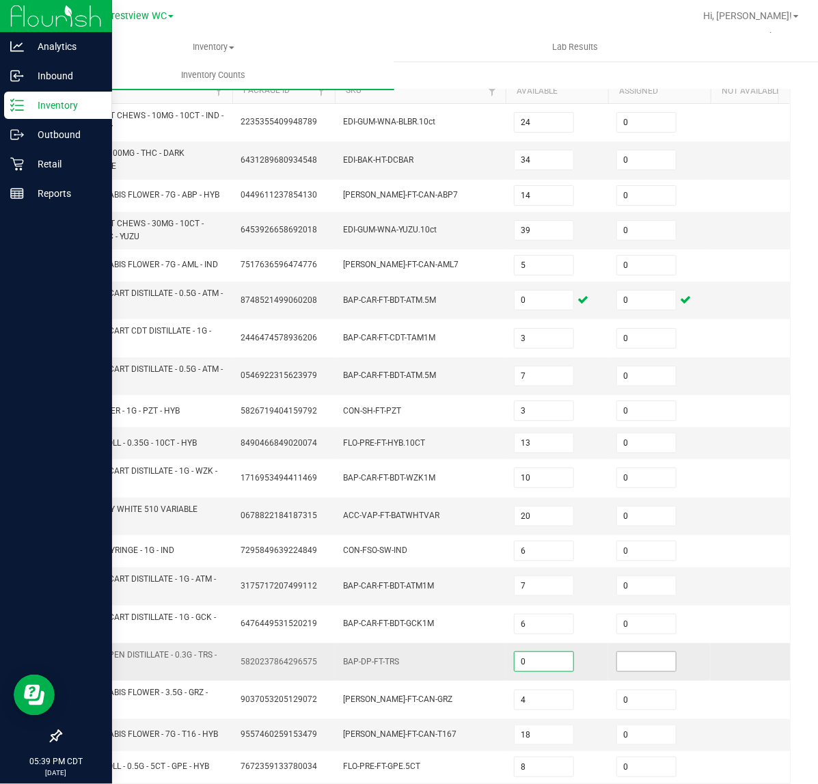
click at [658, 658] on input at bounding box center [646, 661] width 59 height 19
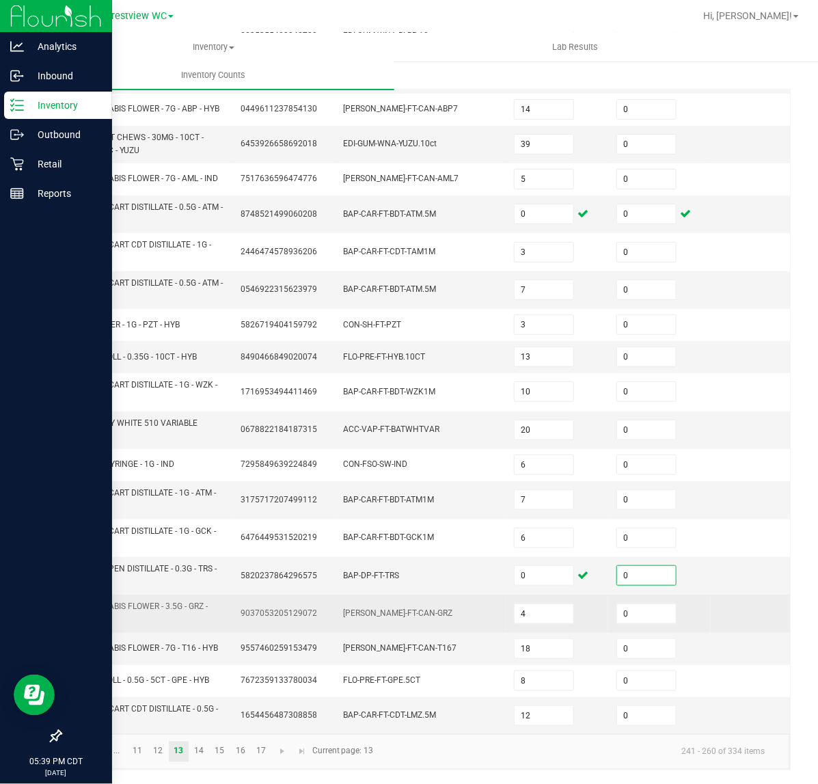
scroll to position [221, 0]
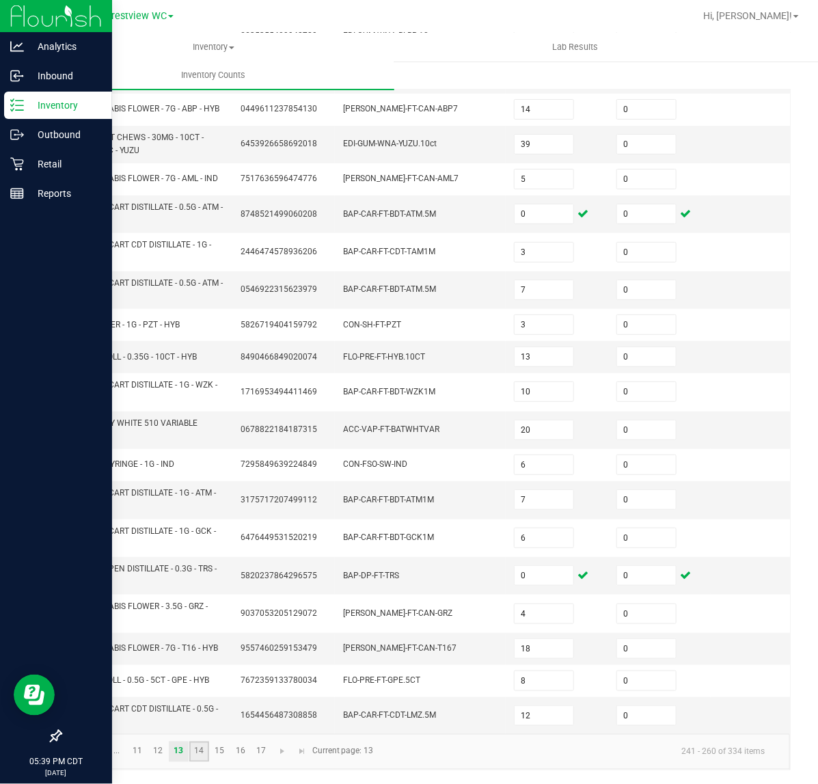
click at [203, 754] on link "14" at bounding box center [199, 752] width 20 height 21
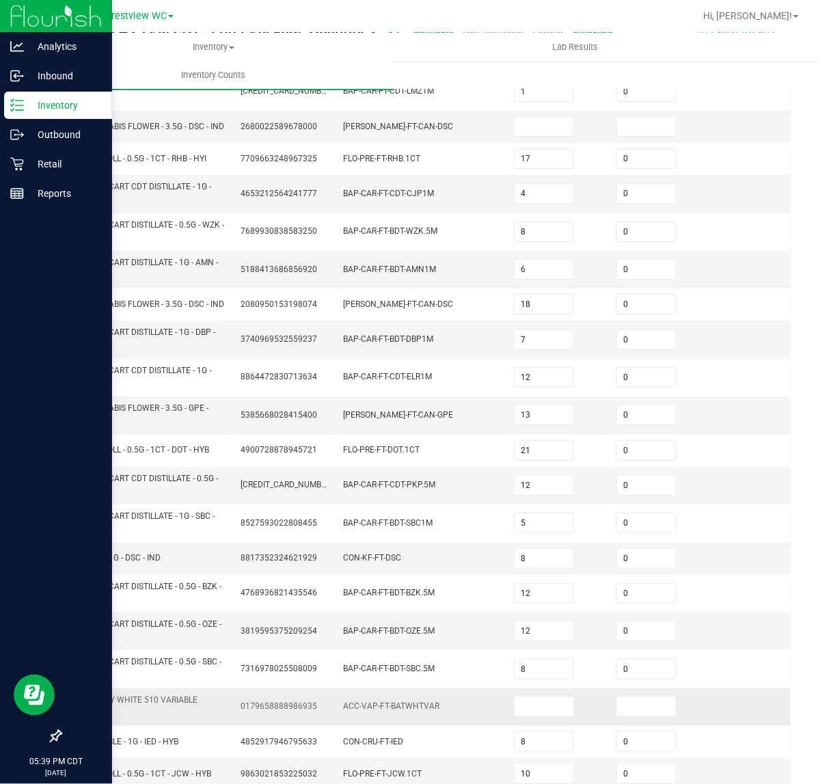
scroll to position [50, 0]
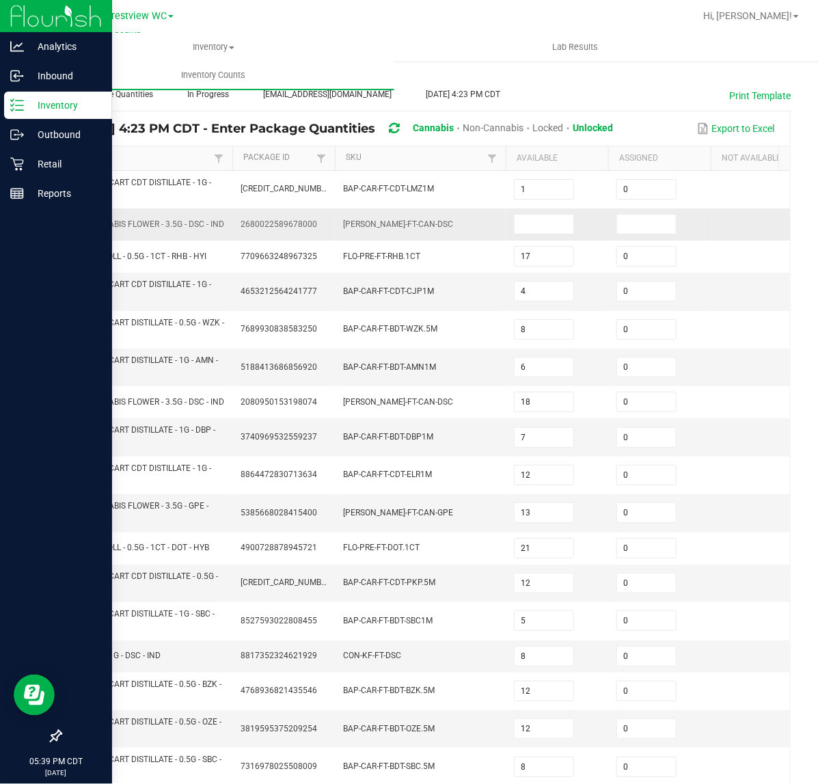
drag, startPoint x: 325, startPoint y: 219, endPoint x: 233, endPoint y: 224, distance: 92.4
click at [233, 224] on td "2680022589678000" at bounding box center [283, 224] width 103 height 32
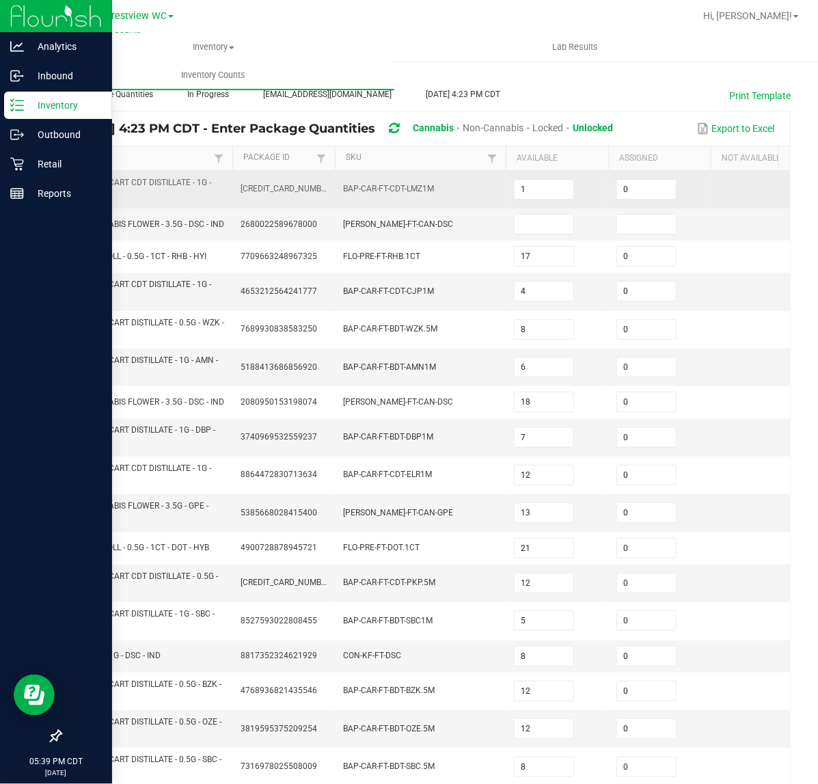
copy span "2680022589678000"
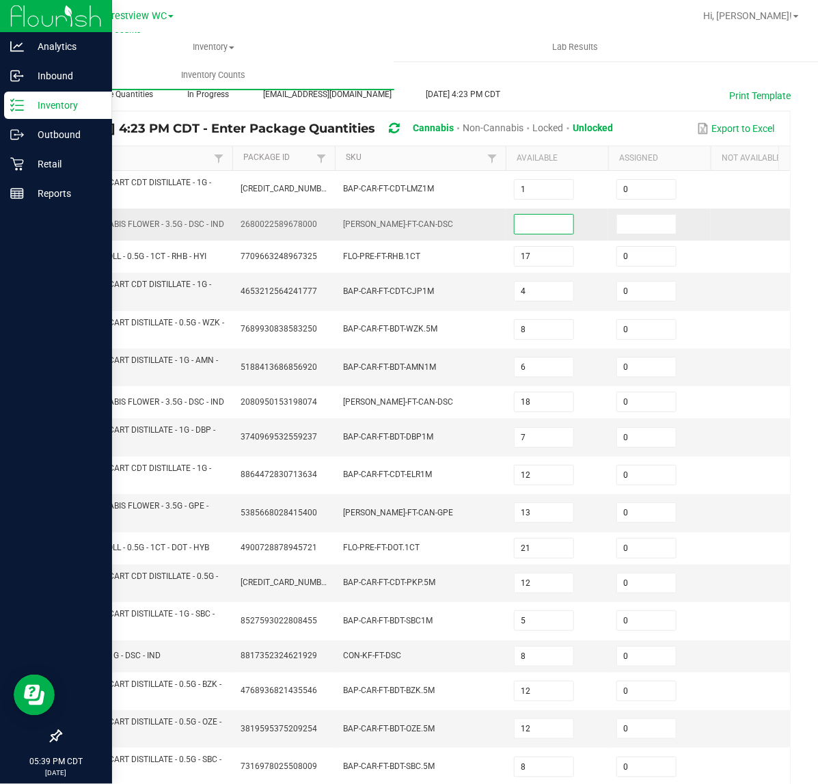
click at [549, 223] on input at bounding box center [544, 224] width 59 height 19
drag, startPoint x: 605, startPoint y: 213, endPoint x: 626, endPoint y: 216, distance: 21.4
click at [612, 215] on tr "FT - CANNABIS FLOWER - 3.5G - DSC - IND 2680022589678000 [PERSON_NAME]-FT-CAN-D…" at bounding box center [437, 224] width 753 height 32
click at [626, 216] on input at bounding box center [646, 224] width 59 height 19
click at [724, 284] on td at bounding box center [762, 292] width 103 height 38
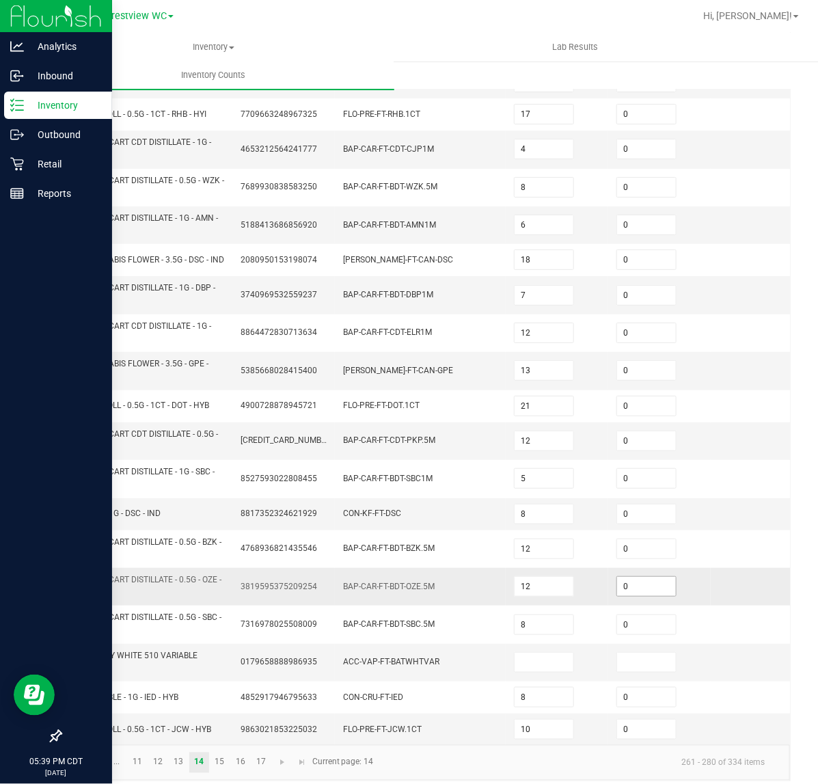
scroll to position [221, 0]
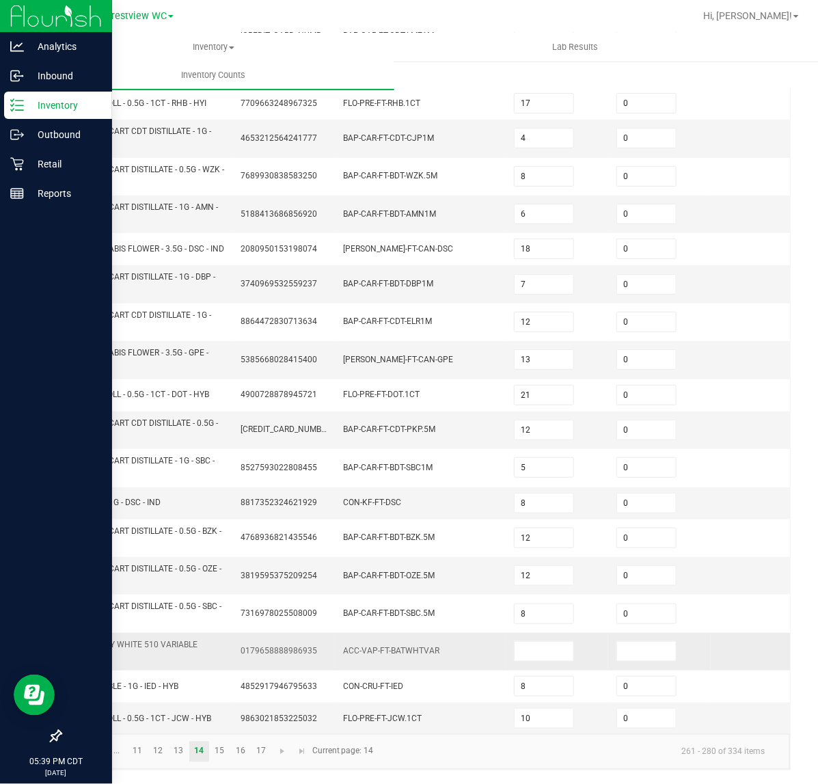
drag, startPoint x: 316, startPoint y: 631, endPoint x: 217, endPoint y: 634, distance: 99.1
click at [217, 634] on tr "FT BATTERY WHITE 510 VARIABLE POWER 0179658888986935 ACC-VAP-FT-BATWHTVAR" at bounding box center [437, 652] width 753 height 38
click at [367, 651] on td "ACC-VAP-FT-BATWHTVAR" at bounding box center [420, 652] width 171 height 38
drag, startPoint x: 318, startPoint y: 636, endPoint x: 243, endPoint y: 636, distance: 75.2
click at [243, 636] on td "0179658888986935" at bounding box center [283, 652] width 103 height 38
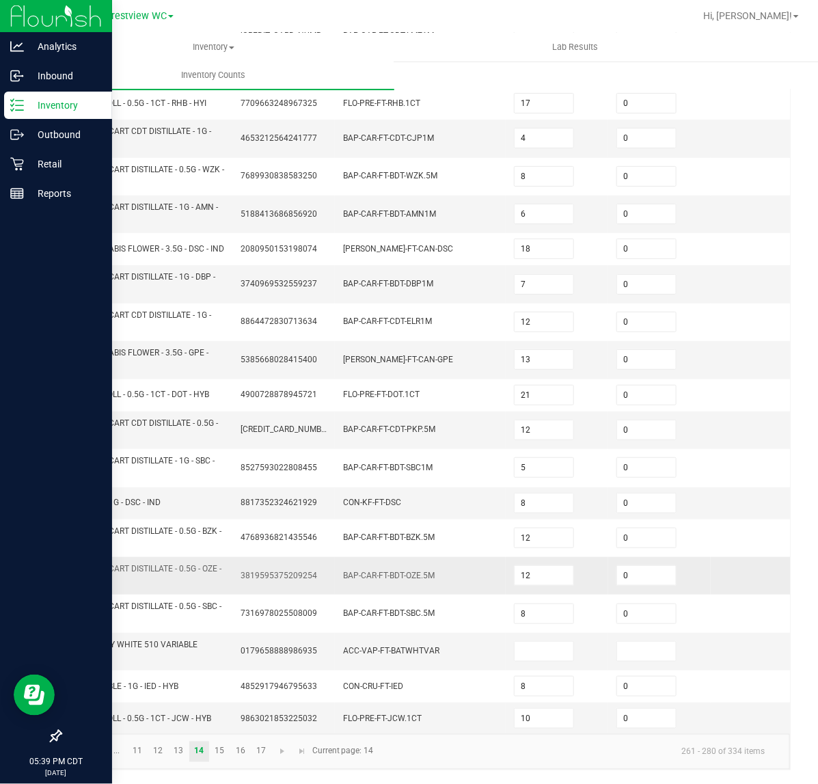
copy span "0179658888986935"
click at [563, 643] on input at bounding box center [544, 651] width 59 height 19
click at [634, 647] on span at bounding box center [647, 651] width 60 height 21
click at [634, 643] on input at bounding box center [646, 651] width 59 height 19
click at [288, 746] on link at bounding box center [282, 752] width 20 height 21
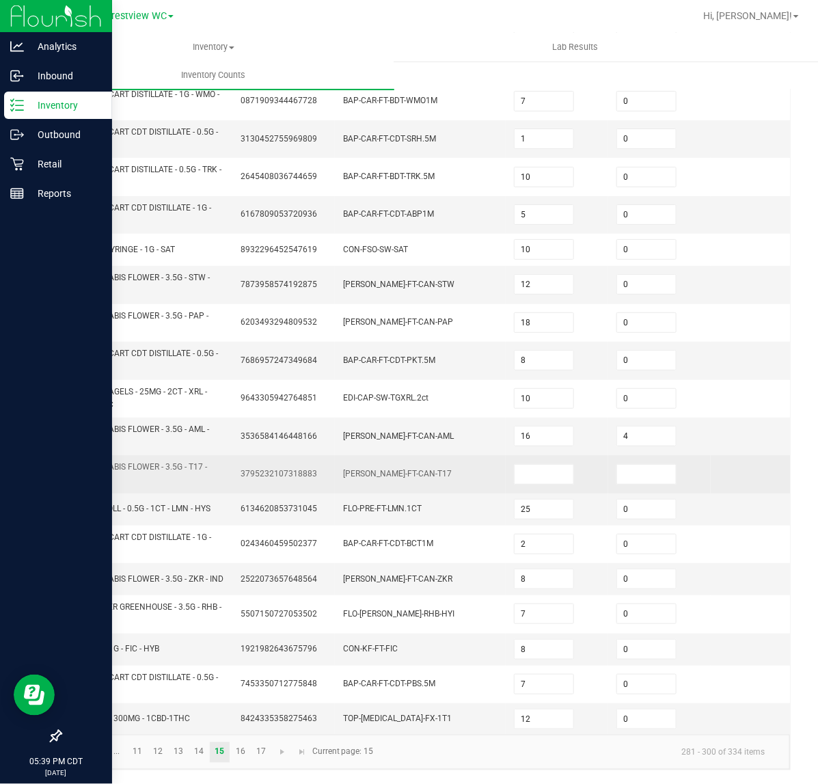
drag, startPoint x: 237, startPoint y: 470, endPoint x: 319, endPoint y: 470, distance: 82.0
click at [319, 470] on td "3795232107318883" at bounding box center [283, 474] width 103 height 38
copy span "3795232107318883"
click at [528, 466] on input at bounding box center [544, 474] width 59 height 19
click at [662, 470] on input at bounding box center [646, 474] width 59 height 19
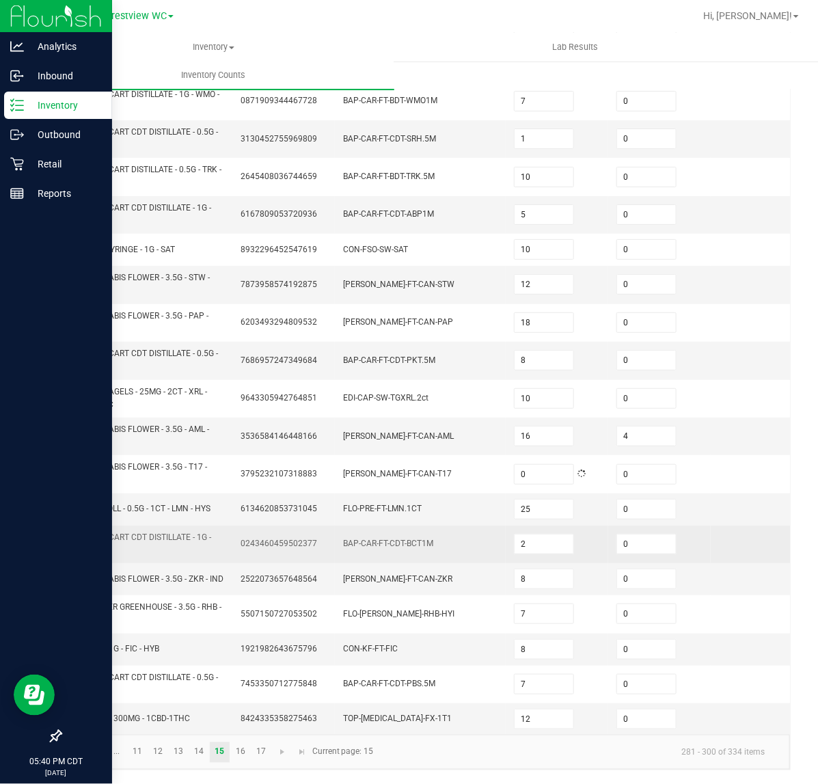
click at [744, 552] on td at bounding box center [762, 545] width 103 height 38
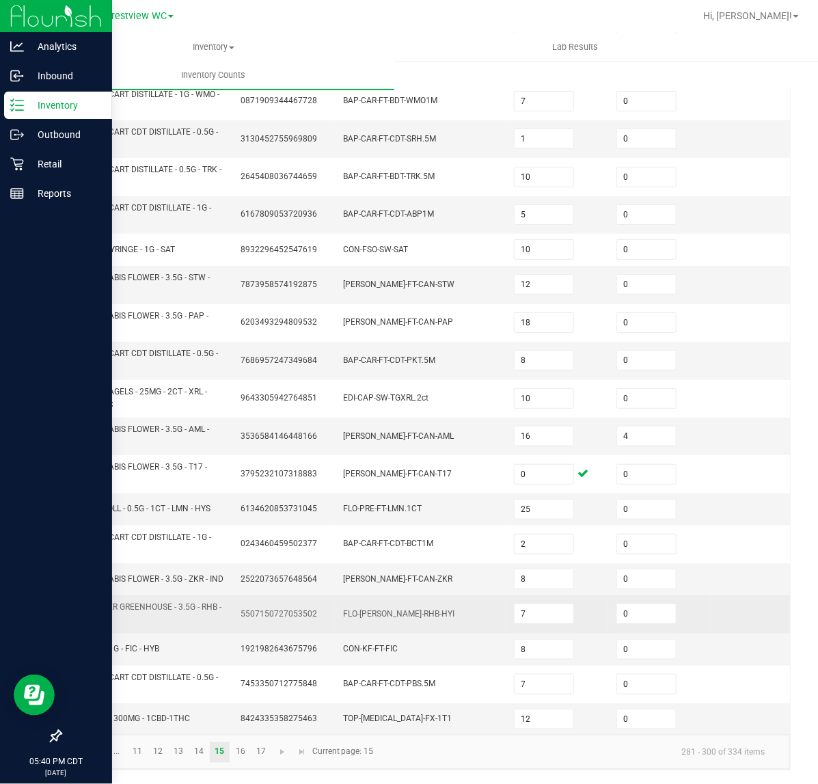
scroll to position [232, 0]
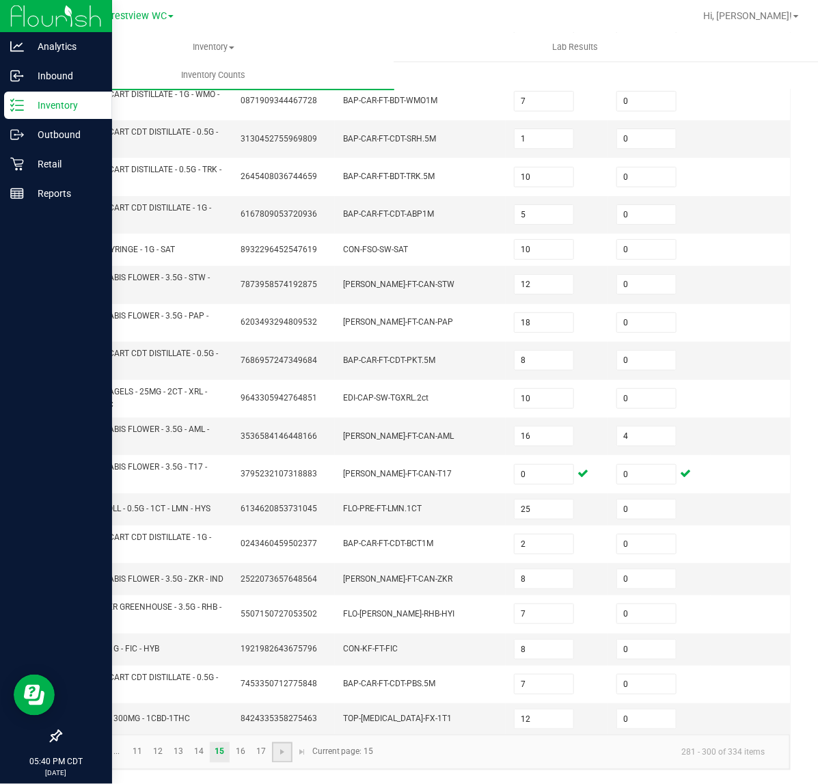
click at [275, 754] on link at bounding box center [282, 752] width 20 height 21
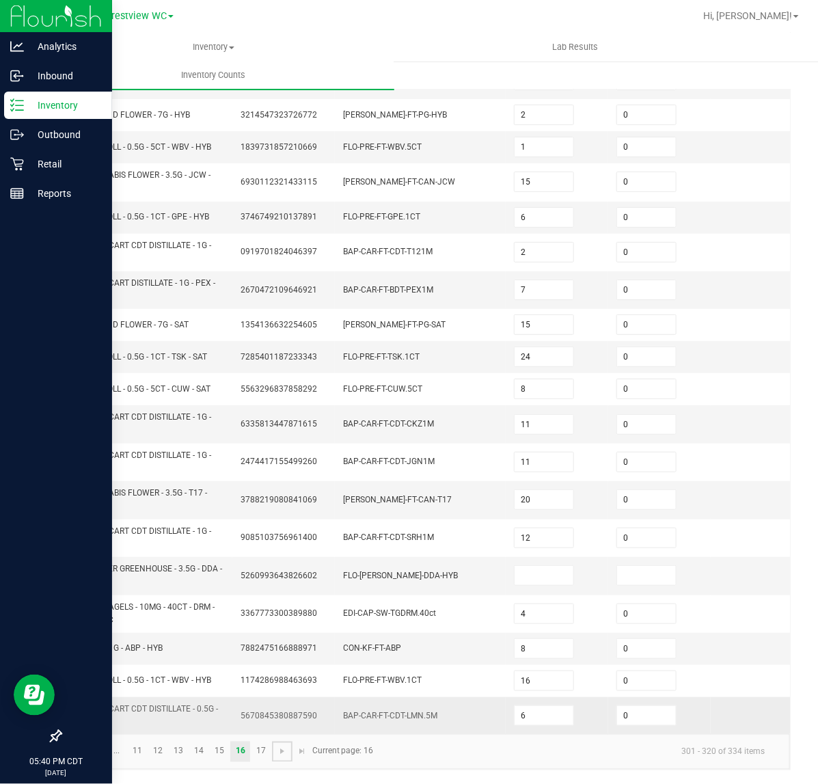
scroll to position [210, 0]
click at [544, 566] on input at bounding box center [544, 575] width 59 height 19
click at [622, 566] on input at bounding box center [646, 575] width 59 height 19
drag, startPoint x: 325, startPoint y: 560, endPoint x: 238, endPoint y: 561, distance: 86.8
click at [238, 561] on td "5260993643826602" at bounding box center [283, 576] width 103 height 38
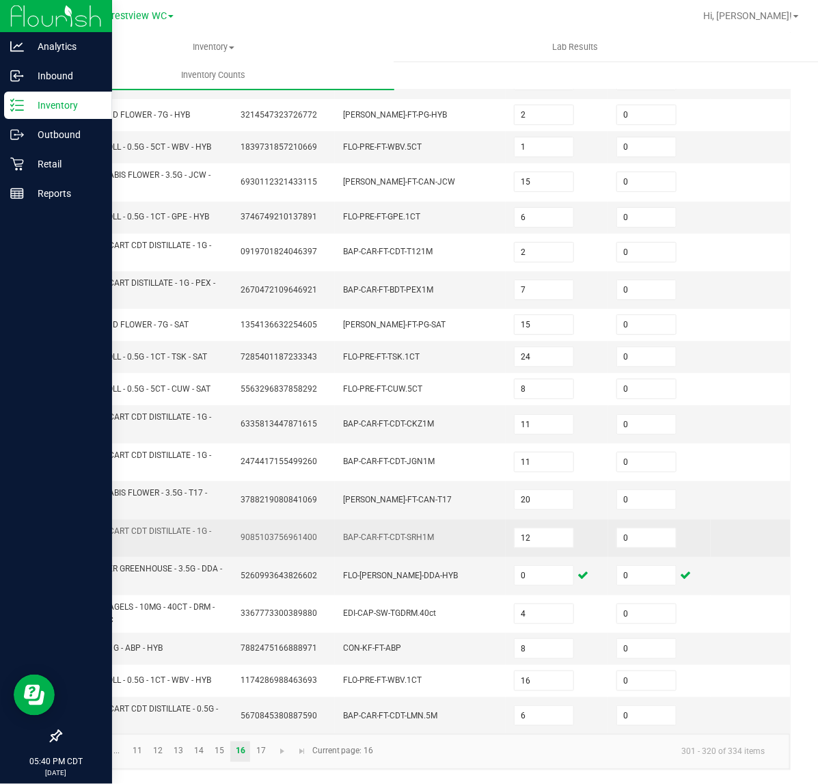
copy span "5260993643826602"
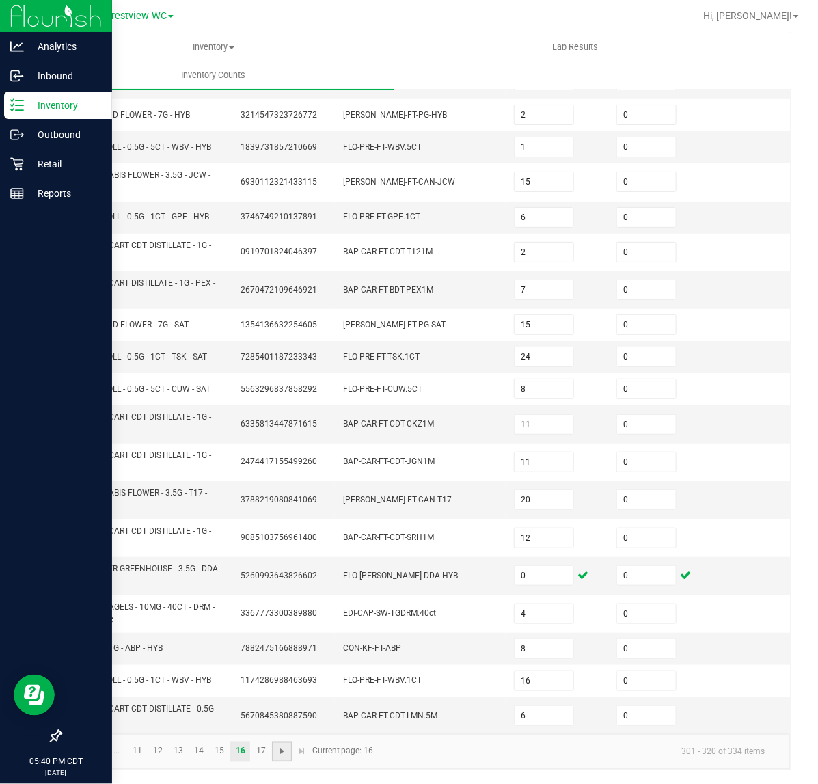
click at [284, 750] on span "Go to the next page" at bounding box center [282, 751] width 11 height 11
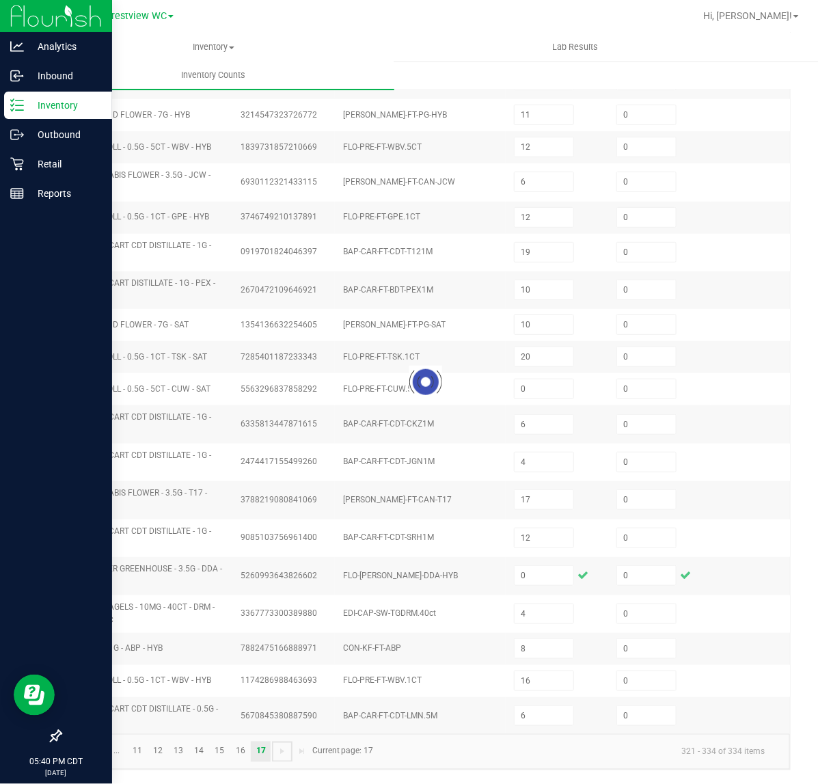
scroll to position [0, 0]
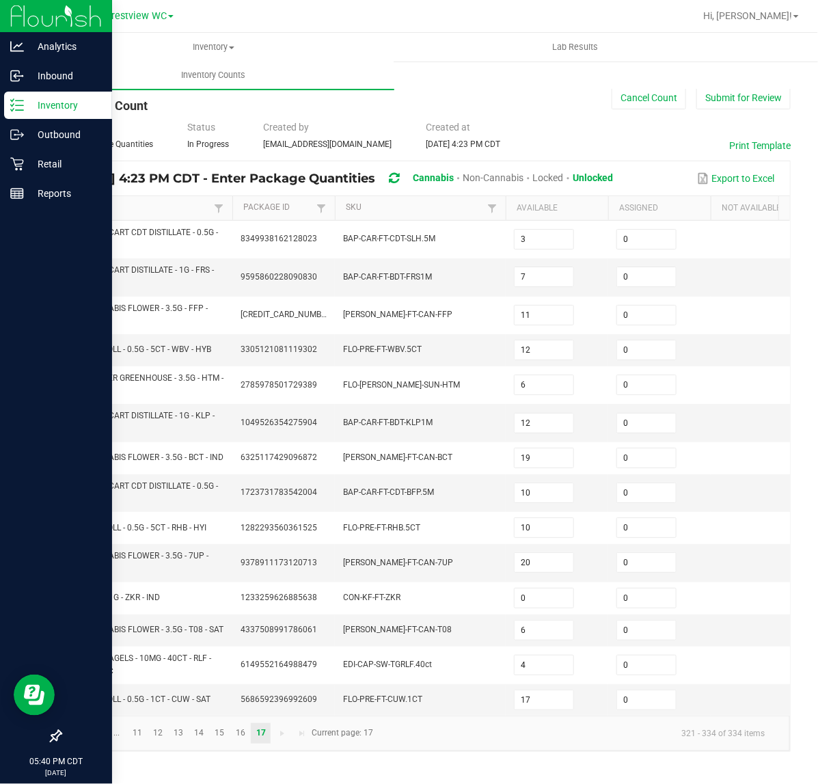
click at [5, 98] on div "Inventory" at bounding box center [58, 105] width 108 height 27
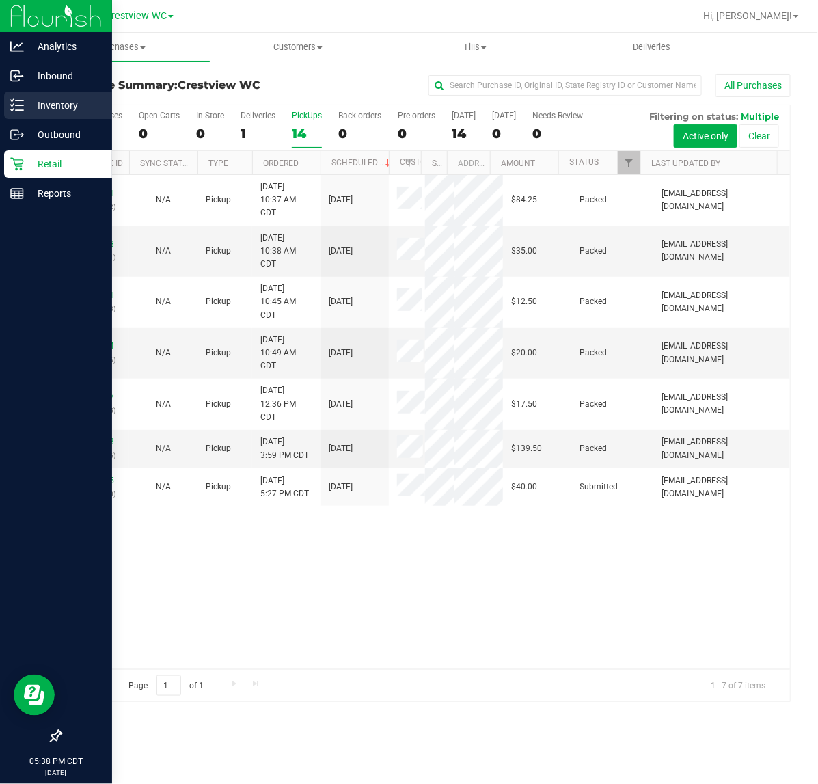
click at [24, 106] on p "Inventory" at bounding box center [65, 105] width 82 height 16
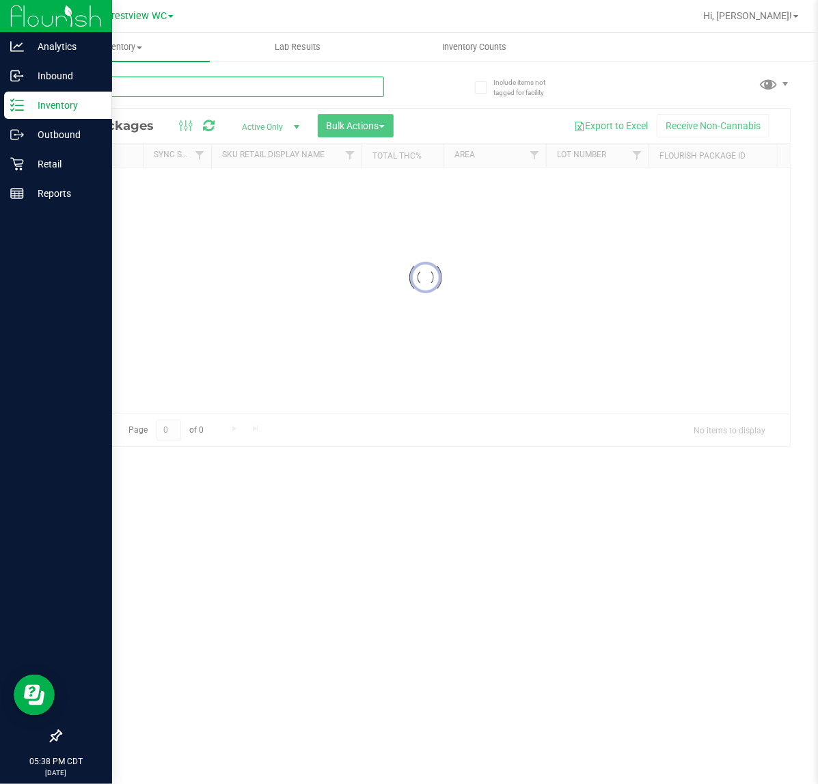
click at [170, 96] on div "Inventory All packages All inventory Waste log Create inventory Lab Results Inv…" at bounding box center [425, 408] width 785 height 751
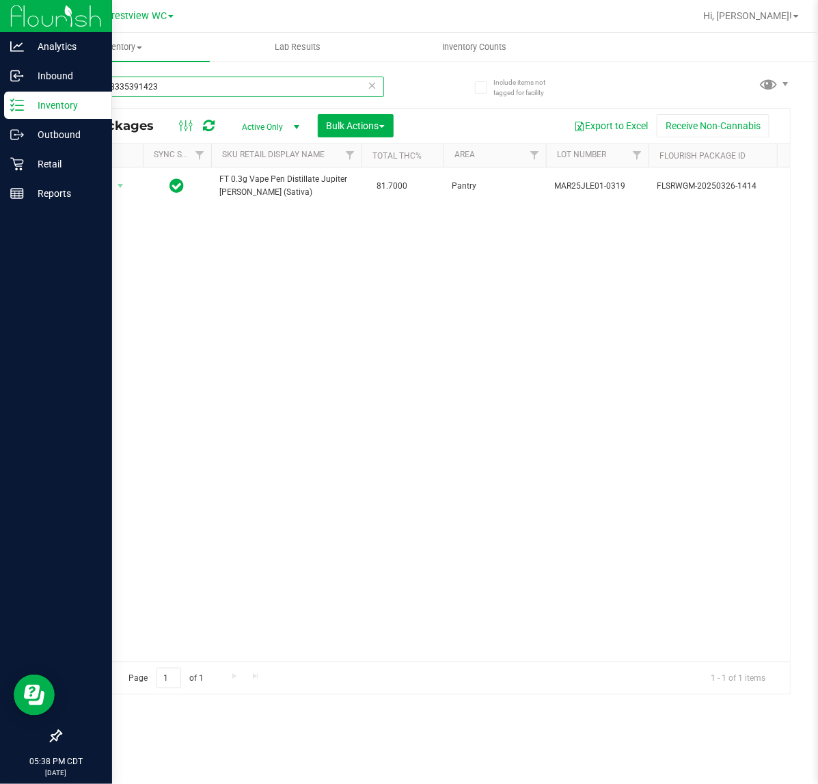
type input "8348938335391423"
click at [26, 202] on div "Reports" at bounding box center [58, 193] width 108 height 27
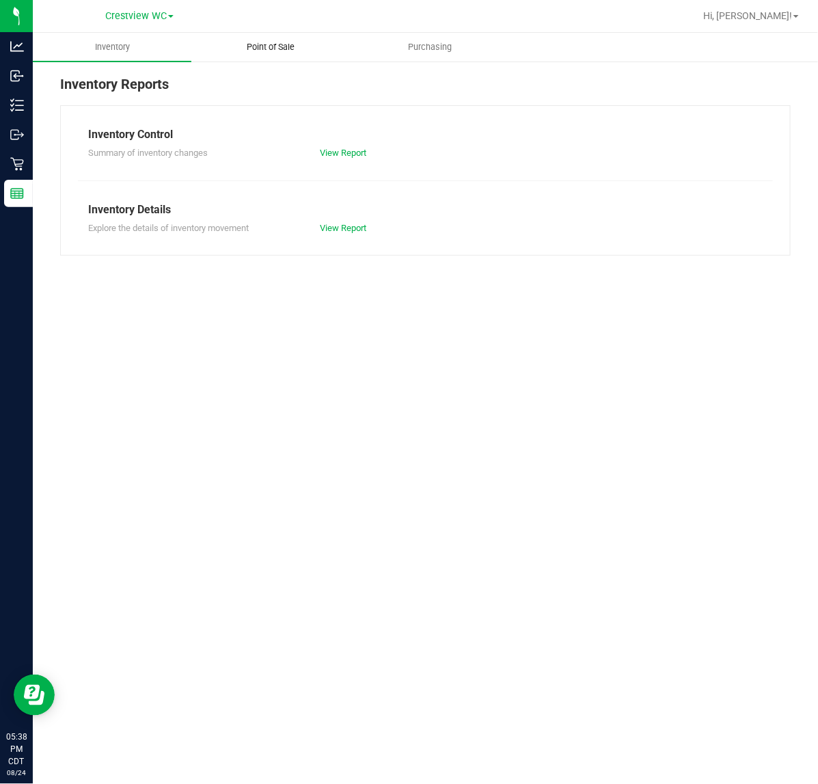
click at [268, 49] on span "Point of Sale" at bounding box center [271, 47] width 85 height 12
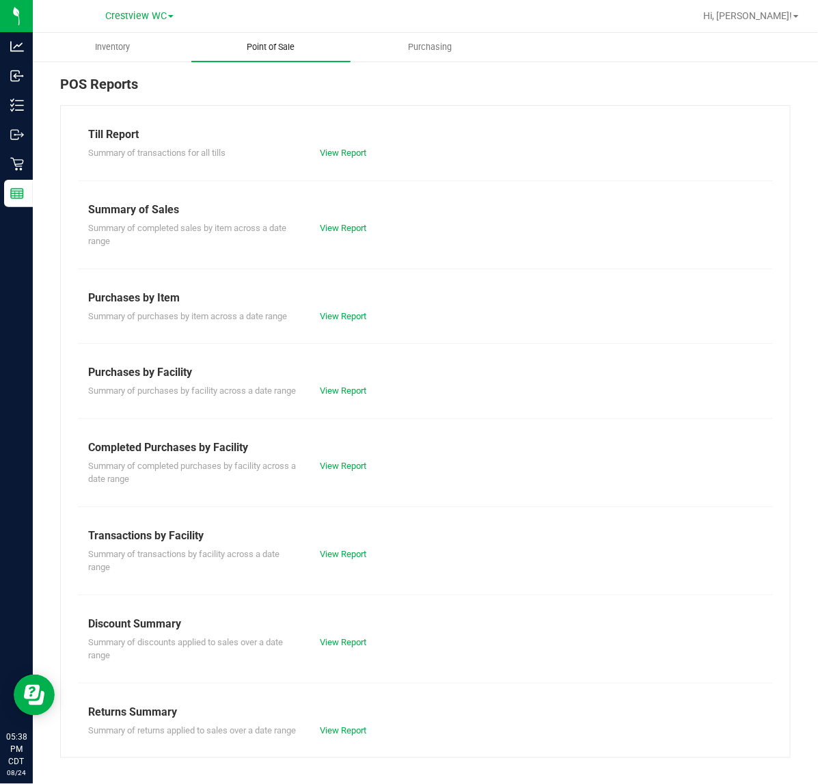
click at [349, 471] on link "View Report" at bounding box center [343, 466] width 46 height 10
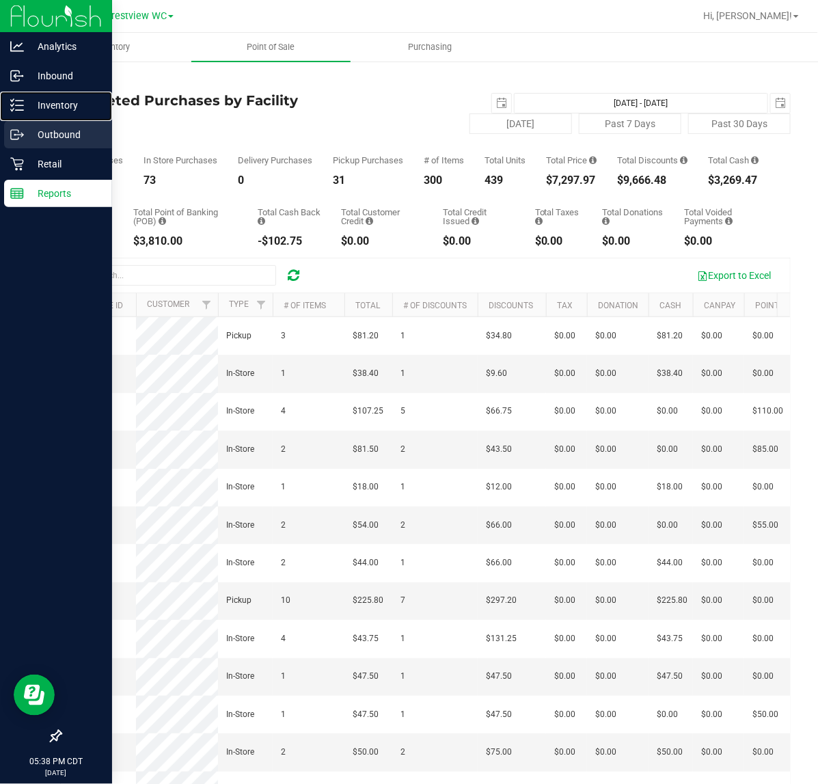
drag, startPoint x: 27, startPoint y: 109, endPoint x: 5, endPoint y: 122, distance: 25.1
click at [27, 109] on p "Inventory" at bounding box center [65, 105] width 82 height 16
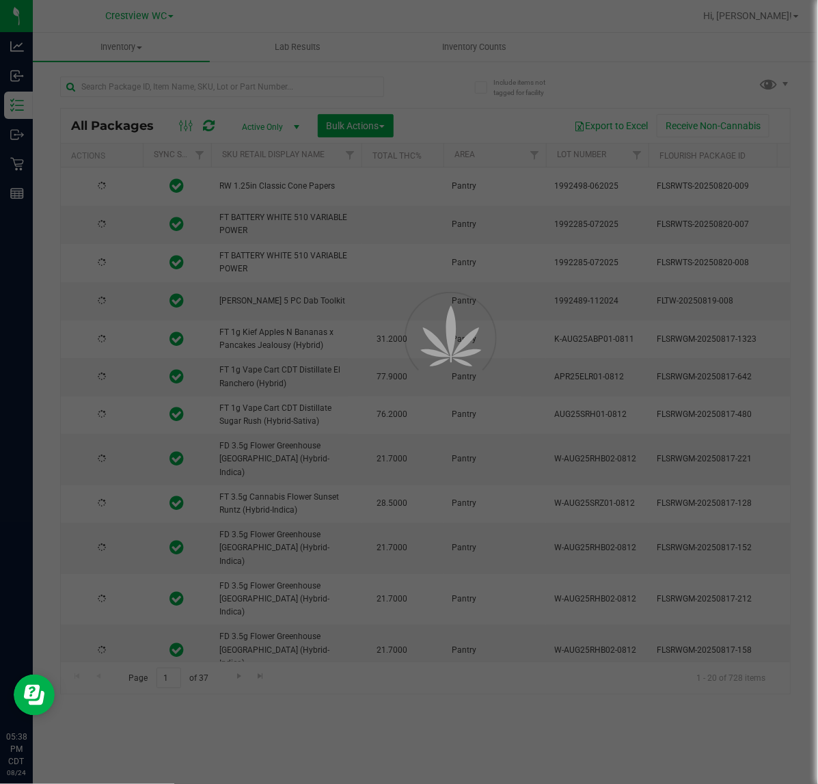
click at [199, 86] on div at bounding box center [409, 392] width 818 height 784
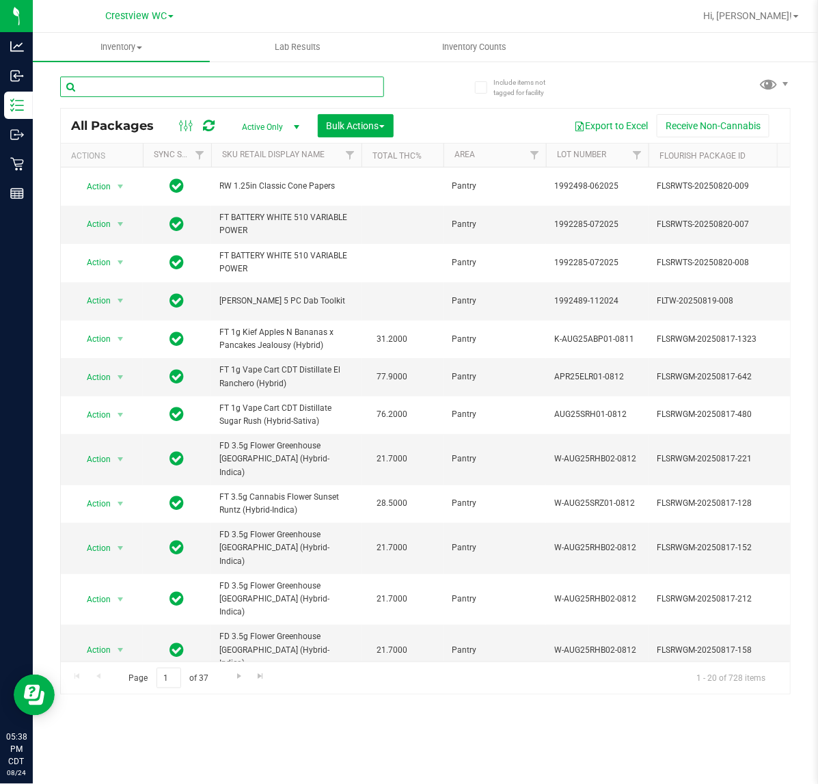
click at [199, 86] on input "text" at bounding box center [222, 87] width 324 height 21
paste input "8748521499060208"
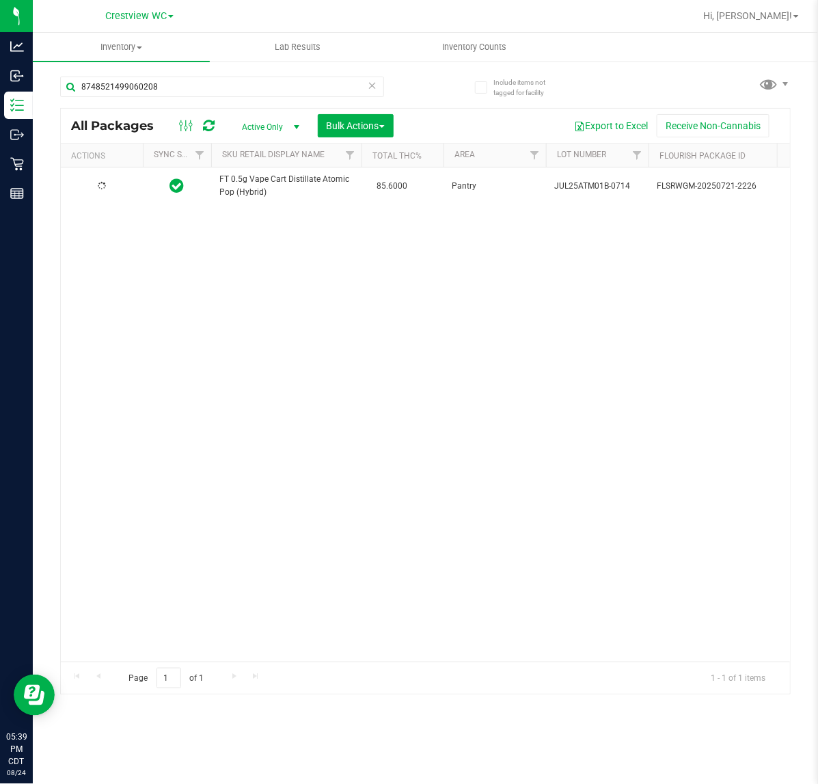
drag, startPoint x: 161, startPoint y: 653, endPoint x: 274, endPoint y: 653, distance: 113.5
drag, startPoint x: 180, startPoint y: 92, endPoint x: 55, endPoint y: 110, distance: 125.7
click at [55, 110] on div "Include items not tagged for facility 8748521499060208 All Packages Active Only…" at bounding box center [425, 268] width 785 height 417
paste input "5820237864296575"
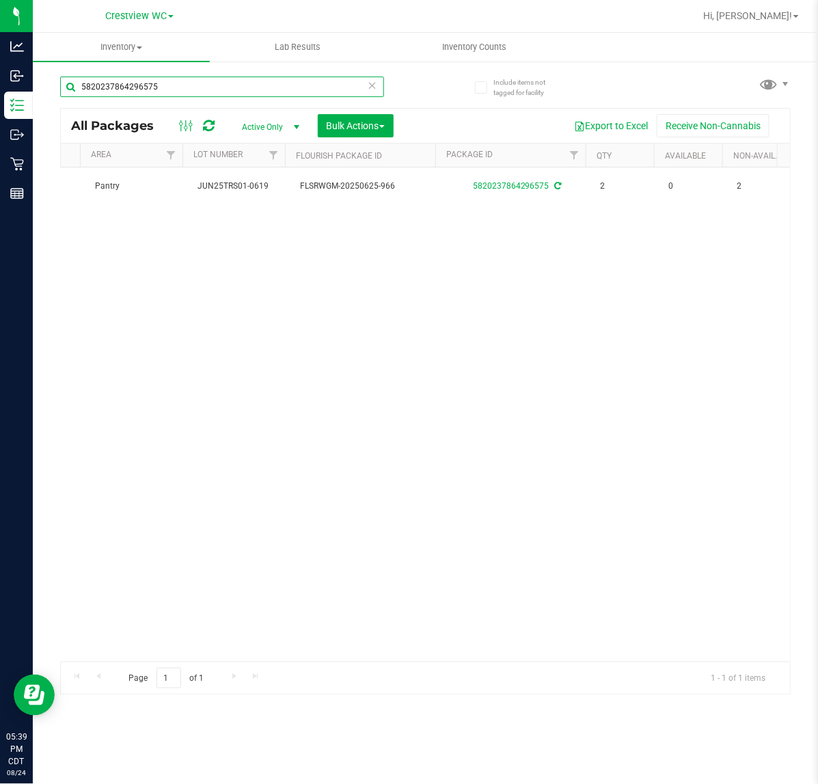
scroll to position [0, 357]
drag, startPoint x: 181, startPoint y: 83, endPoint x: -109, endPoint y: 135, distance: 295.1
click at [0, 135] on html "Analytics Inbound Inventory Outbound Retail Reports 05:39 PM CDT 08/24/2025 08/…" at bounding box center [409, 392] width 818 height 784
paste input "2680022589678000"
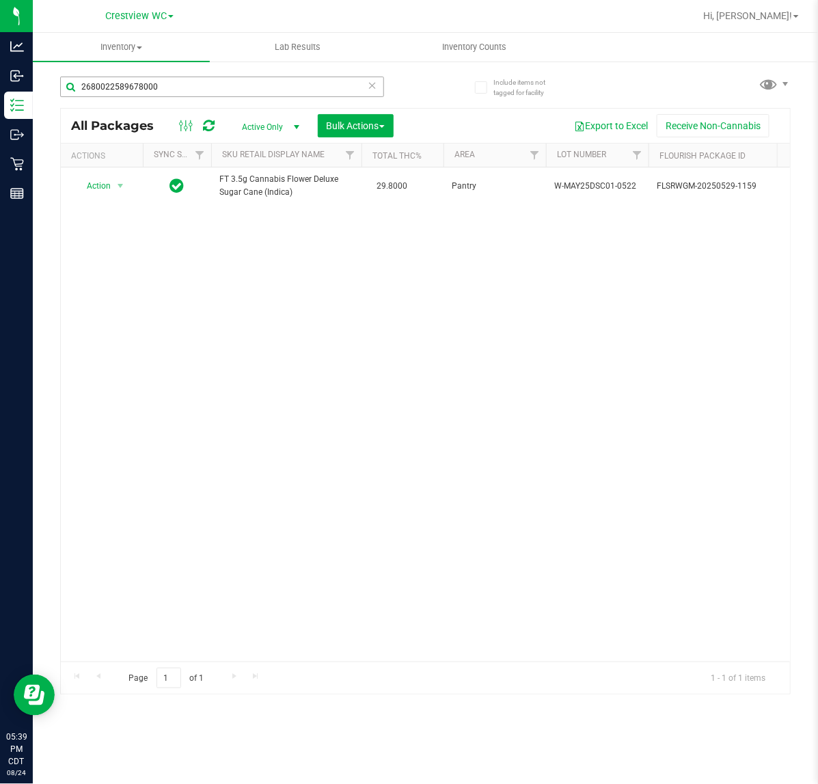
drag, startPoint x: 234, startPoint y: 75, endPoint x: 229, endPoint y: 80, distance: 7.3
click at [230, 75] on div "2680022589678000" at bounding box center [243, 86] width 366 height 44
drag, startPoint x: 229, startPoint y: 83, endPoint x: -92, endPoint y: 138, distance: 325.3
click at [0, 138] on html "Analytics Inbound Inventory Outbound Retail Reports 05:39 PM CDT 08/24/2025 08/…" at bounding box center [409, 392] width 818 height 784
paste input "0179658888986935"
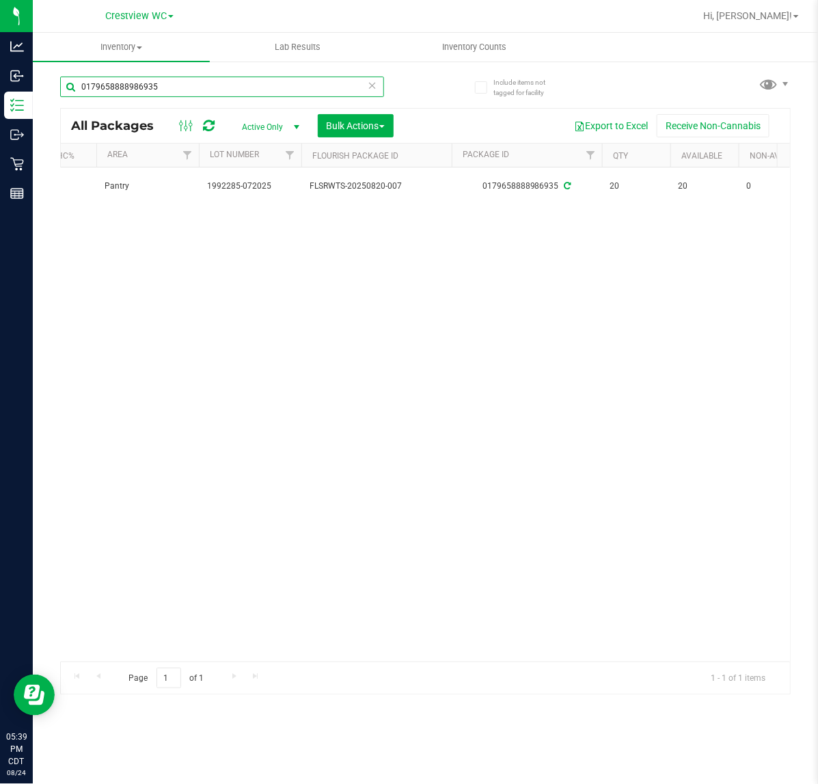
scroll to position [0, 429]
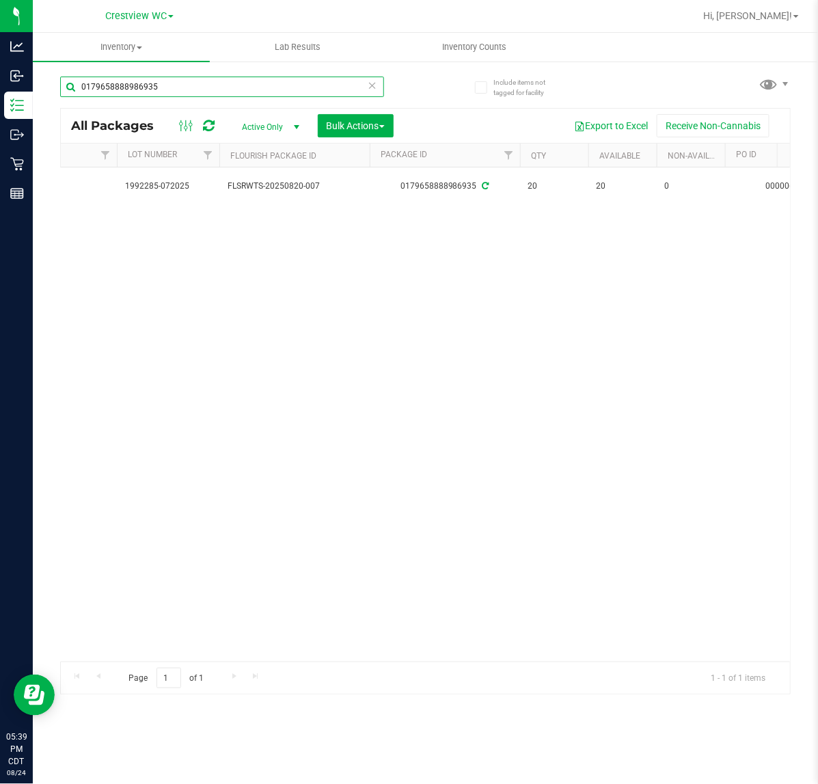
drag, startPoint x: 168, startPoint y: 90, endPoint x: -65, endPoint y: 146, distance: 239.7
click at [0, 146] on html "Analytics Inbound Inventory Outbound Retail Reports 05:39 PM CDT 08/24/2025 08/…" at bounding box center [409, 392] width 818 height 784
paste input "3795232107318883"
drag, startPoint x: 273, startPoint y: 77, endPoint x: -105, endPoint y: 100, distance: 378.6
click at [0, 100] on html "Analytics Inbound Inventory Outbound Retail Reports 05:40 PM CDT 08/24/2025 08/…" at bounding box center [409, 392] width 818 height 784
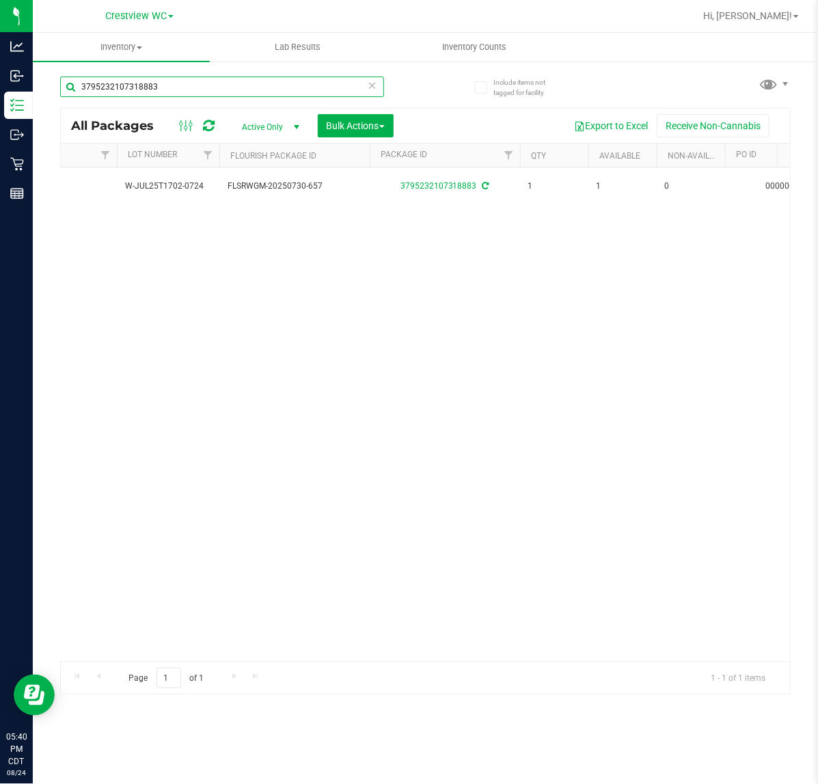
paste input "5260993643826602"
type input "5260993643826602"
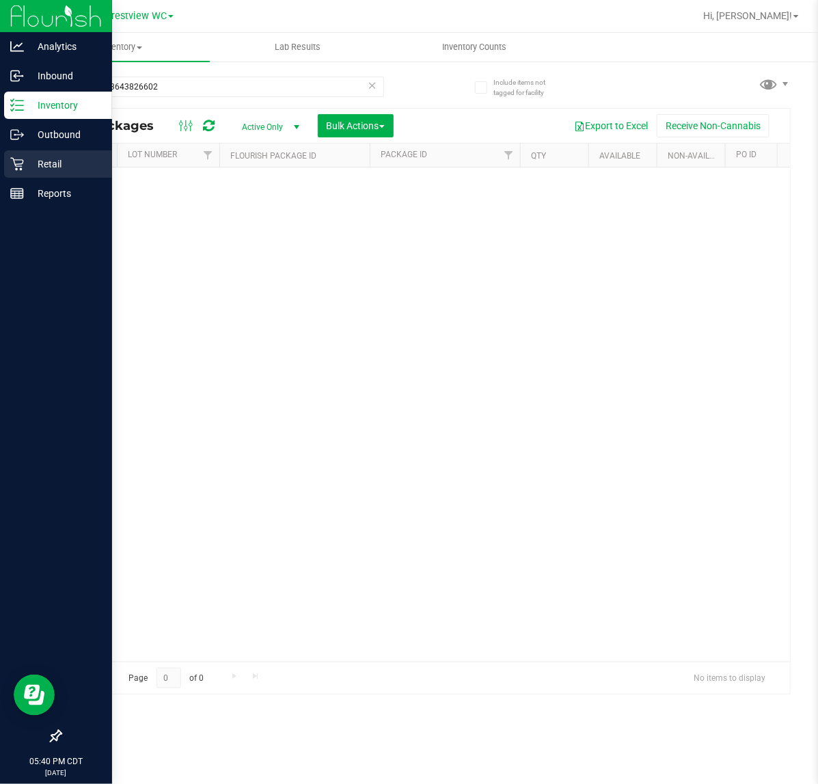
click at [25, 170] on p "Retail" at bounding box center [65, 164] width 82 height 16
